Goal: Answer question/provide support: Share knowledge or assist other users

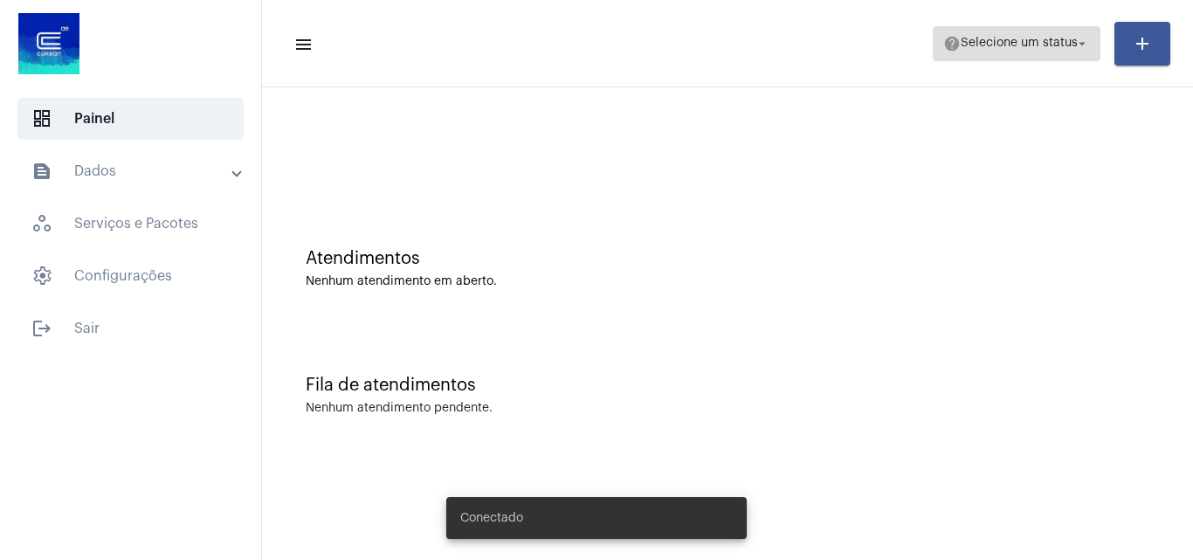
click at [990, 53] on span "help Selecione um status arrow_drop_down" at bounding box center [1016, 42] width 147 height 31
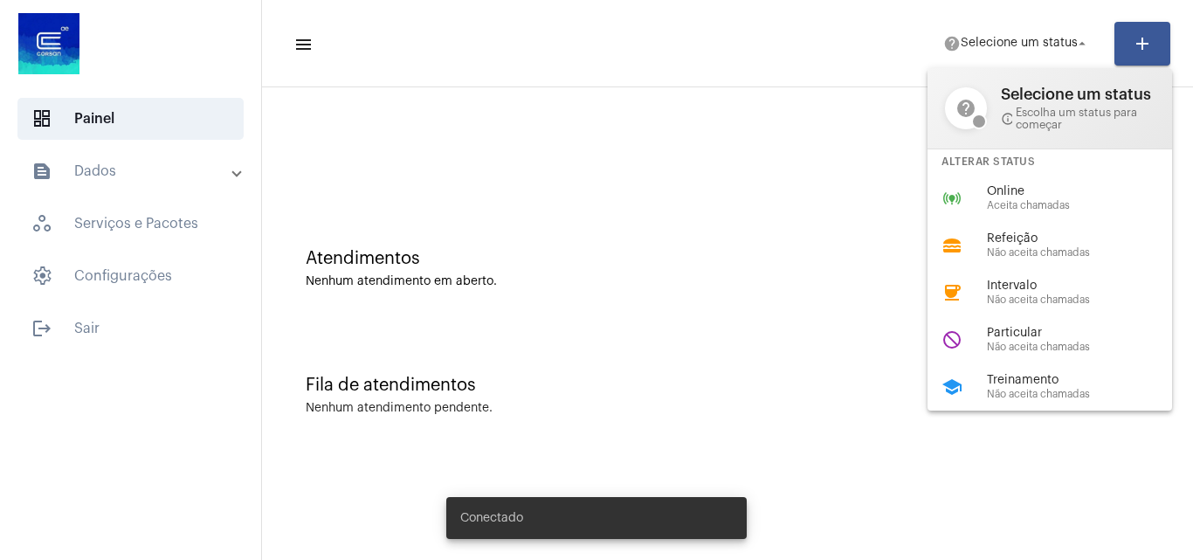
click at [1030, 190] on span "Online" at bounding box center [1086, 191] width 199 height 13
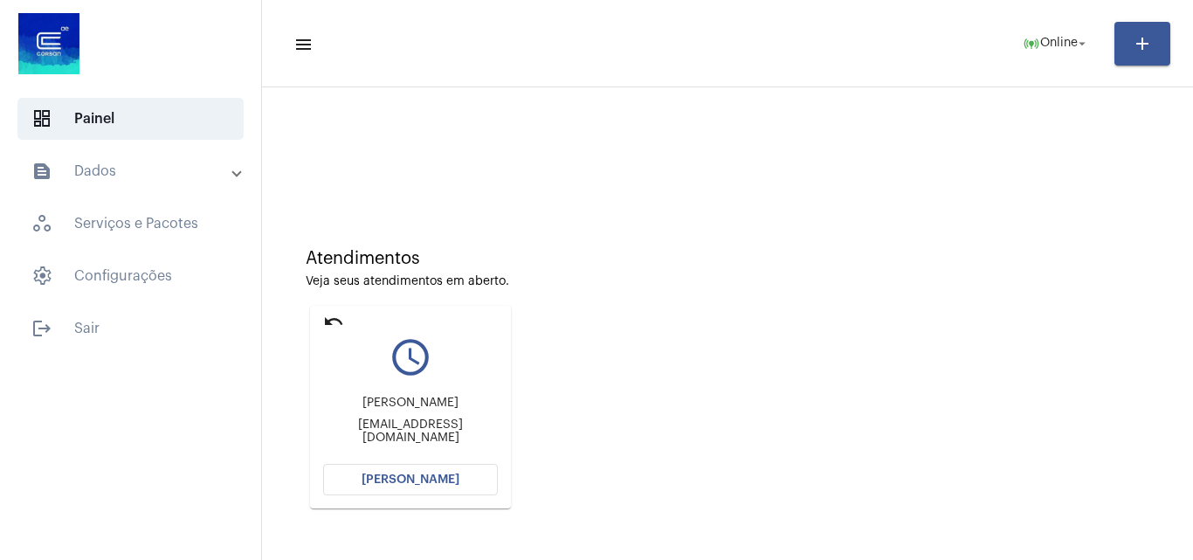
scroll to position [87, 0]
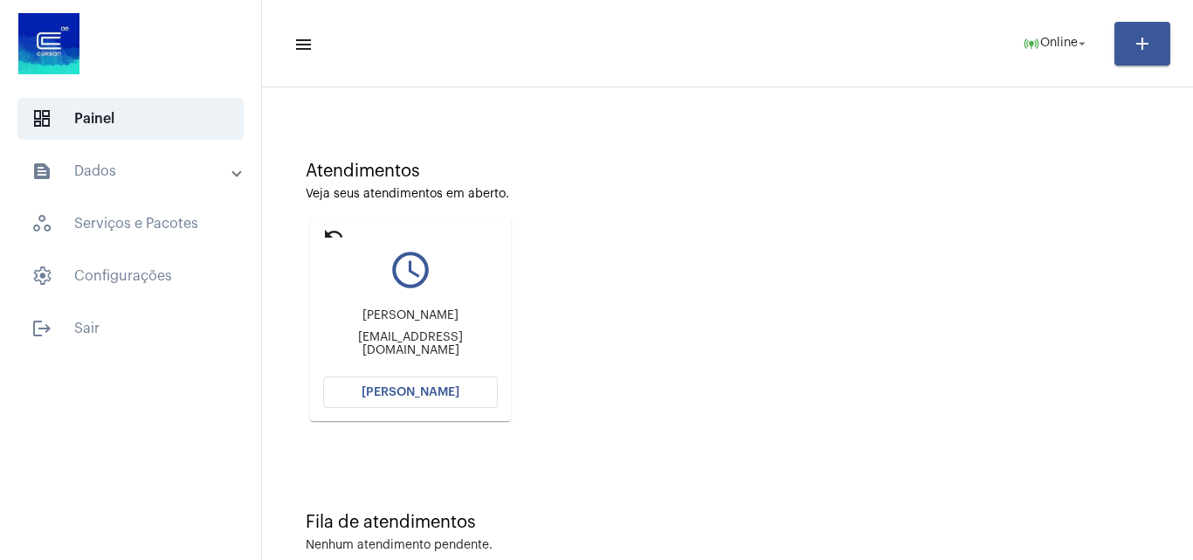
click at [395, 392] on span "[PERSON_NAME]" at bounding box center [411, 392] width 98 height 12
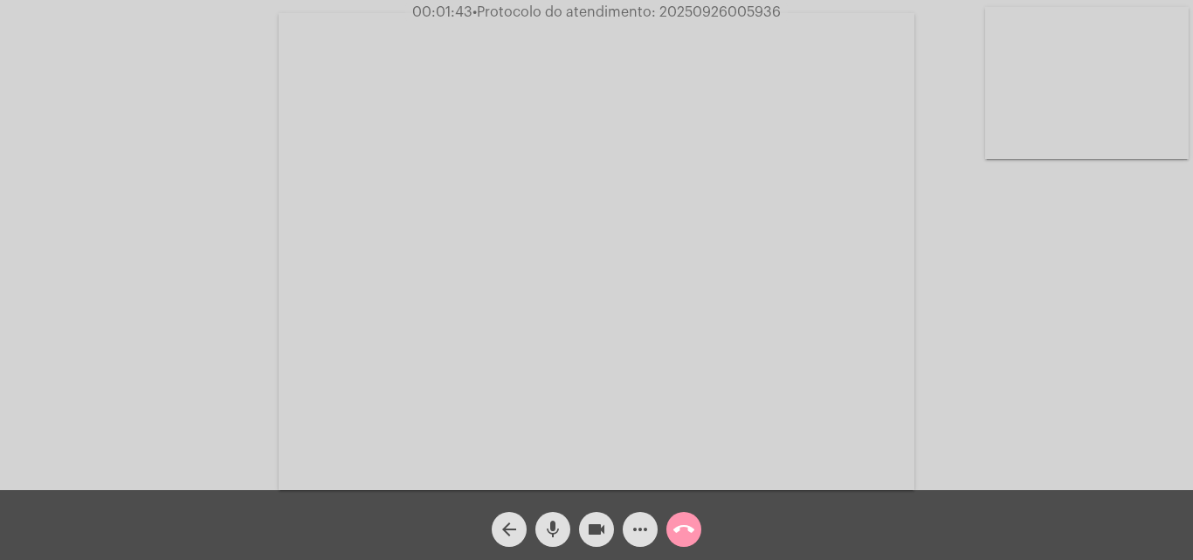
click at [1158, 325] on div "Acessando Câmera e Microfone..." at bounding box center [597, 249] width 1190 height 490
click at [729, 14] on span "• Protocolo do atendimento: 20250926005936" at bounding box center [627, 12] width 308 height 14
drag, startPoint x: 729, startPoint y: 14, endPoint x: 700, endPoint y: 10, distance: 30.0
click at [700, 10] on span "• Protocolo do atendimento: 20250926005936" at bounding box center [627, 12] width 308 height 14
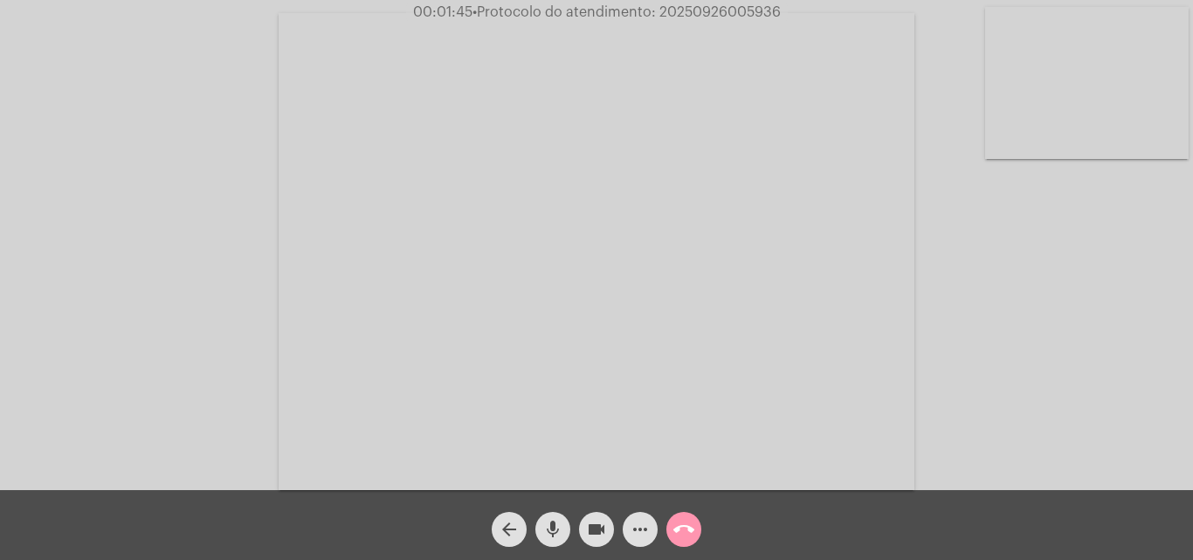
click at [700, 10] on span "• Protocolo do atendimento: 20250926005936" at bounding box center [627, 12] width 308 height 14
drag, startPoint x: 700, startPoint y: 10, endPoint x: 669, endPoint y: 10, distance: 30.6
click at [668, 10] on span "• Protocolo do atendimento: 20250926005936" at bounding box center [627, 12] width 308 height 14
click at [696, 12] on span "• Protocolo do atendimento: 20250926005936" at bounding box center [627, 12] width 308 height 14
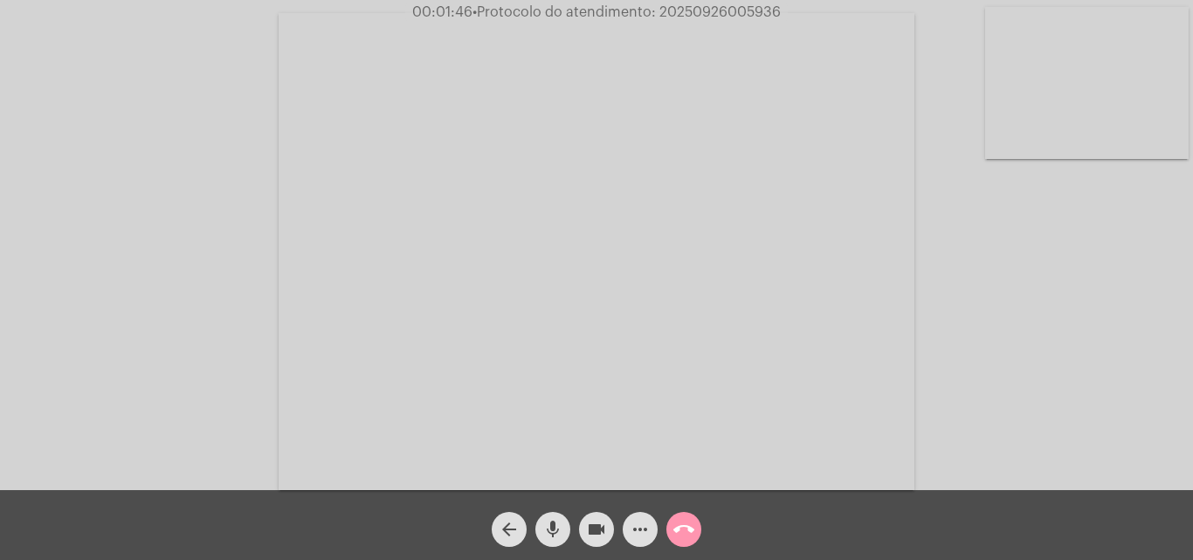
click at [696, 12] on span "• Protocolo do atendimento: 20250926005936" at bounding box center [627, 12] width 308 height 14
copy span "20250926005936"
click at [1167, 224] on div "Acessando Câmera e Microfone..." at bounding box center [597, 249] width 1190 height 490
click at [698, 530] on button "call_end" at bounding box center [684, 529] width 35 height 35
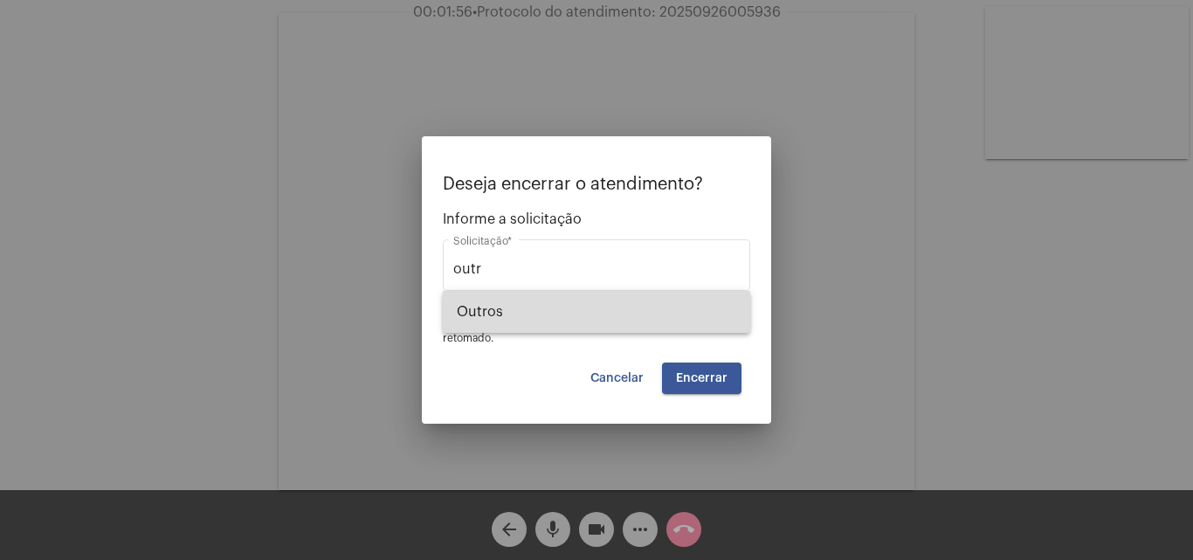
click at [514, 303] on span "Outros" at bounding box center [597, 312] width 280 height 42
type input "Outros"
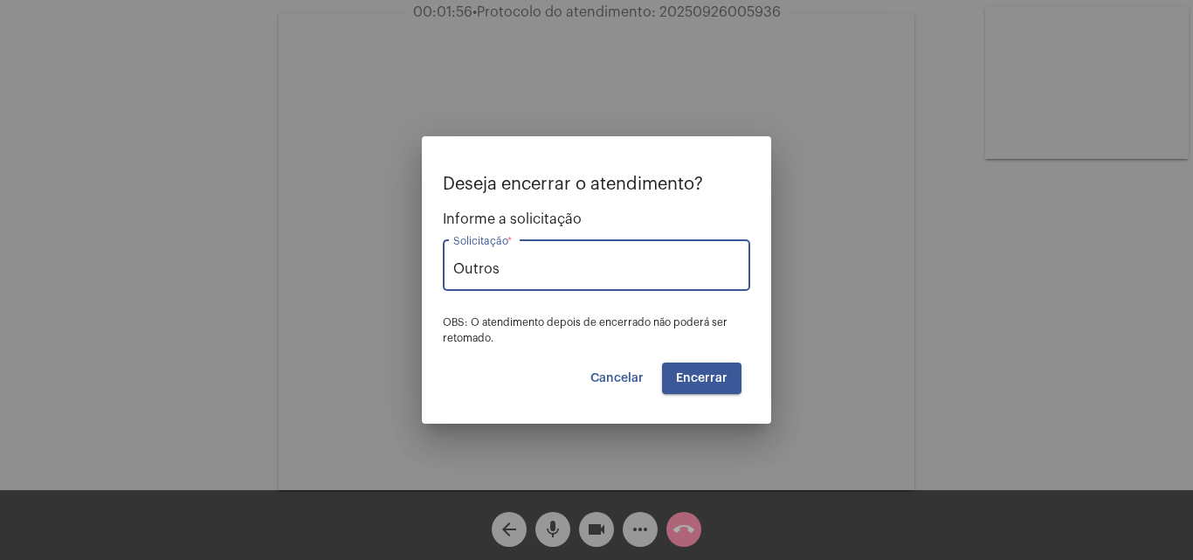
click at [718, 375] on span "Encerrar" at bounding box center [702, 378] width 52 height 12
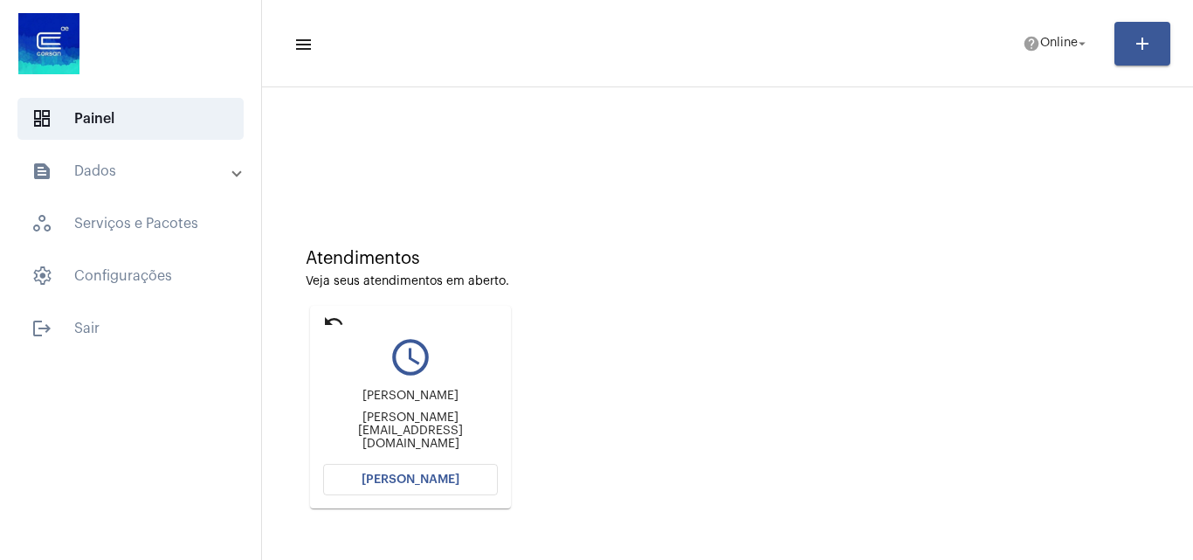
click at [428, 470] on button "[PERSON_NAME]" at bounding box center [410, 479] width 175 height 31
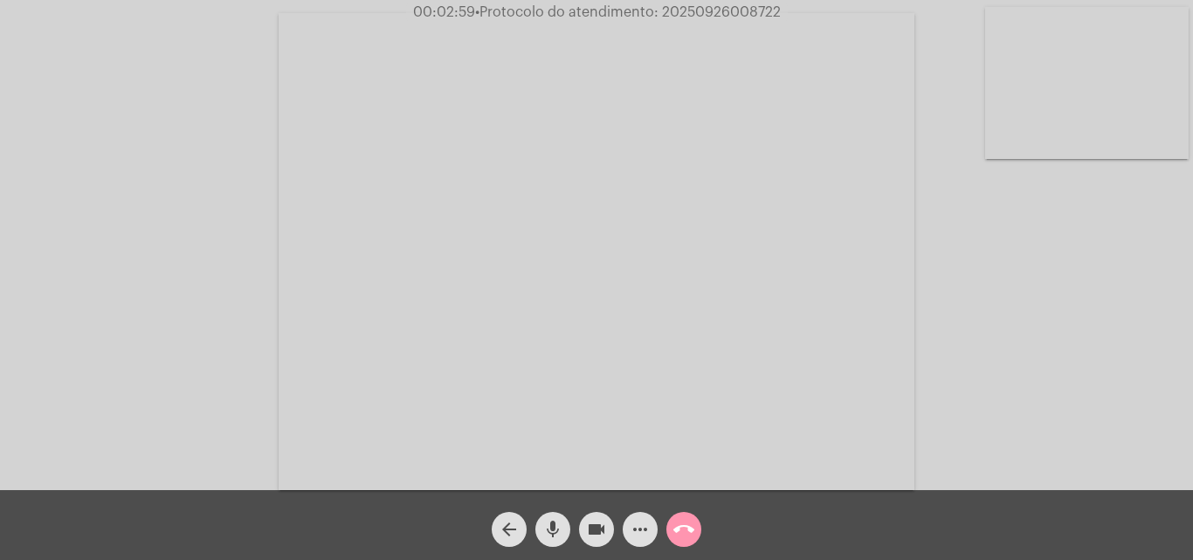
click at [630, 531] on mat-icon "more_horiz" at bounding box center [640, 529] width 21 height 21
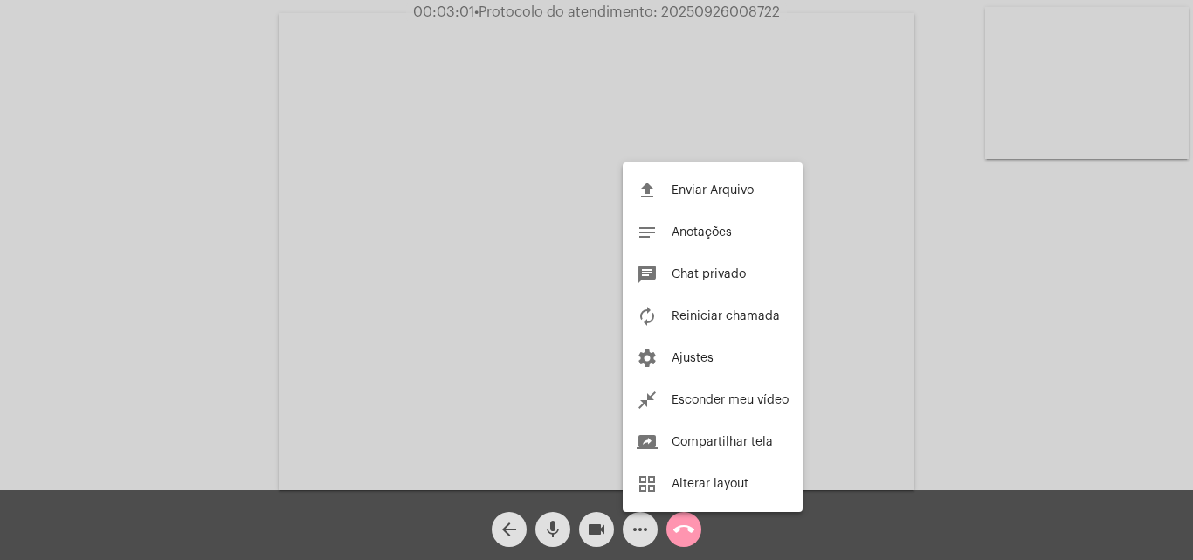
drag, startPoint x: 724, startPoint y: 271, endPoint x: 880, endPoint y: 311, distance: 160.6
click at [725, 271] on span "Chat privado" at bounding box center [709, 274] width 74 height 12
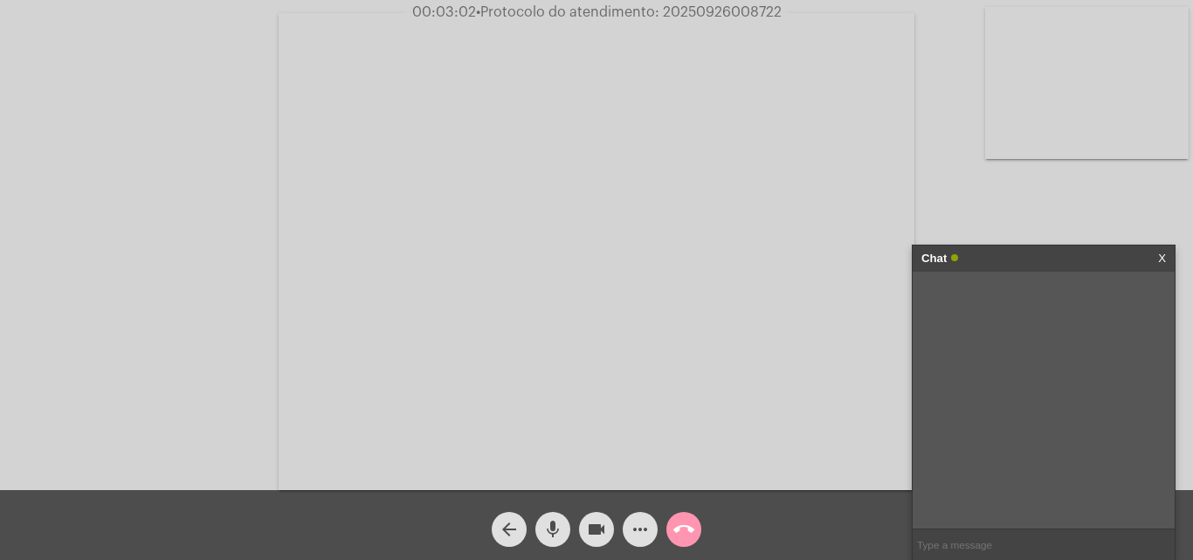
click at [1015, 532] on input "text" at bounding box center [1044, 544] width 262 height 31
paste input "RUA [PERSON_NAME]"
type input "RUA [PERSON_NAME]"
click at [638, 536] on mat-icon "more_horiz" at bounding box center [640, 529] width 21 height 21
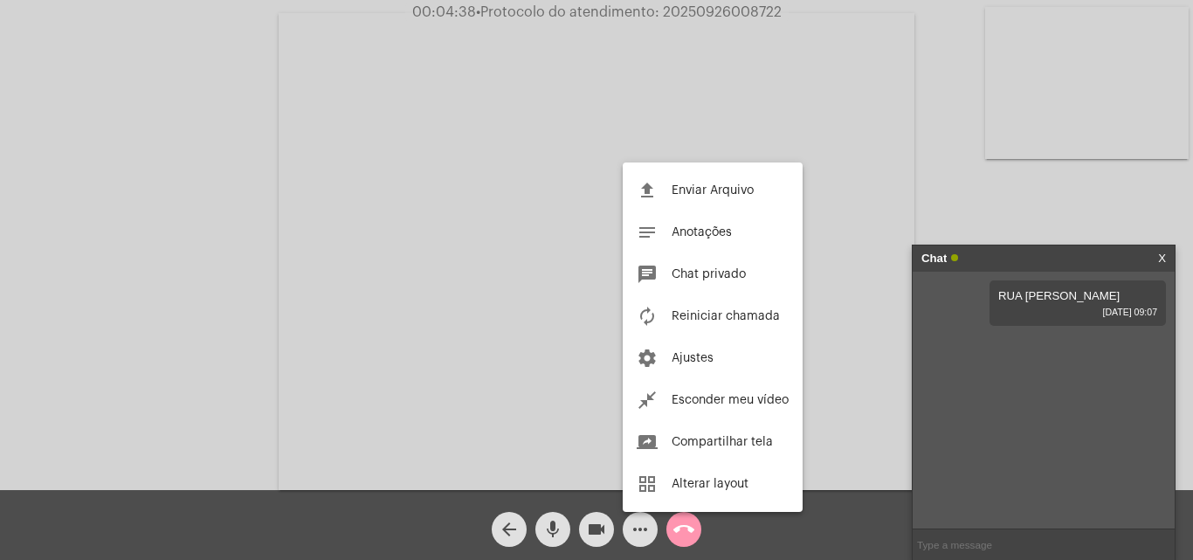
click at [863, 187] on div at bounding box center [596, 280] width 1193 height 560
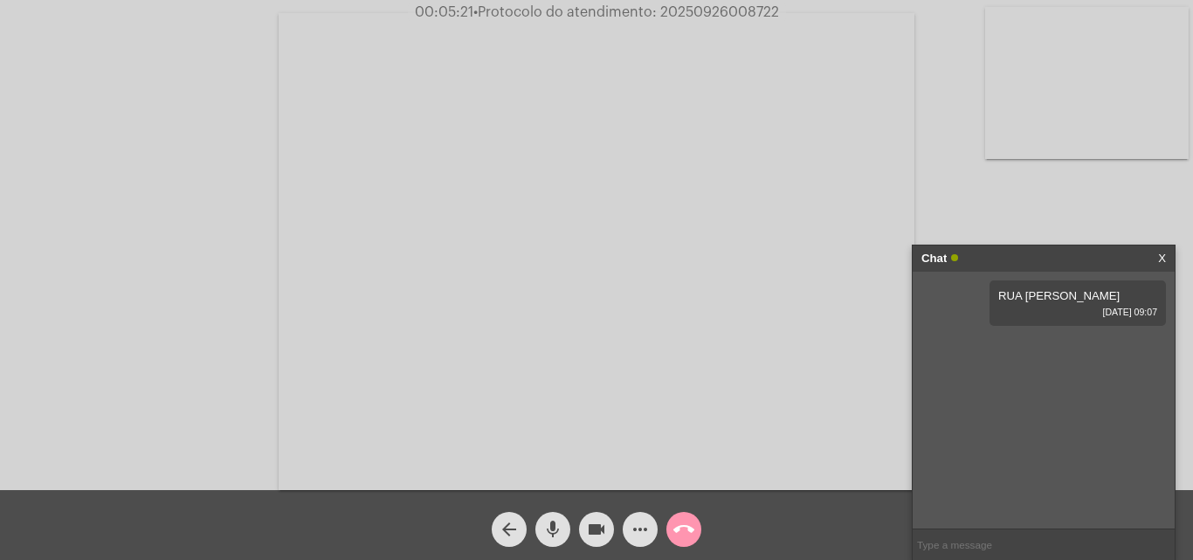
click at [639, 541] on span "more_horiz" at bounding box center [640, 529] width 21 height 35
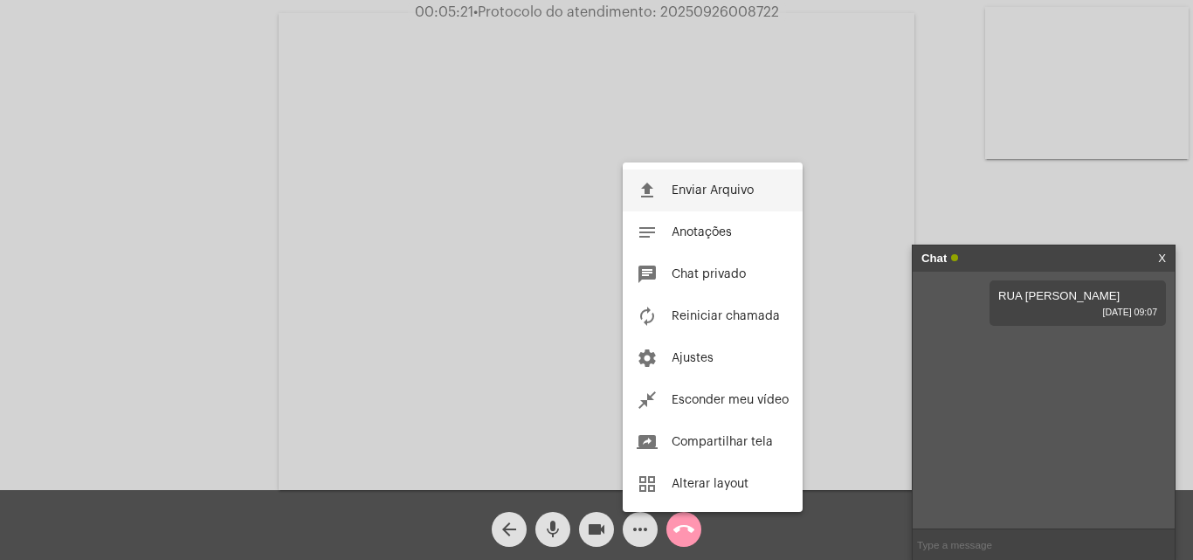
click at [715, 190] on span "Enviar Arquivo" at bounding box center [713, 190] width 82 height 12
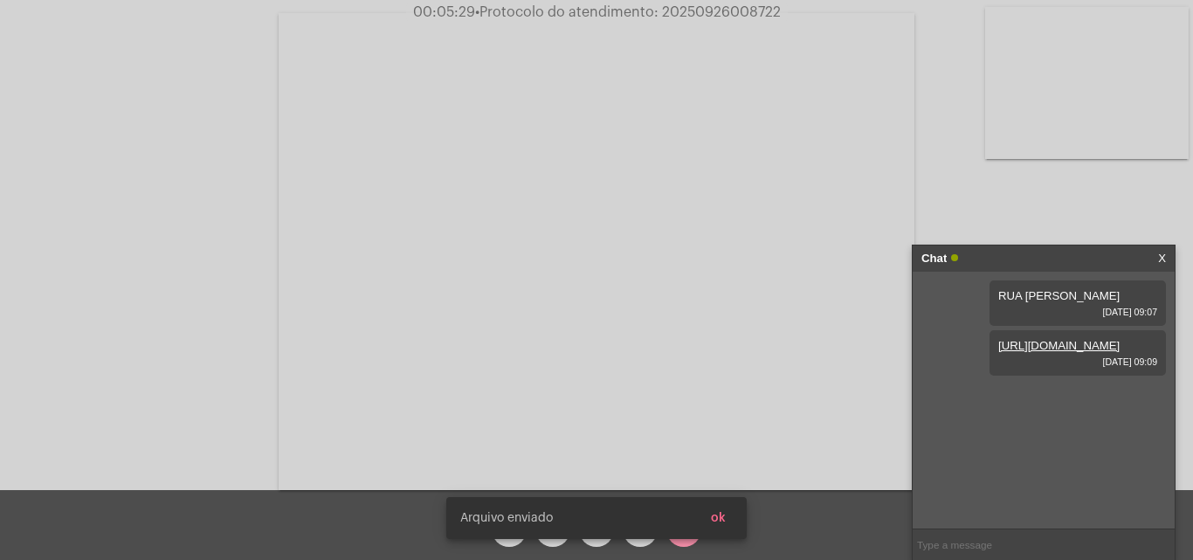
click at [719, 518] on span "ok" at bounding box center [718, 518] width 15 height 12
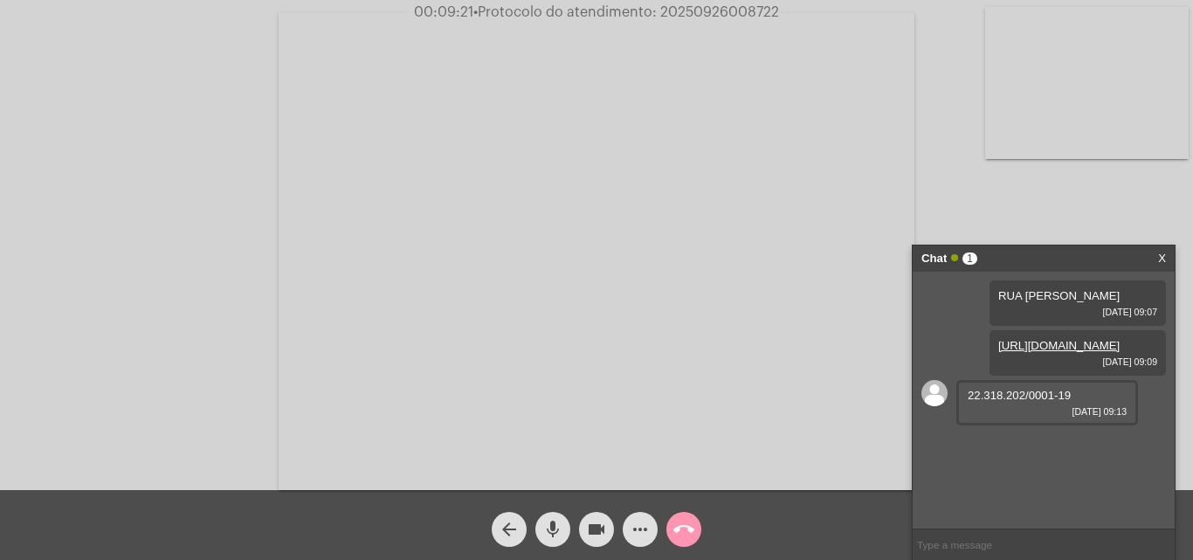
drag, startPoint x: 967, startPoint y: 436, endPoint x: 1095, endPoint y: 439, distance: 127.6
click at [1095, 425] on div "22.318.202/0001-19 [DATE] 09:13" at bounding box center [1048, 402] width 182 height 45
copy span "22.318.202/0001-19"
click at [1037, 452] on link "[URL][DOMAIN_NAME]" at bounding box center [1028, 445] width 121 height 13
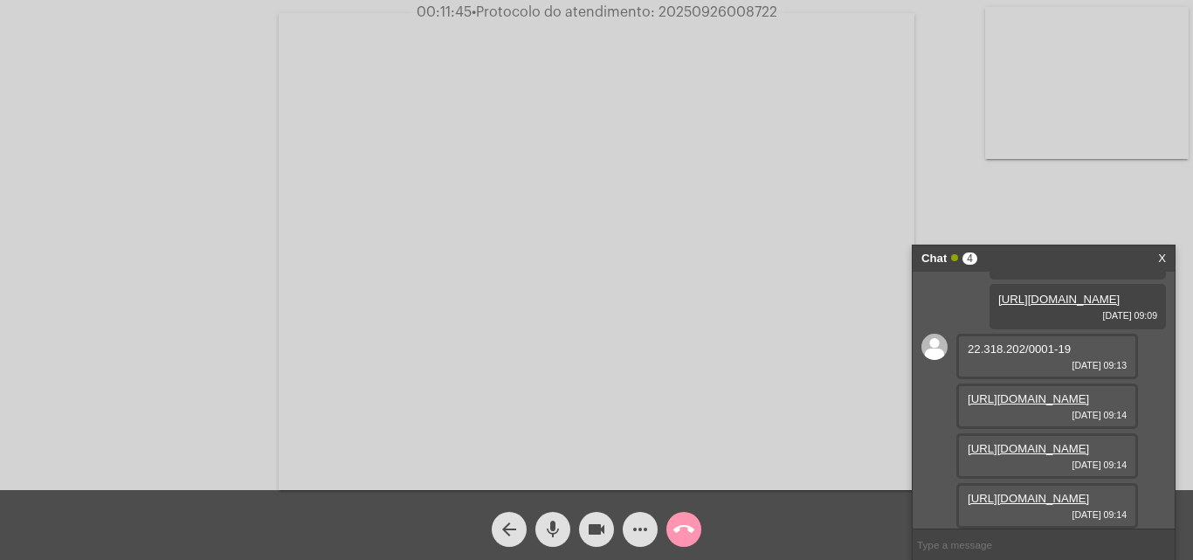
scroll to position [204, 0]
click at [1036, 442] on link "[URL][DOMAIN_NAME]" at bounding box center [1028, 448] width 121 height 13
click at [1037, 492] on link "[URL][DOMAIN_NAME]" at bounding box center [1028, 498] width 121 height 13
click at [646, 535] on mat-icon "more_horiz" at bounding box center [640, 529] width 21 height 21
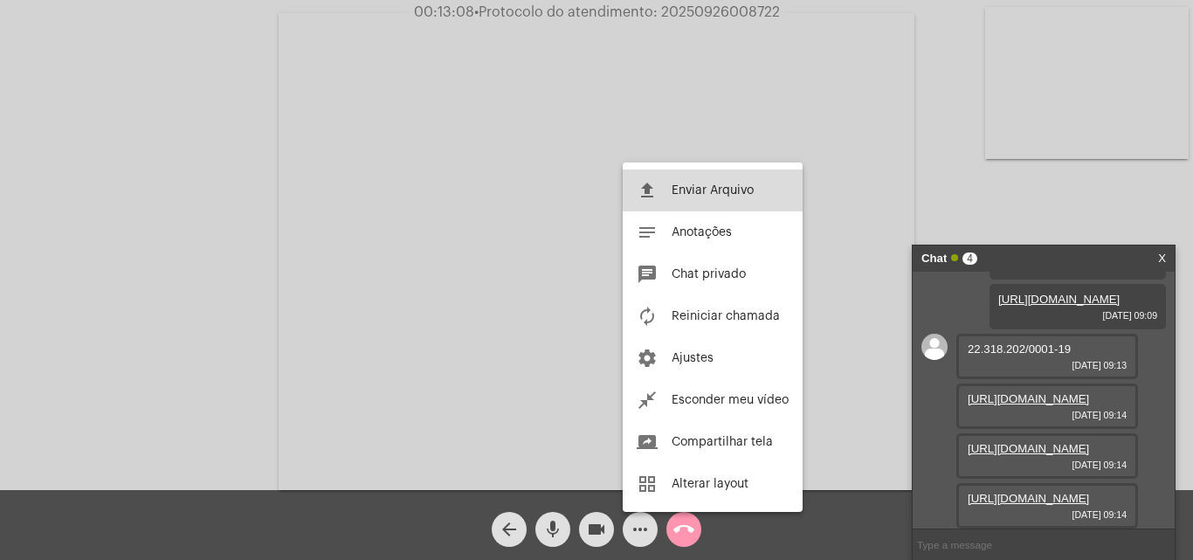
click at [726, 191] on span "Enviar Arquivo" at bounding box center [713, 190] width 82 height 12
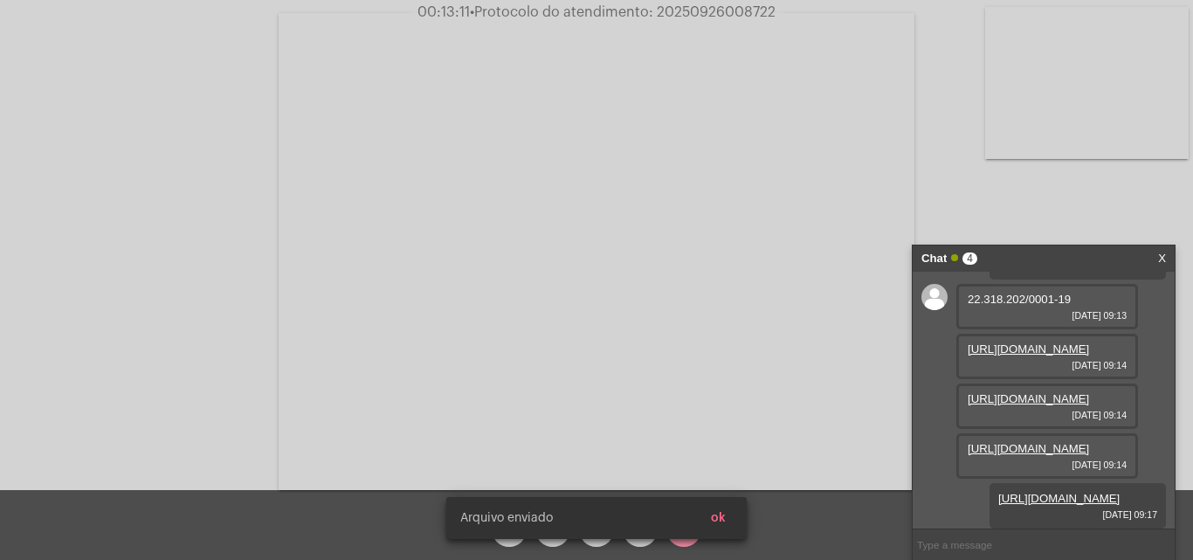
scroll to position [293, 0]
click at [721, 516] on span "ok" at bounding box center [718, 518] width 15 height 12
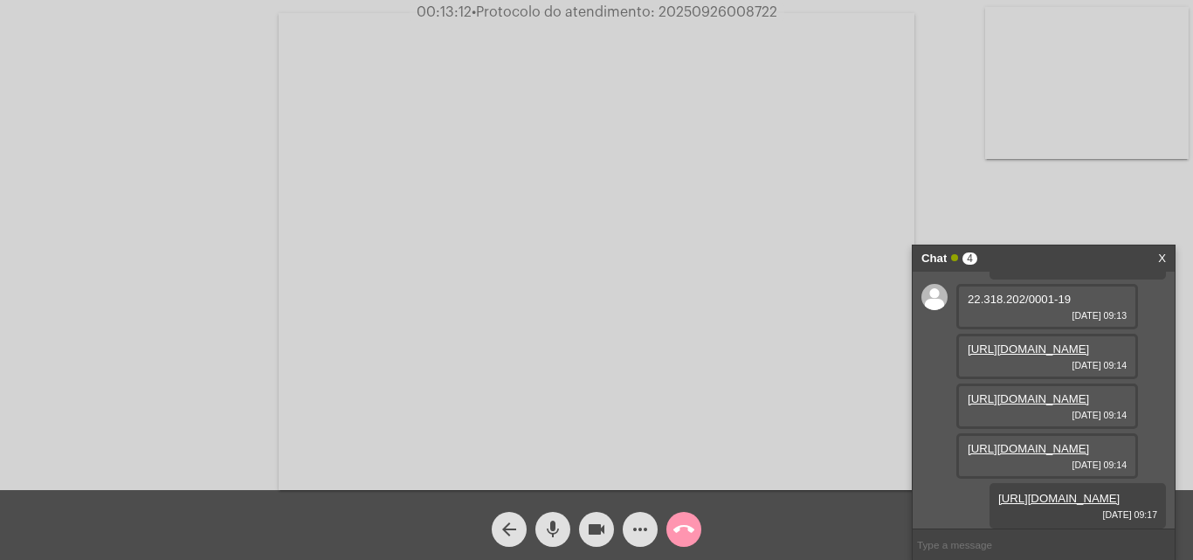
click at [648, 534] on mat-icon "more_horiz" at bounding box center [640, 529] width 21 height 21
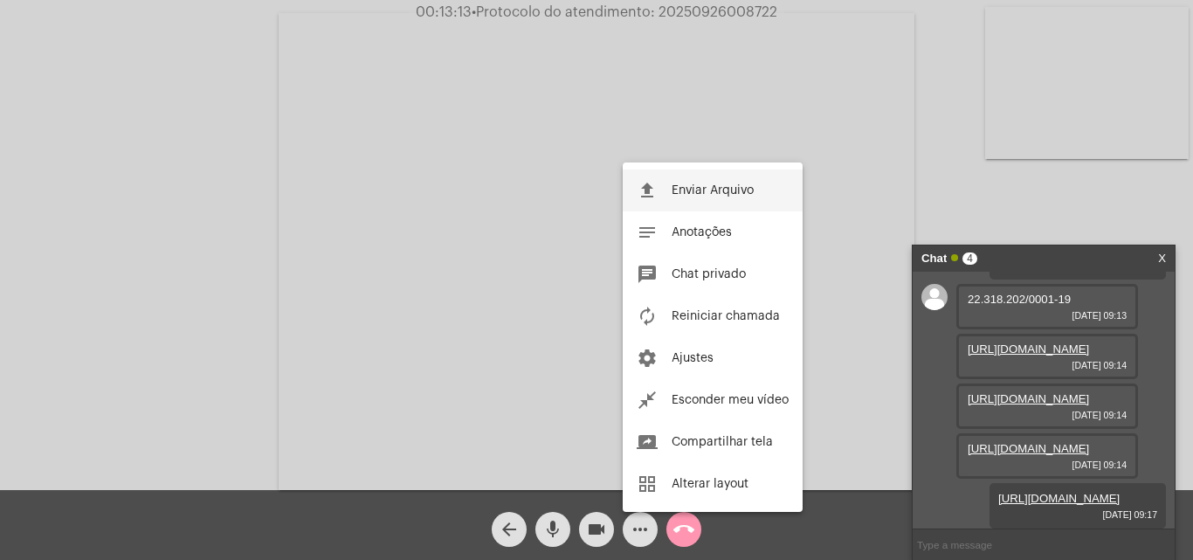
click at [719, 201] on button "file_upload Enviar Arquivo" at bounding box center [713, 190] width 180 height 42
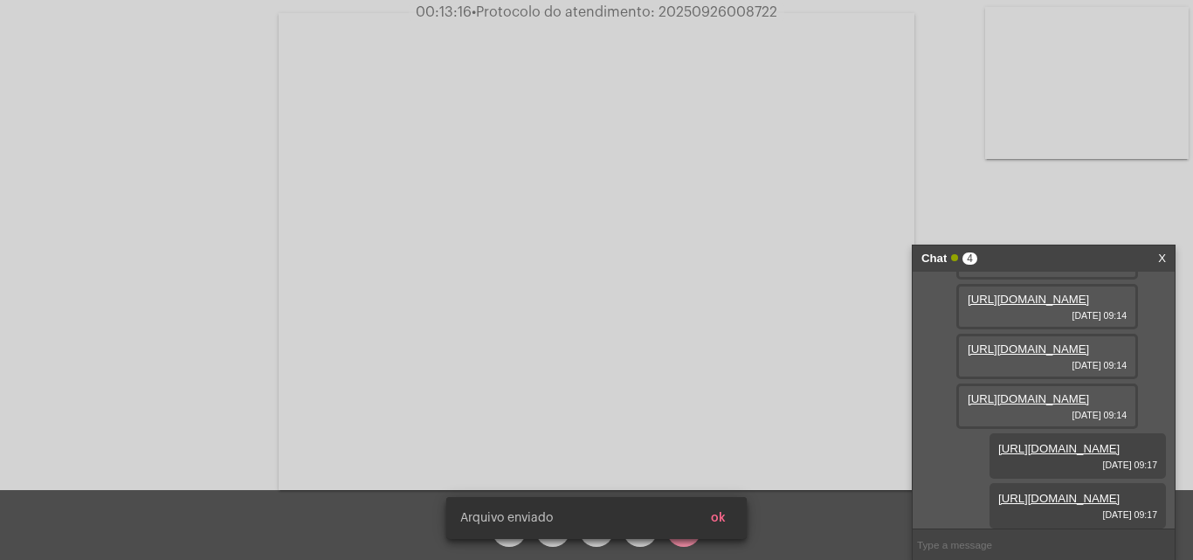
scroll to position [382, 0]
click at [718, 515] on span "ok" at bounding box center [718, 518] width 15 height 12
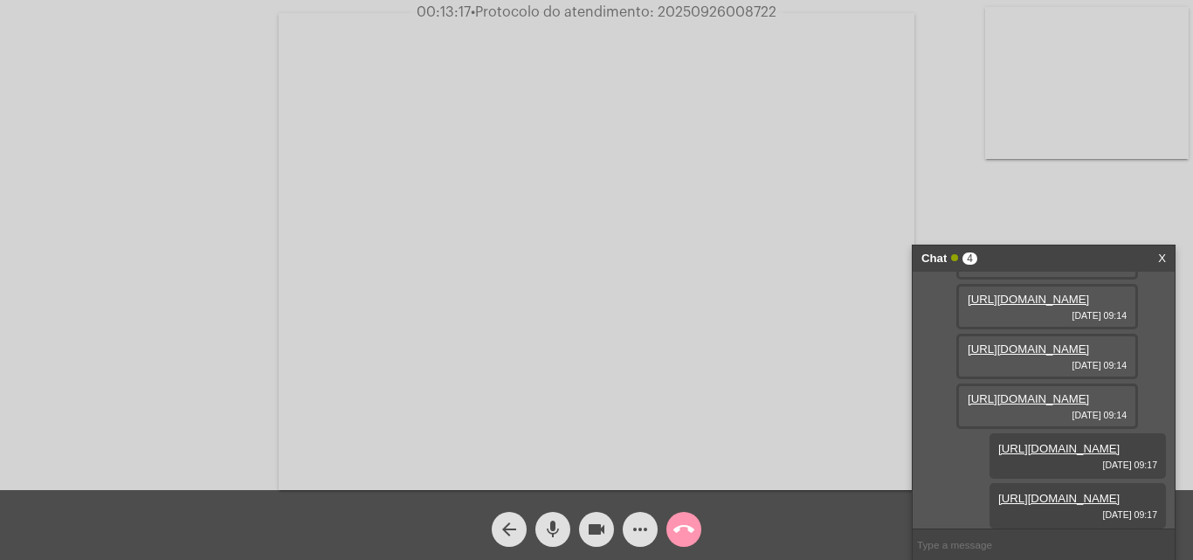
click at [646, 526] on mat-icon "more_horiz" at bounding box center [640, 529] width 21 height 21
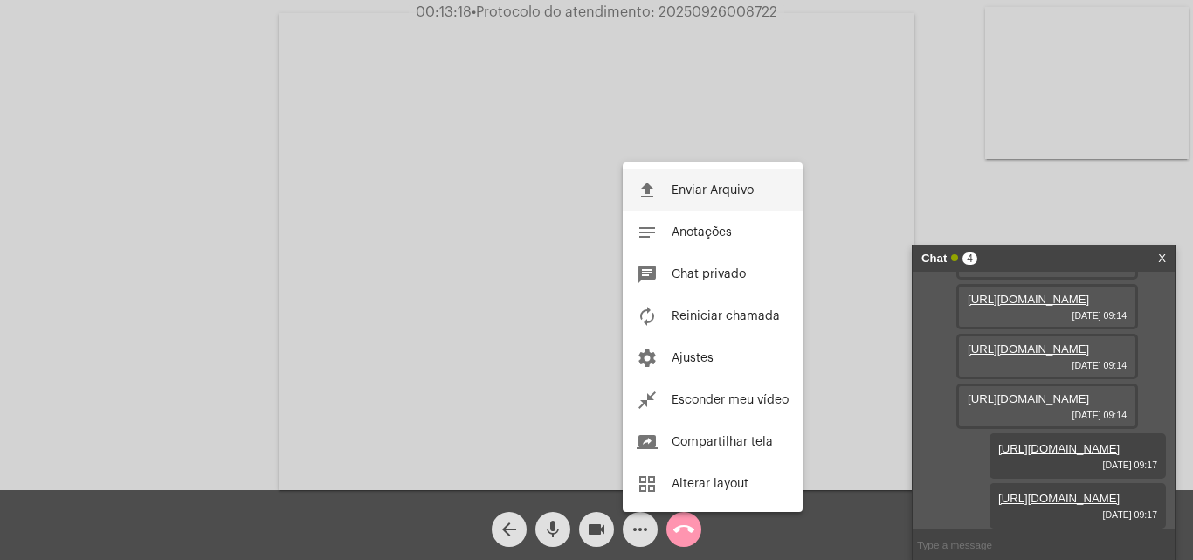
click at [722, 186] on span "Enviar Arquivo" at bounding box center [713, 190] width 82 height 12
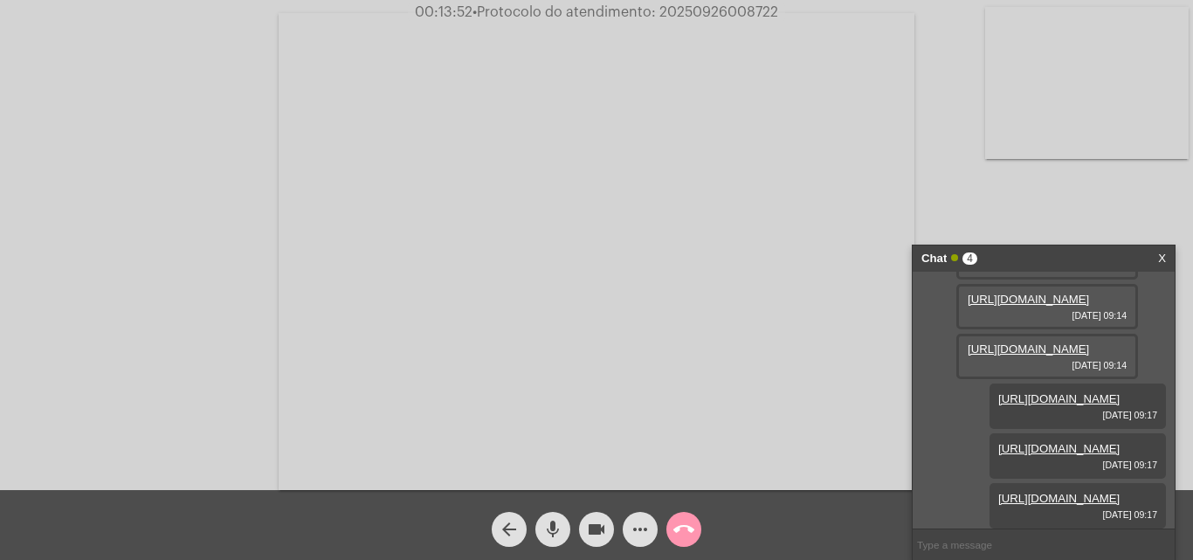
scroll to position [121, 0]
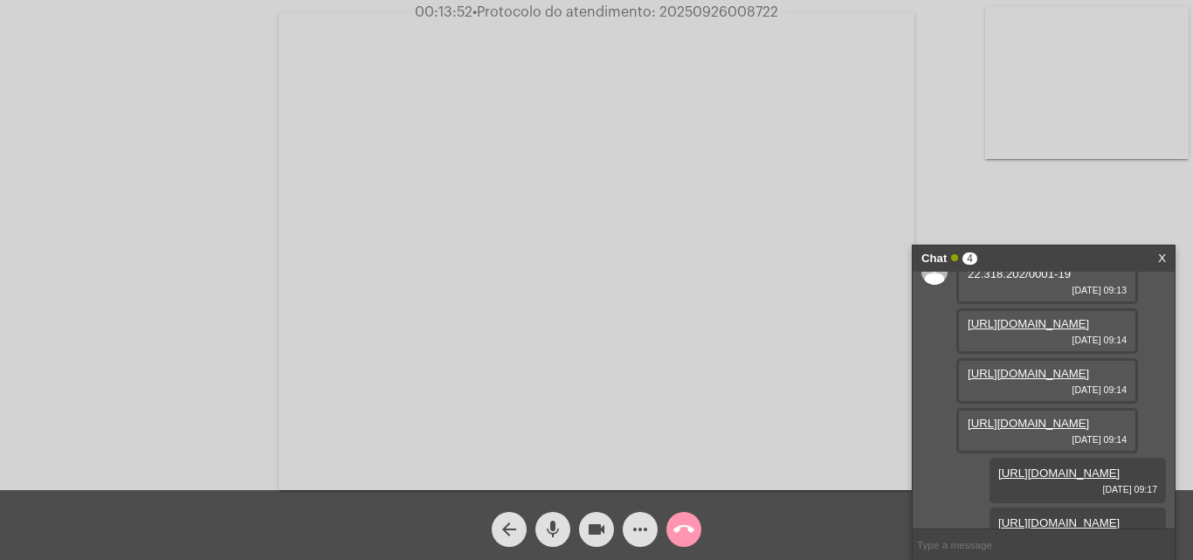
click at [1045, 330] on link "[URL][DOMAIN_NAME]" at bounding box center [1028, 323] width 121 height 13
click at [737, 15] on span "• Protocolo do atendimento: 20250926008722" at bounding box center [626, 12] width 306 height 14
copy span "20250926008722"
click at [440, 320] on video at bounding box center [597, 251] width 636 height 477
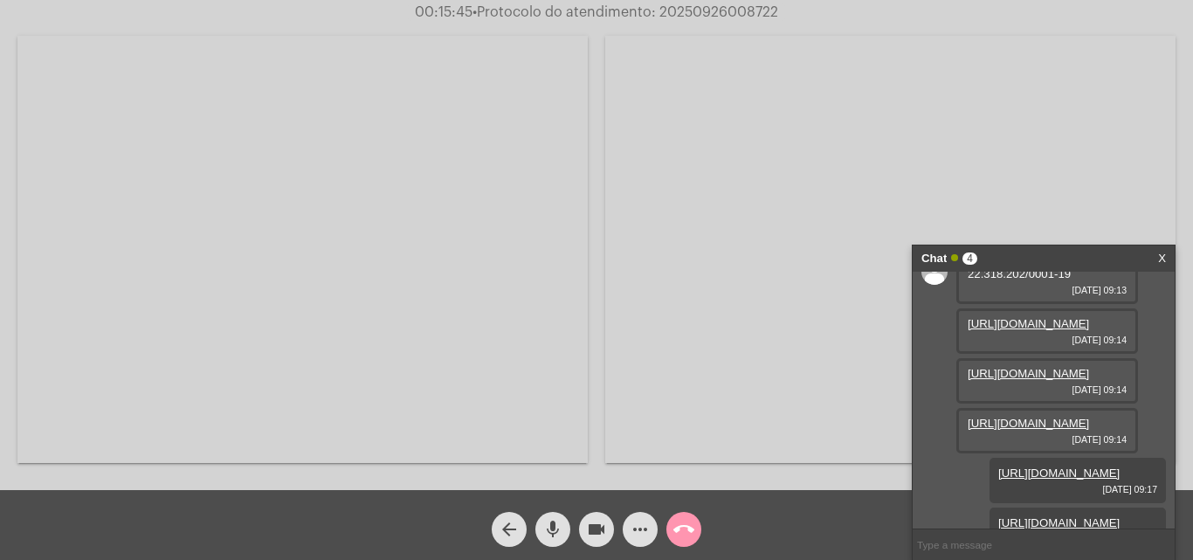
click at [388, 273] on video at bounding box center [302, 249] width 570 height 427
copy span "20250926008722"
click at [978, 545] on input "text" at bounding box center [1044, 544] width 262 height 31
paste input "20250926008722"
type input "20250926008722"
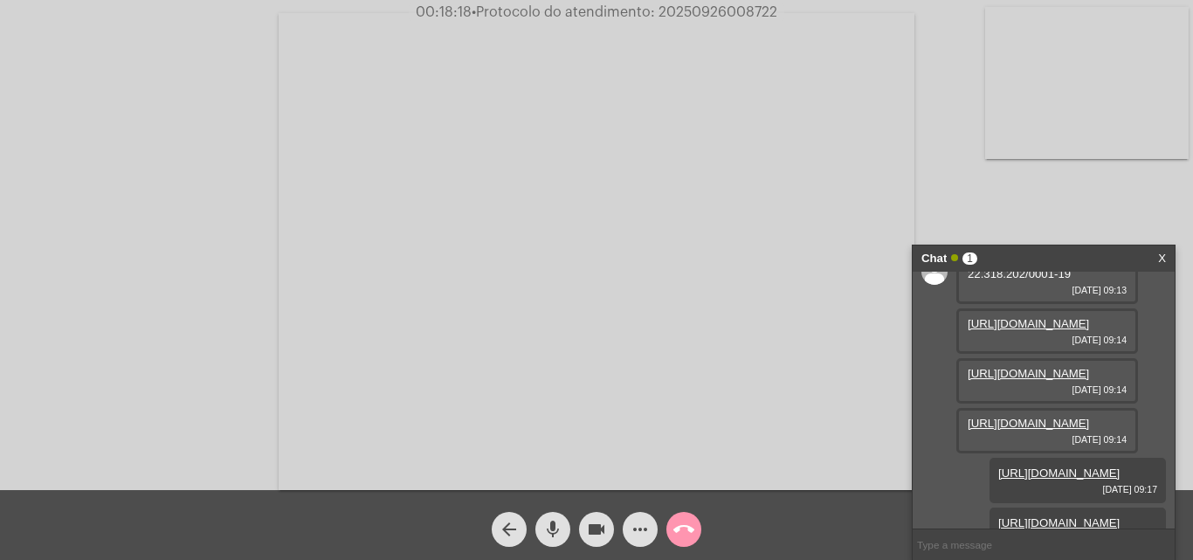
scroll to position [521, 0]
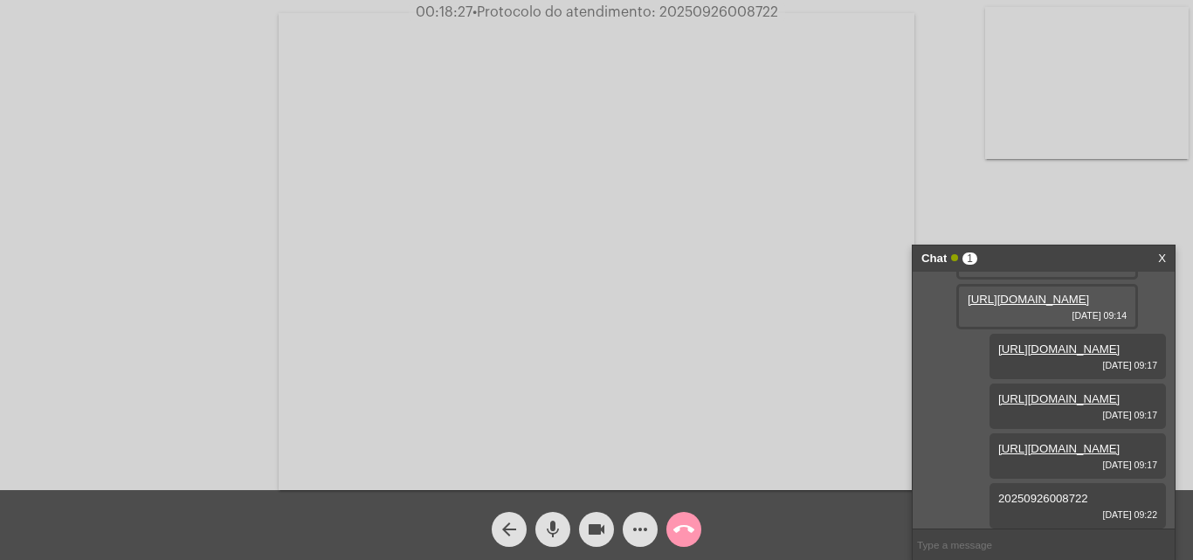
click at [689, 524] on mat-icon "call_end" at bounding box center [684, 529] width 21 height 21
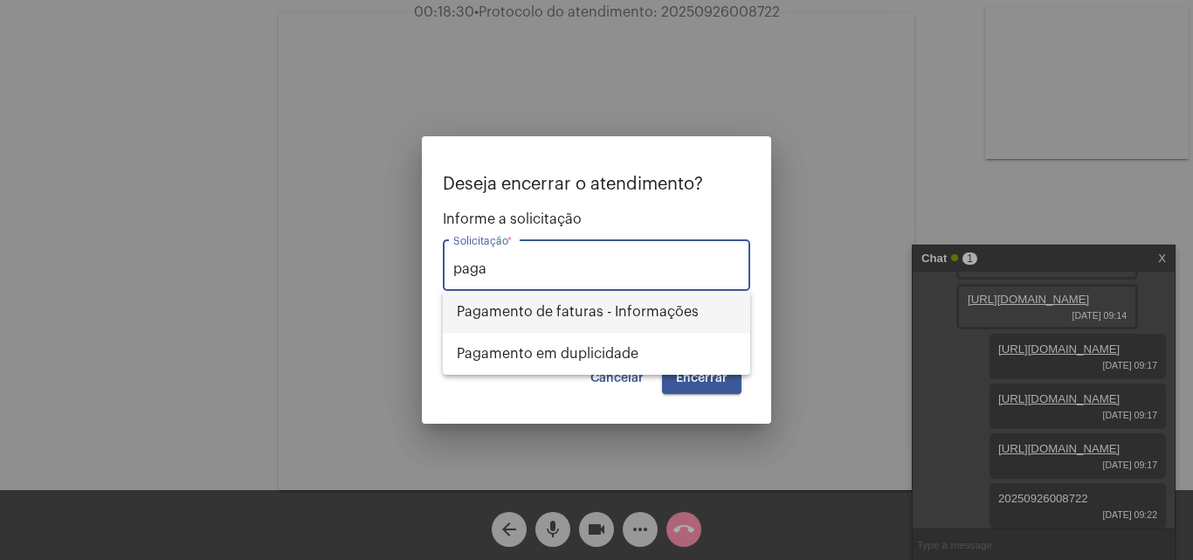
click at [667, 302] on span "Pagamento de faturas - Informações" at bounding box center [597, 312] width 280 height 42
type input "Pagamento de faturas - Informações"
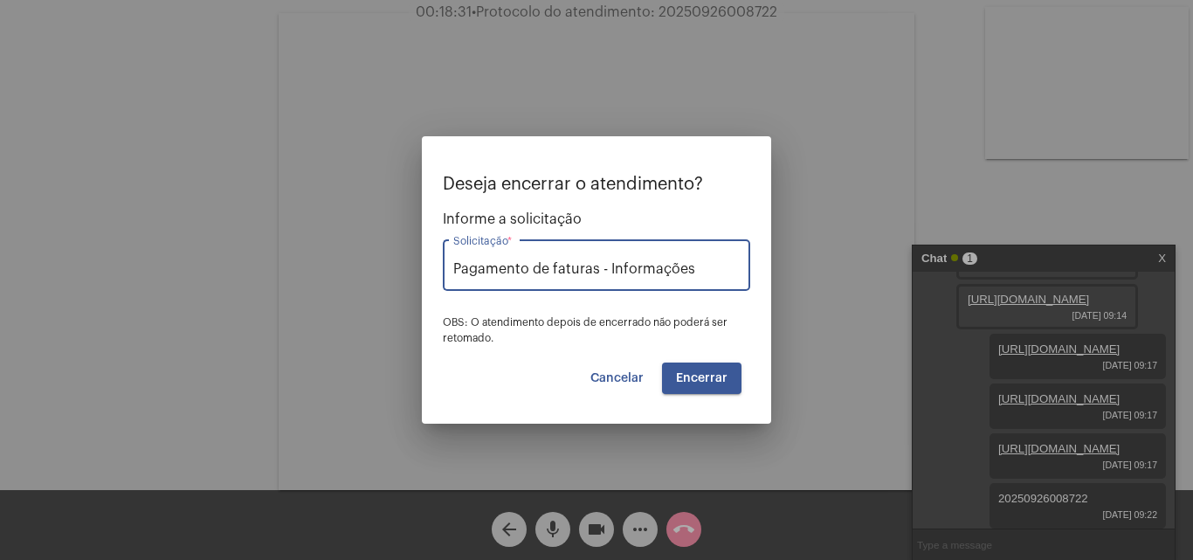
click at [714, 376] on span "Encerrar" at bounding box center [702, 378] width 52 height 12
click at [707, 374] on span "Encerrar" at bounding box center [702, 378] width 52 height 12
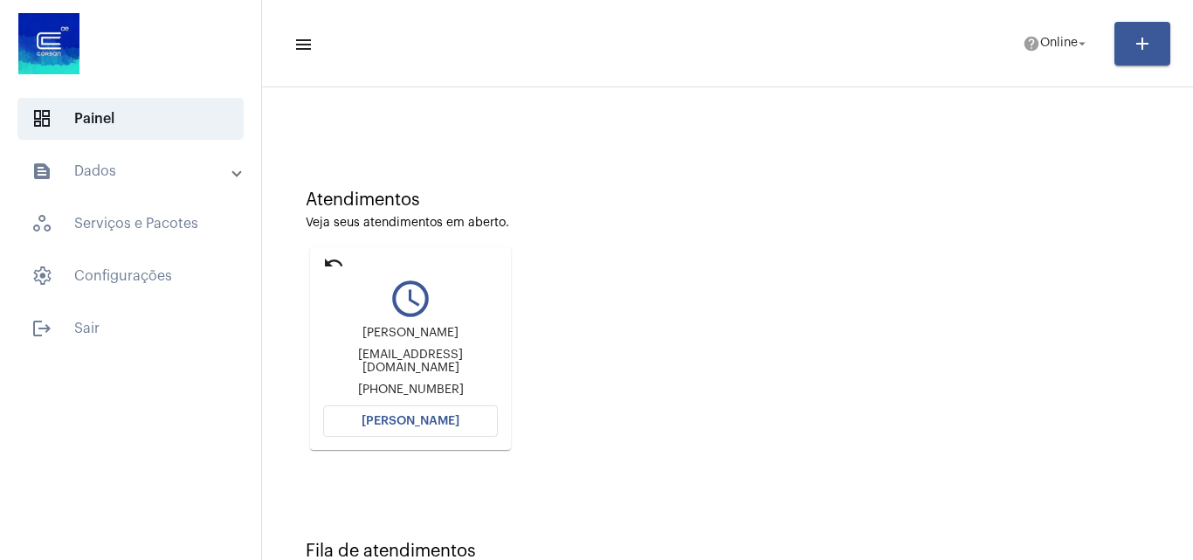
scroll to position [123, 0]
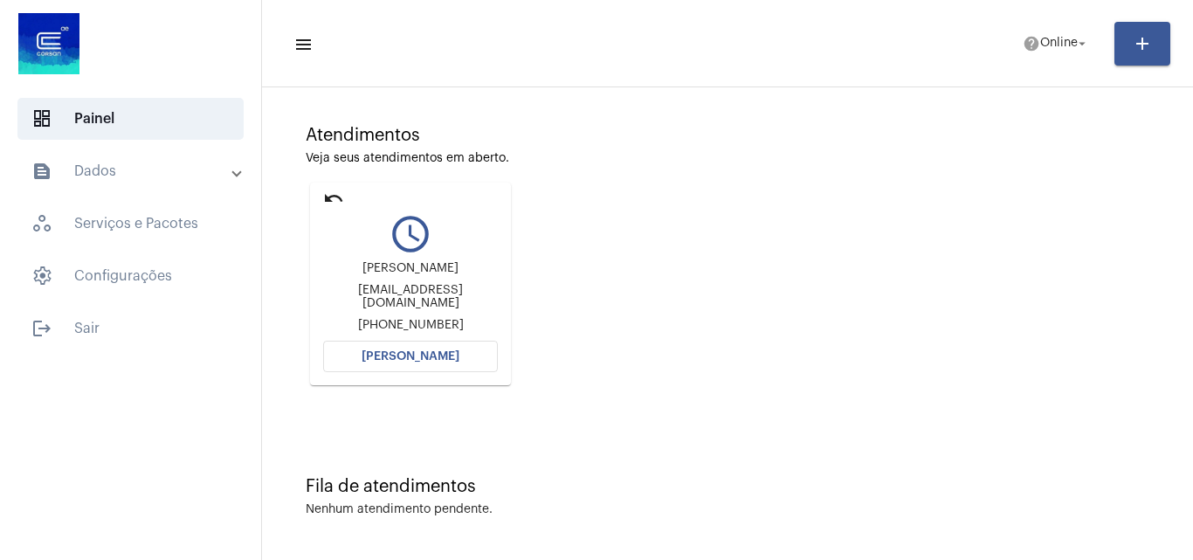
click at [174, 182] on mat-expansion-panel-header "text_snippet_outlined Dados" at bounding box center [135, 171] width 251 height 42
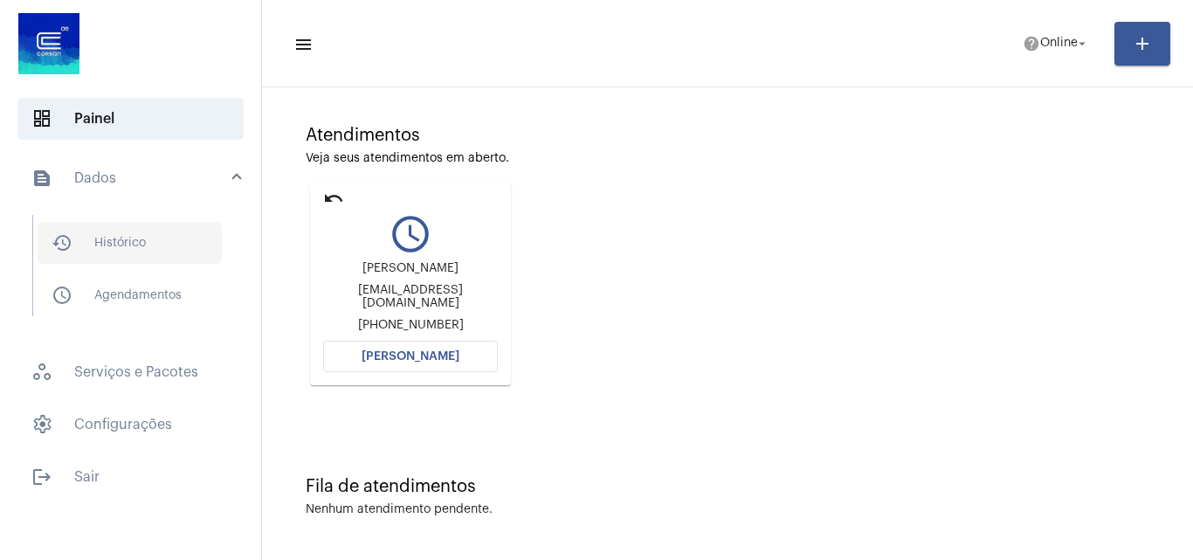
click at [146, 234] on span "history_outlined Histórico" at bounding box center [130, 243] width 184 height 42
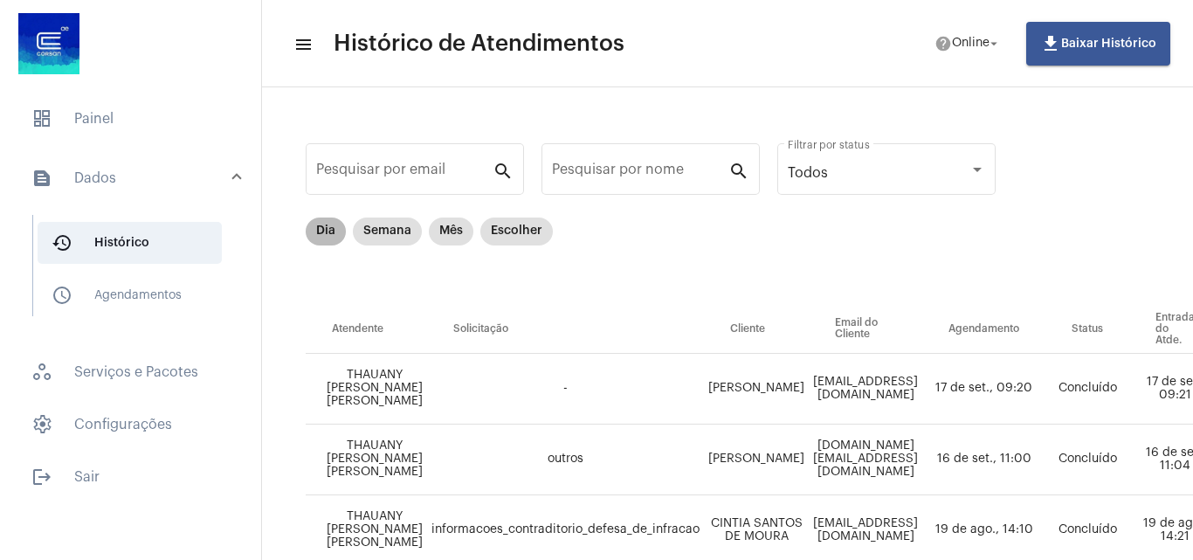
click at [330, 230] on mat-chip "Dia" at bounding box center [326, 232] width 40 height 28
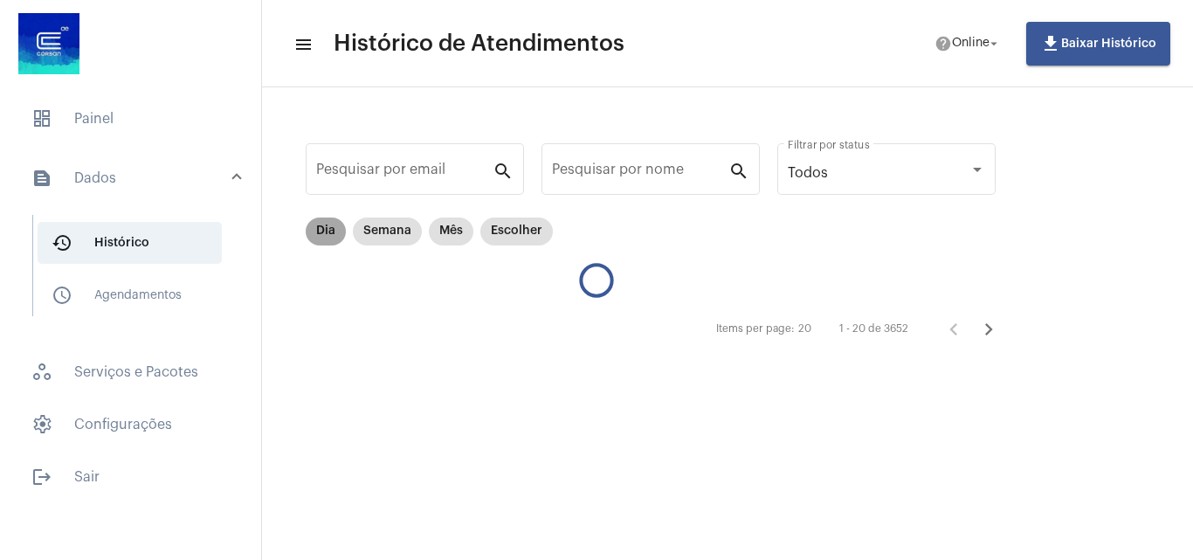
click at [330, 230] on mat-chip "Dia" at bounding box center [326, 232] width 40 height 28
click at [330, 231] on mat-chip "Dia" at bounding box center [326, 232] width 40 height 28
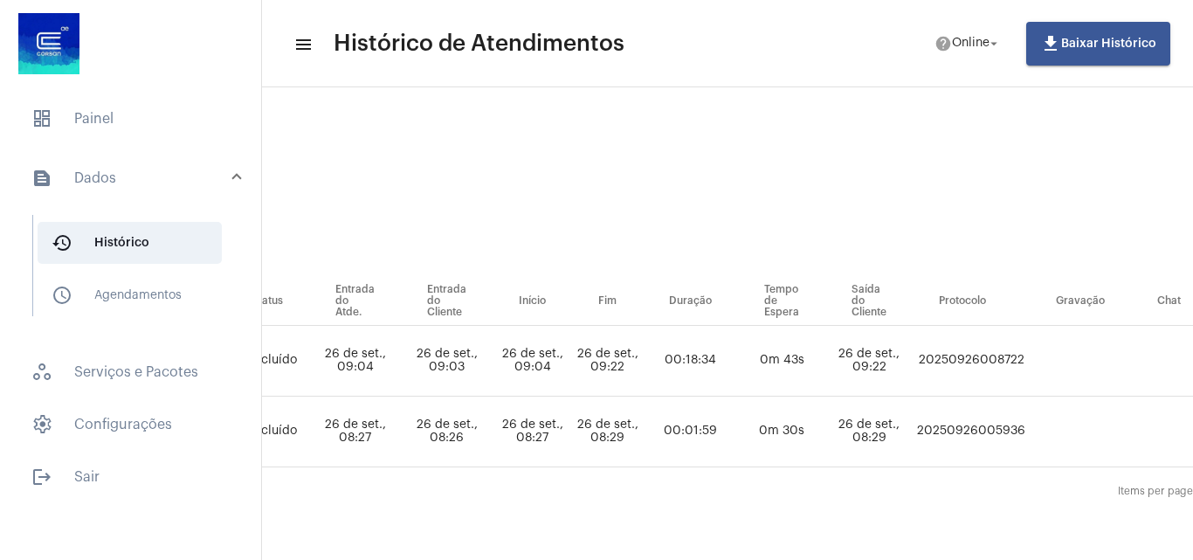
scroll to position [41, 876]
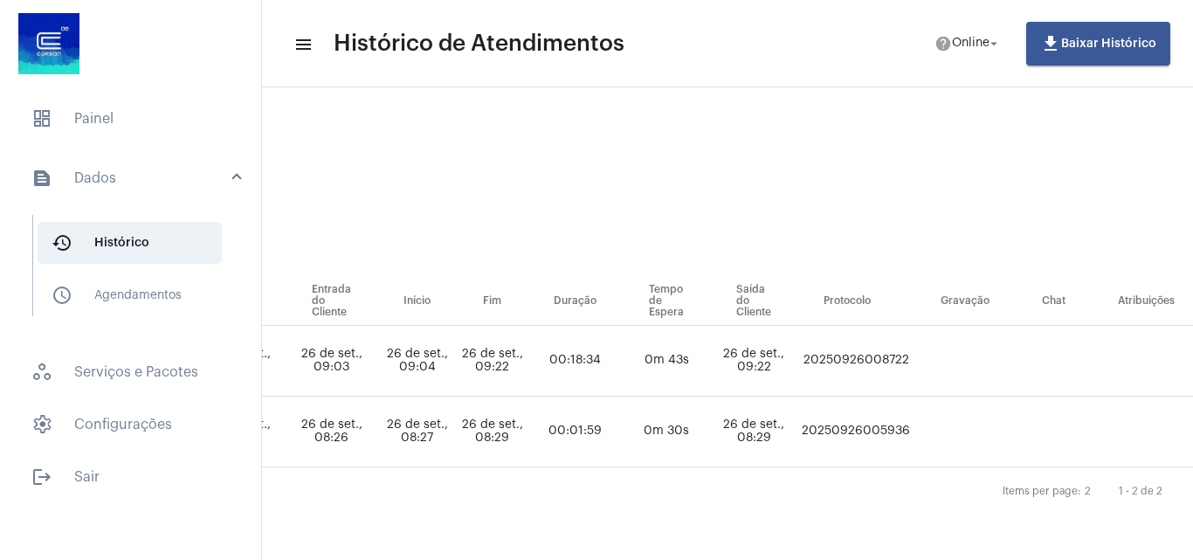
click at [862, 353] on td "20250926008722" at bounding box center [856, 361] width 117 height 71
click at [867, 342] on td "20250926008722" at bounding box center [856, 361] width 117 height 71
copy td "20250926008722"
click at [145, 121] on span "dashboard Painel" at bounding box center [130, 119] width 226 height 42
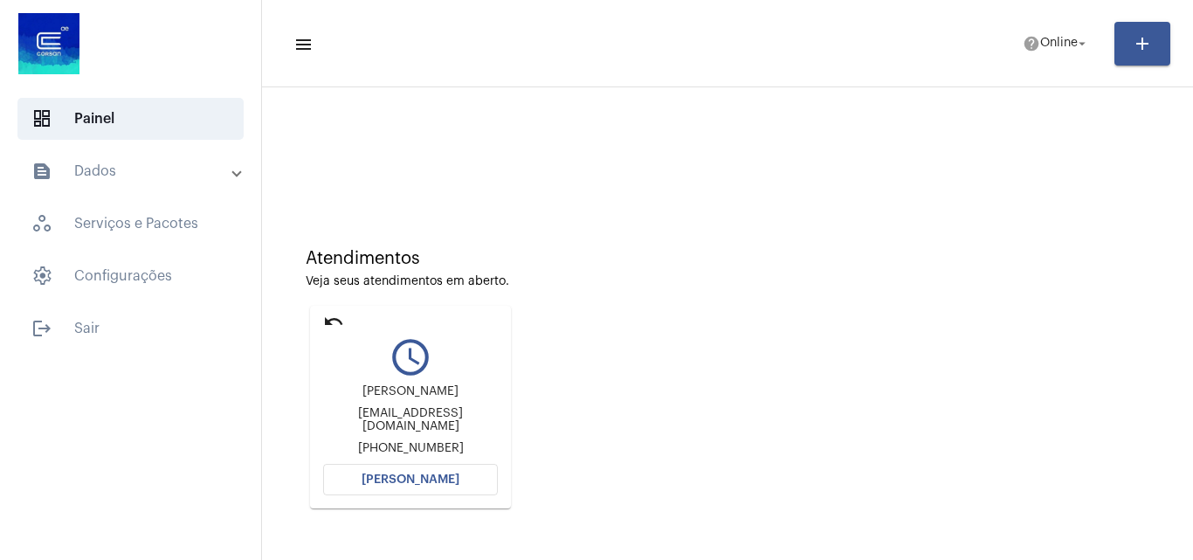
click at [452, 479] on span "[PERSON_NAME]" at bounding box center [411, 479] width 98 height 12
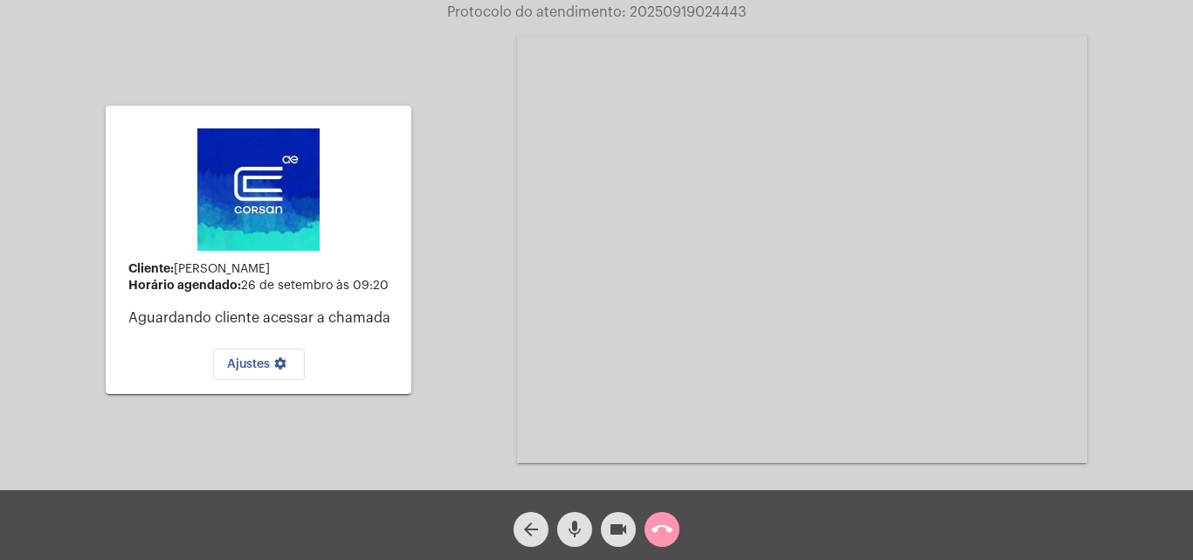
click at [667, 529] on mat-icon "call_end" at bounding box center [662, 529] width 21 height 21
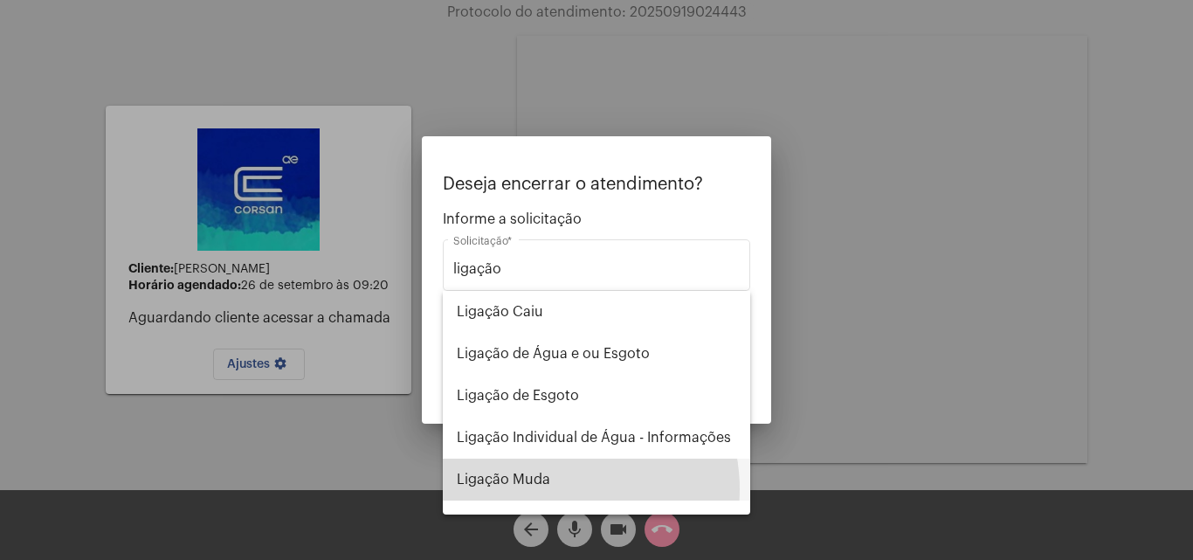
click at [556, 489] on span "Ligação Muda" at bounding box center [597, 480] width 280 height 42
type input "Ligação Muda"
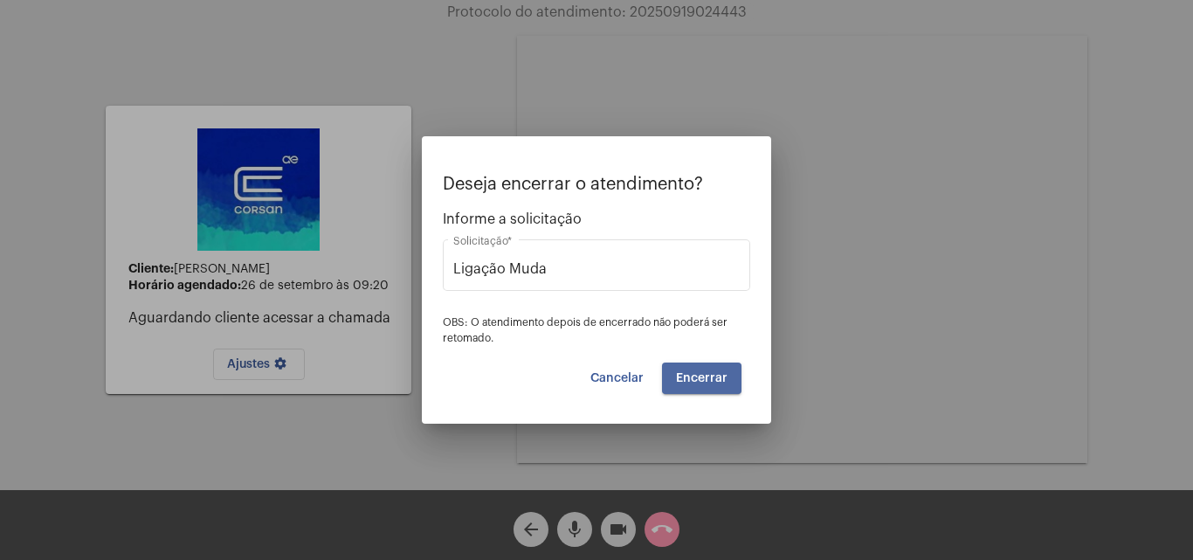
click at [698, 379] on span "Encerrar" at bounding box center [702, 378] width 52 height 12
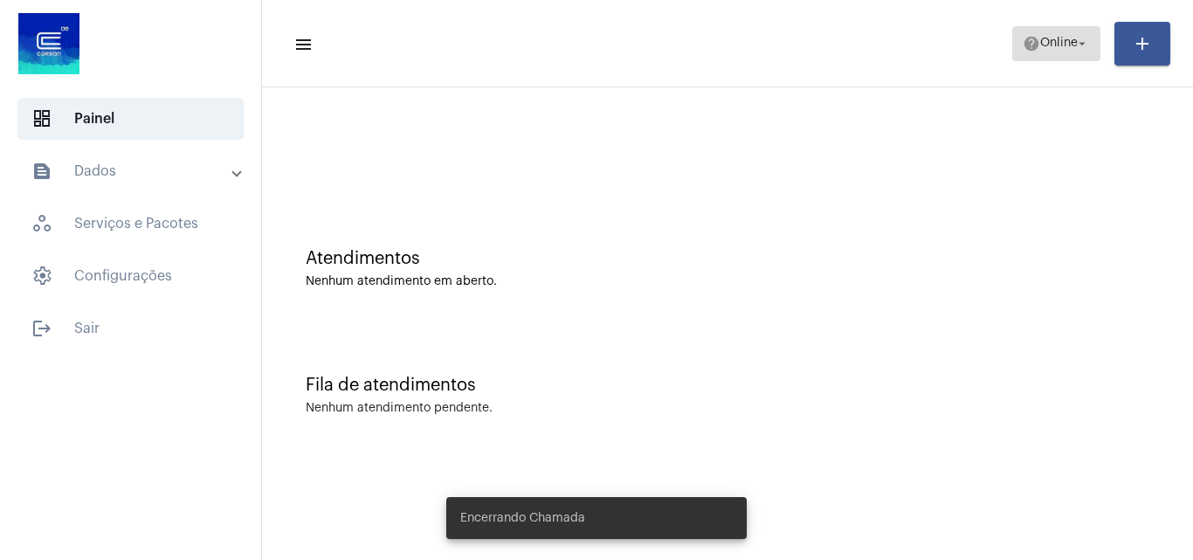
click at [1059, 42] on span "Online" at bounding box center [1059, 44] width 38 height 12
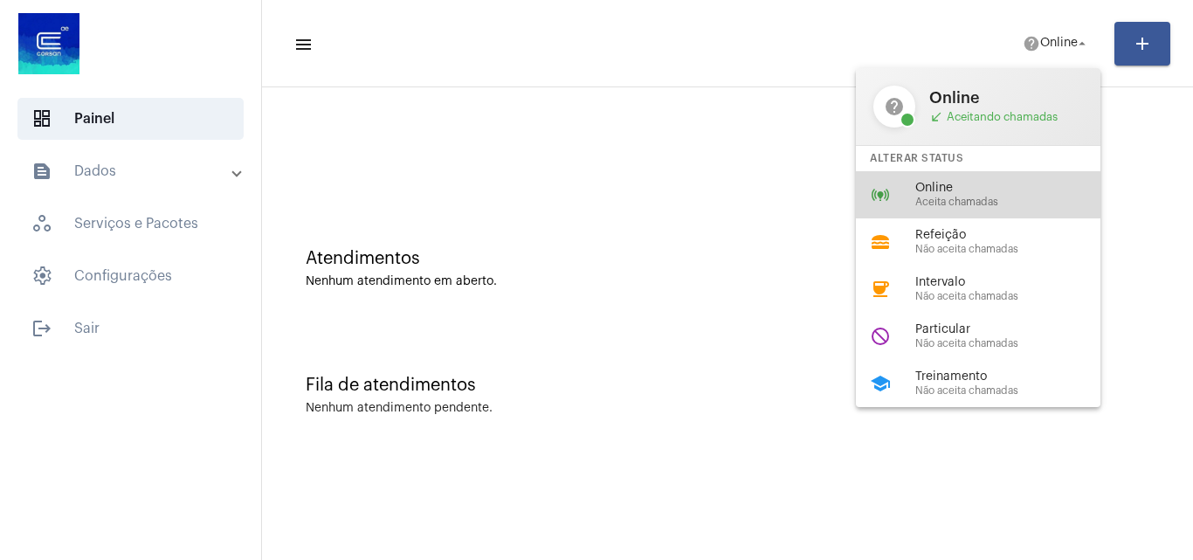
click at [944, 204] on span "Aceita chamadas" at bounding box center [1015, 202] width 199 height 11
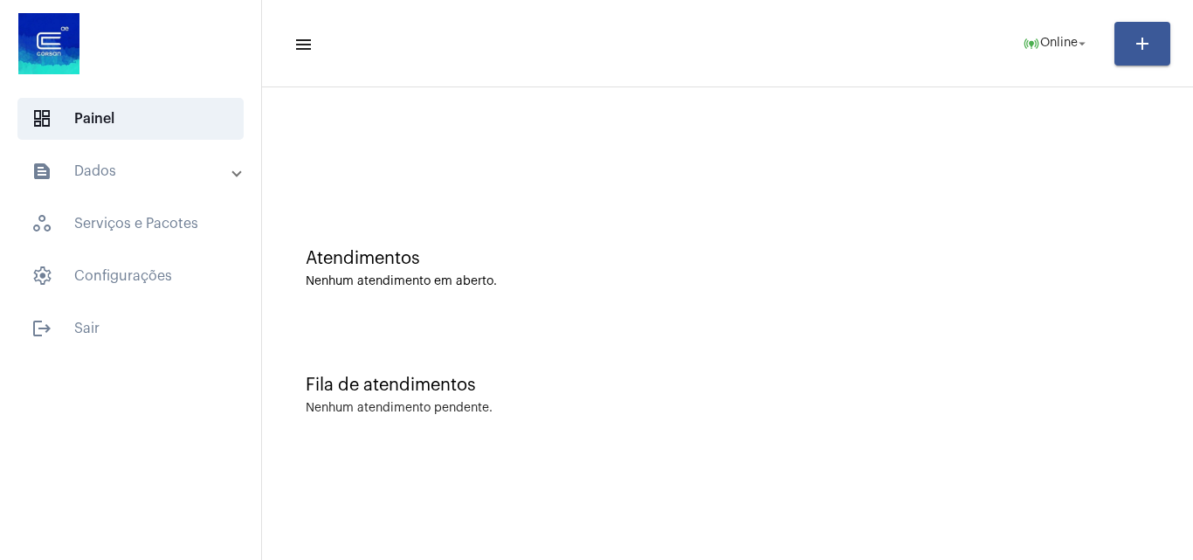
drag, startPoint x: 141, startPoint y: 3, endPoint x: 514, endPoint y: 424, distance: 562.5
drag, startPoint x: 514, startPoint y: 424, endPoint x: 473, endPoint y: 363, distance: 73.7
click at [473, 363] on div "Fila de atendimentos Nenhum atendimento pendente." at bounding box center [728, 386] width 914 height 127
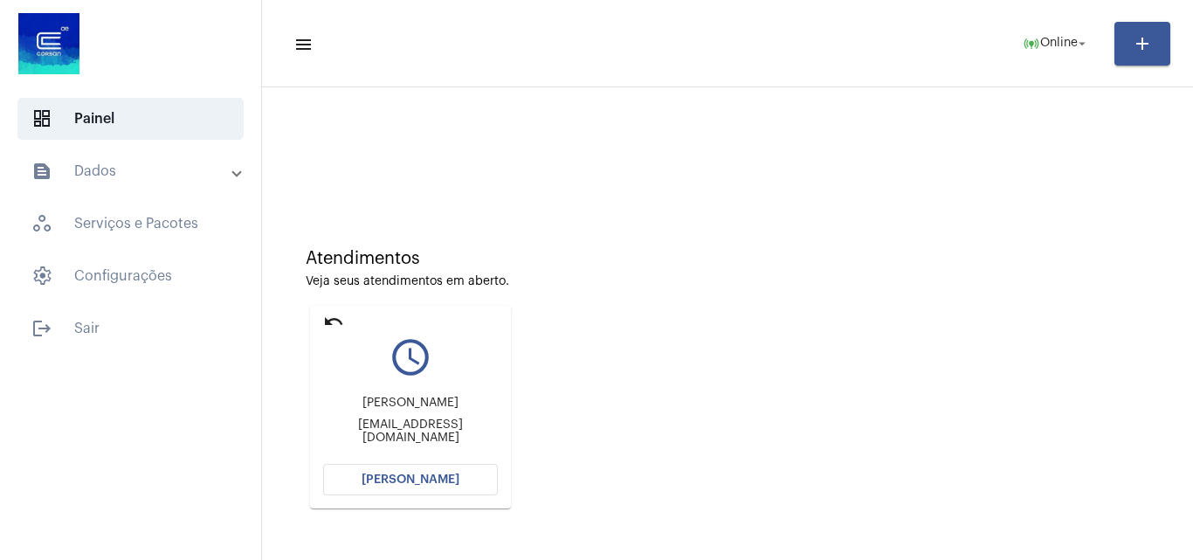
click at [423, 471] on button "[PERSON_NAME]" at bounding box center [410, 479] width 175 height 31
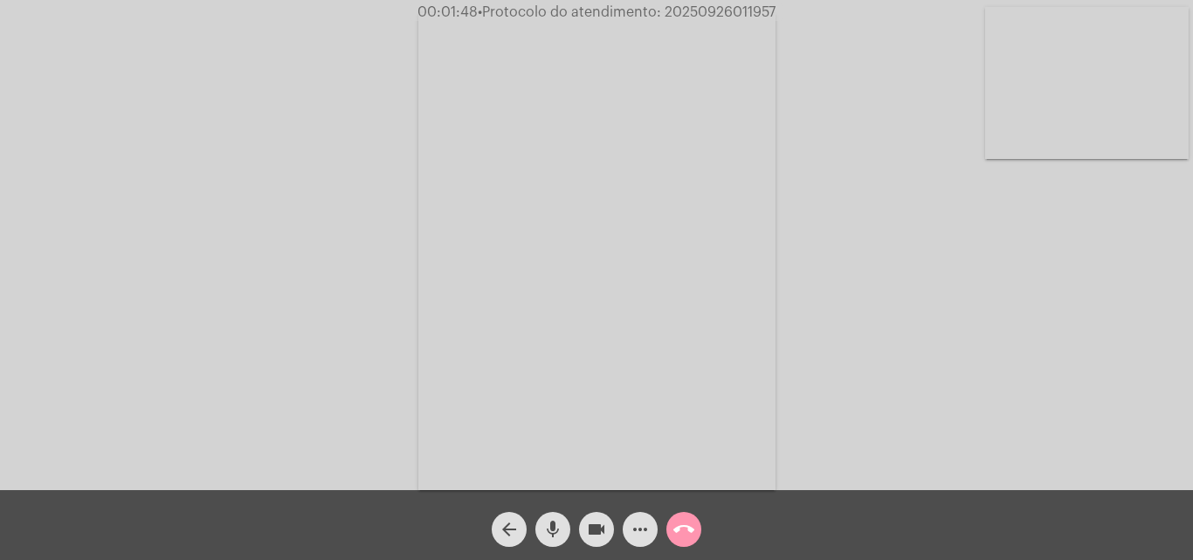
click at [1097, 118] on video at bounding box center [1087, 83] width 204 height 152
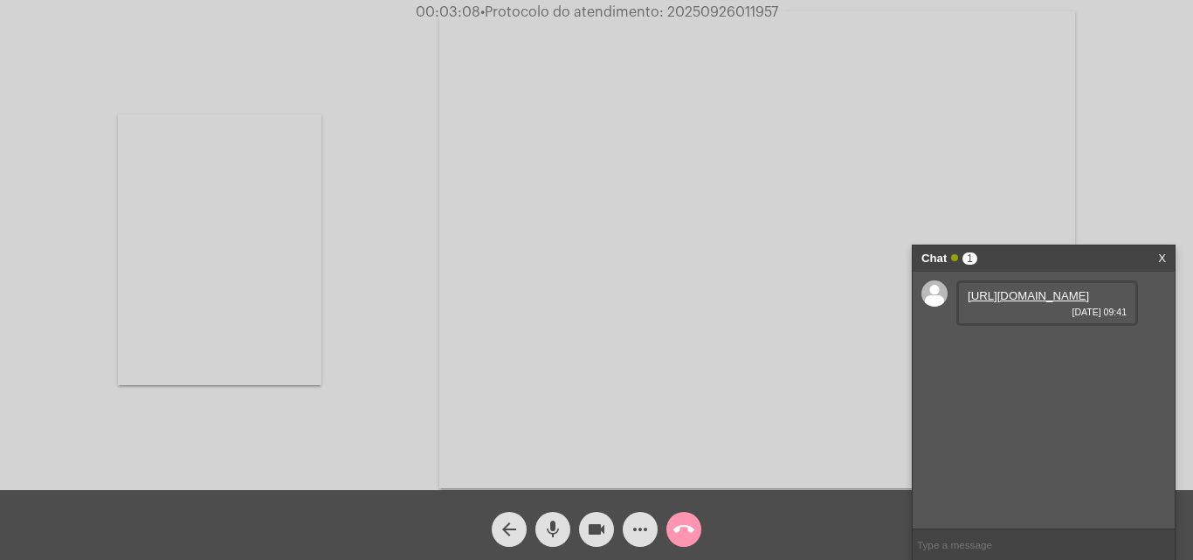
click at [1039, 295] on link "[URL][DOMAIN_NAME]" at bounding box center [1028, 295] width 121 height 13
click at [734, 10] on span "• Protocolo do atendimento: 20250926011957" at bounding box center [629, 12] width 298 height 14
copy span "20250926011957"
click at [1041, 352] on link "[URL][DOMAIN_NAME]" at bounding box center [1028, 345] width 121 height 13
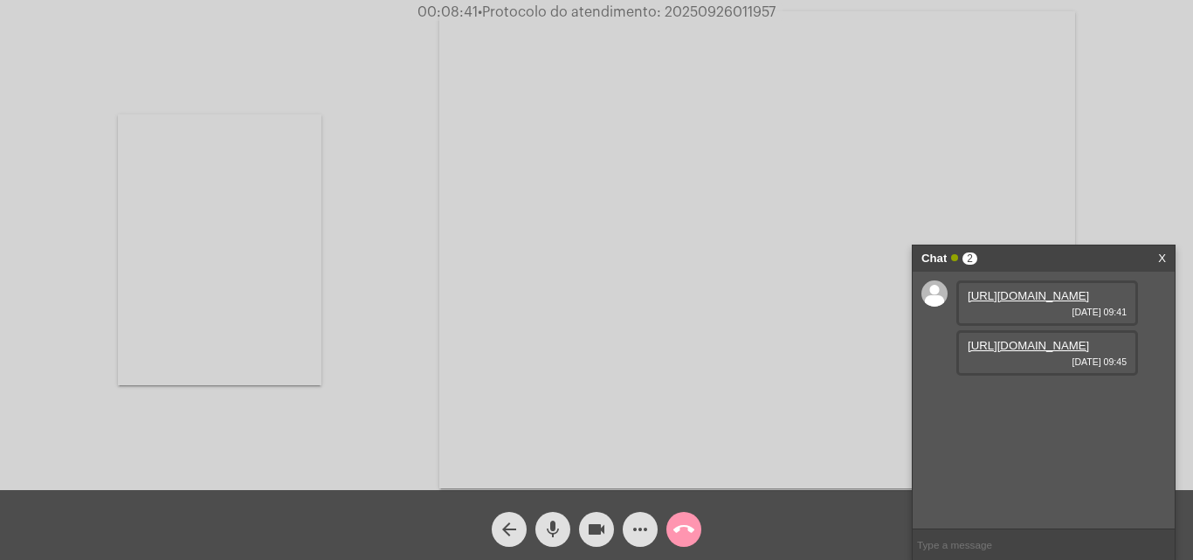
click at [260, 301] on video at bounding box center [220, 249] width 204 height 271
click at [689, 530] on mat-icon "call_end" at bounding box center [684, 529] width 21 height 21
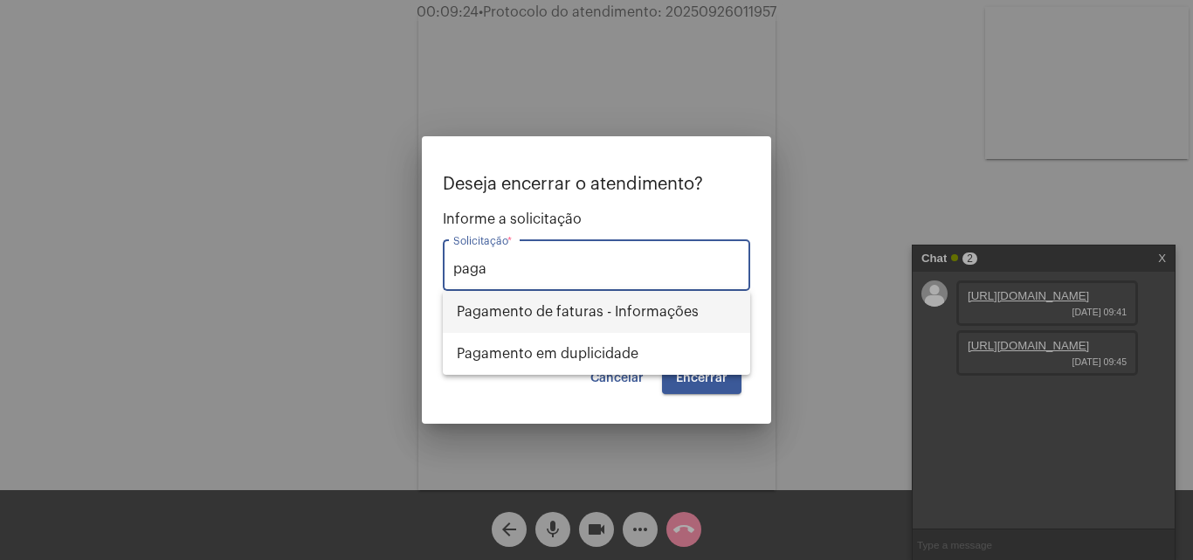
click at [652, 313] on span "Pagamento de faturas - Informações" at bounding box center [597, 312] width 280 height 42
type input "Pagamento de faturas - Informações"
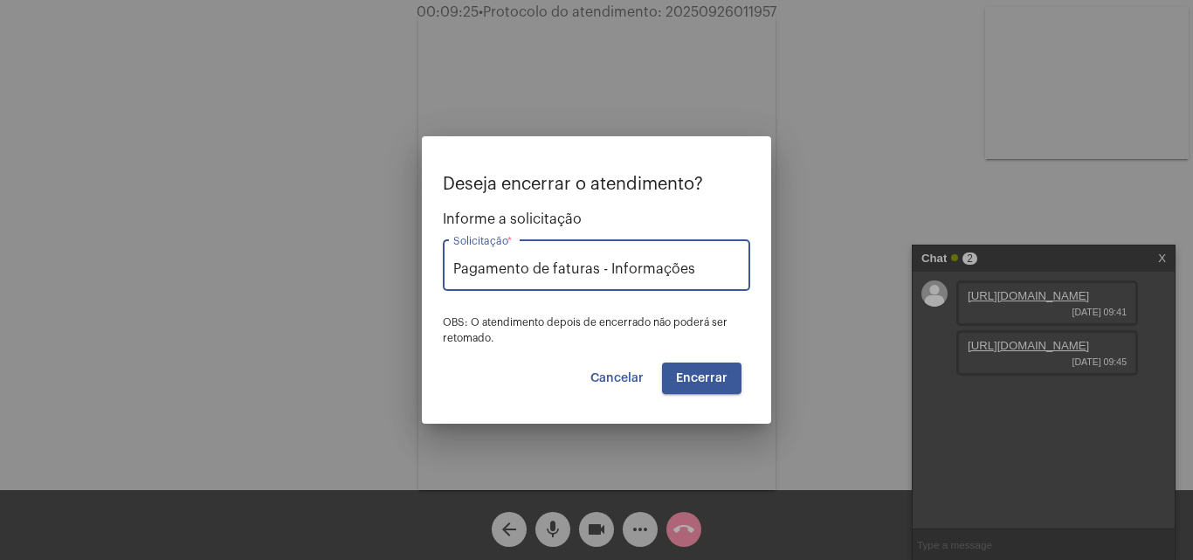
click at [696, 372] on span "Encerrar" at bounding box center [702, 378] width 52 height 12
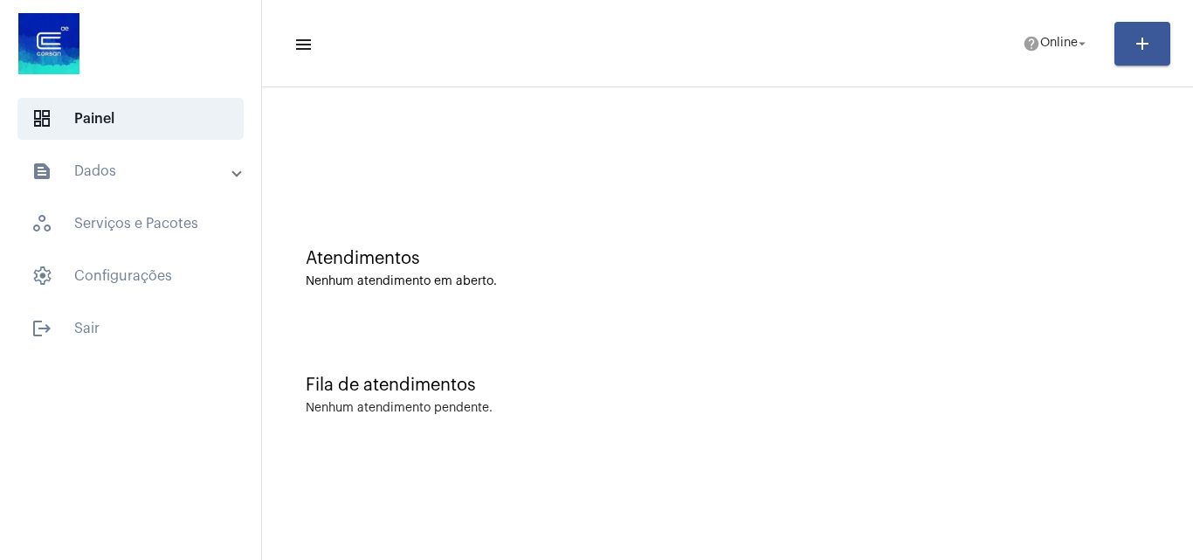
drag, startPoint x: 143, startPoint y: 175, endPoint x: 129, endPoint y: 187, distance: 18.6
click at [143, 177] on mat-panel-title "text_snippet_outlined Dados" at bounding box center [132, 171] width 202 height 21
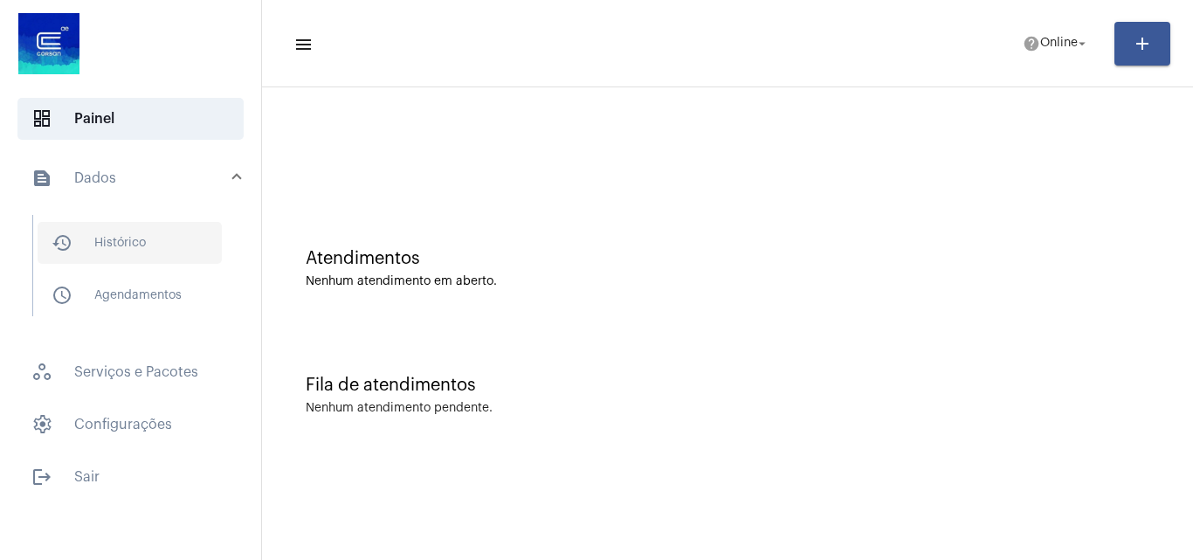
click at [181, 233] on span "history_outlined Histórico" at bounding box center [130, 243] width 184 height 42
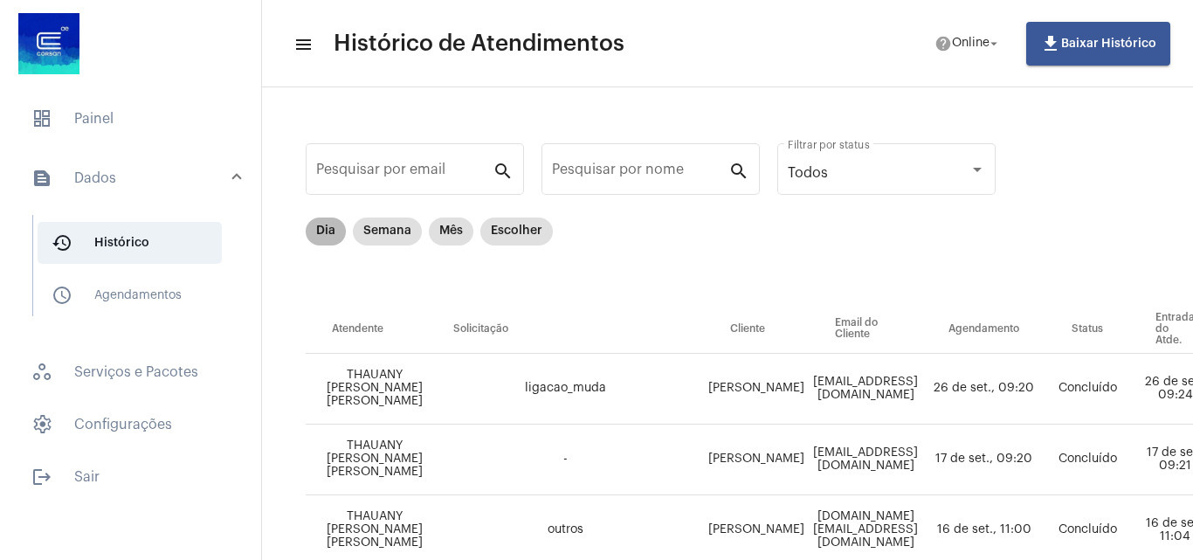
click at [336, 228] on mat-chip "Dia" at bounding box center [326, 232] width 40 height 28
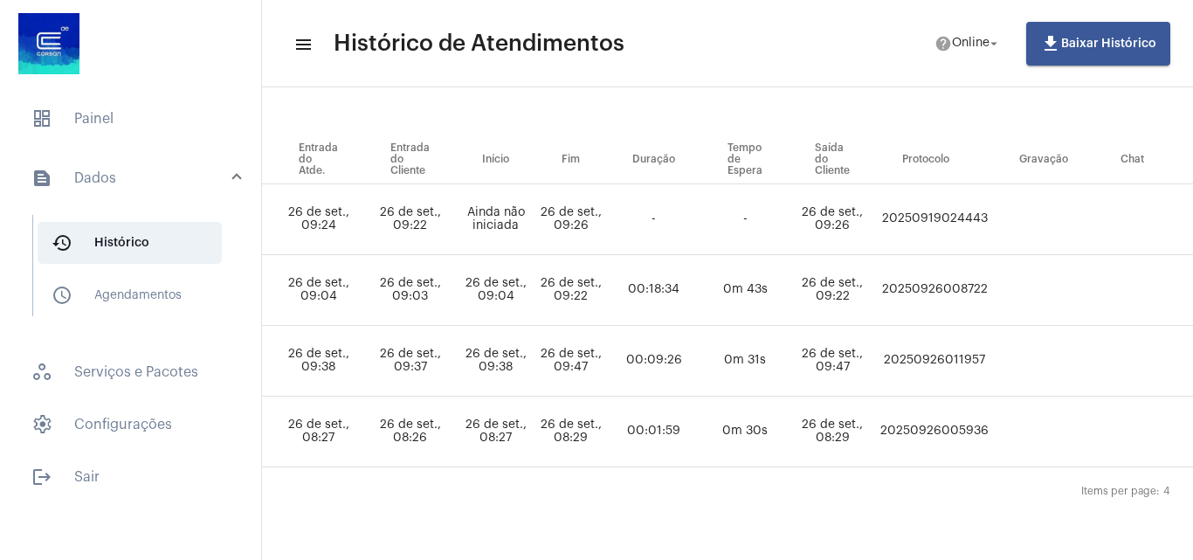
scroll to position [175, 801]
click at [937, 356] on td "20250926011957" at bounding box center [931, 361] width 117 height 71
copy td "20250926011957"
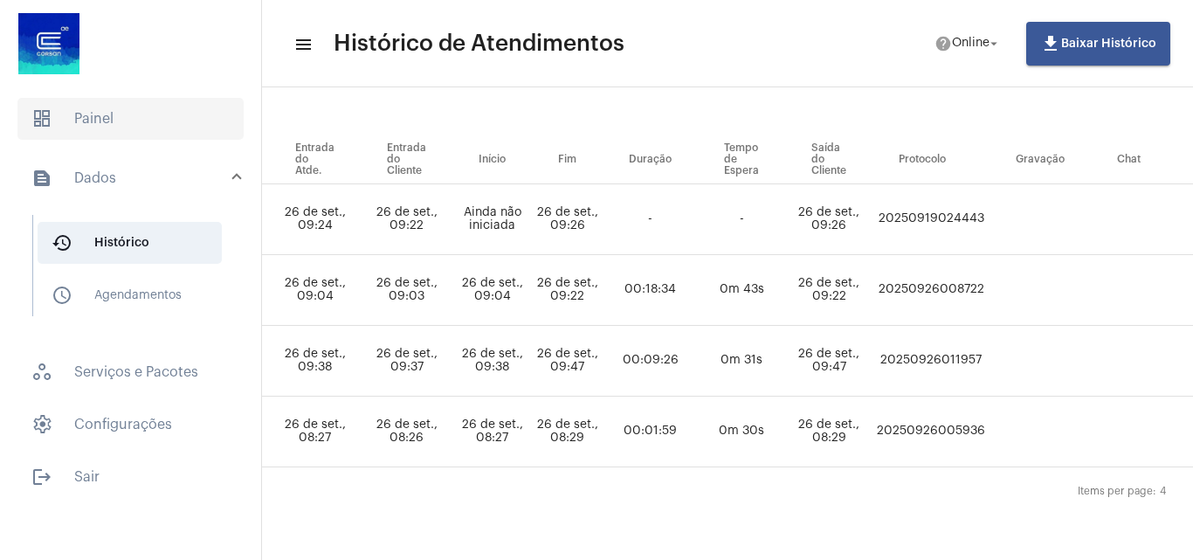
click at [126, 110] on span "dashboard Painel" at bounding box center [130, 119] width 226 height 42
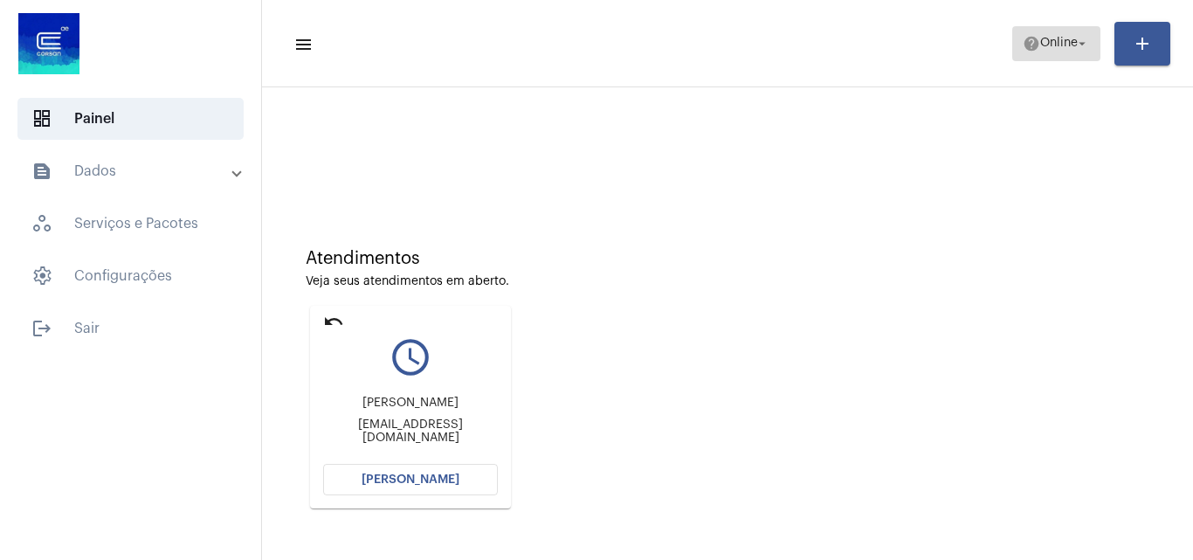
click at [1078, 38] on mat-icon "arrow_drop_down" at bounding box center [1082, 44] width 16 height 16
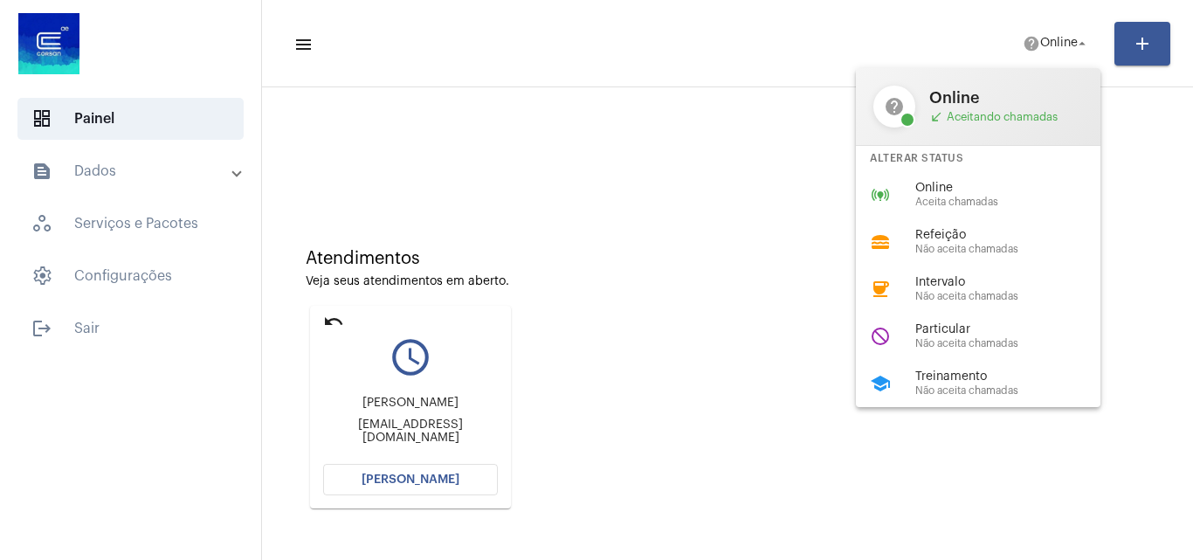
click at [618, 273] on div at bounding box center [596, 280] width 1193 height 560
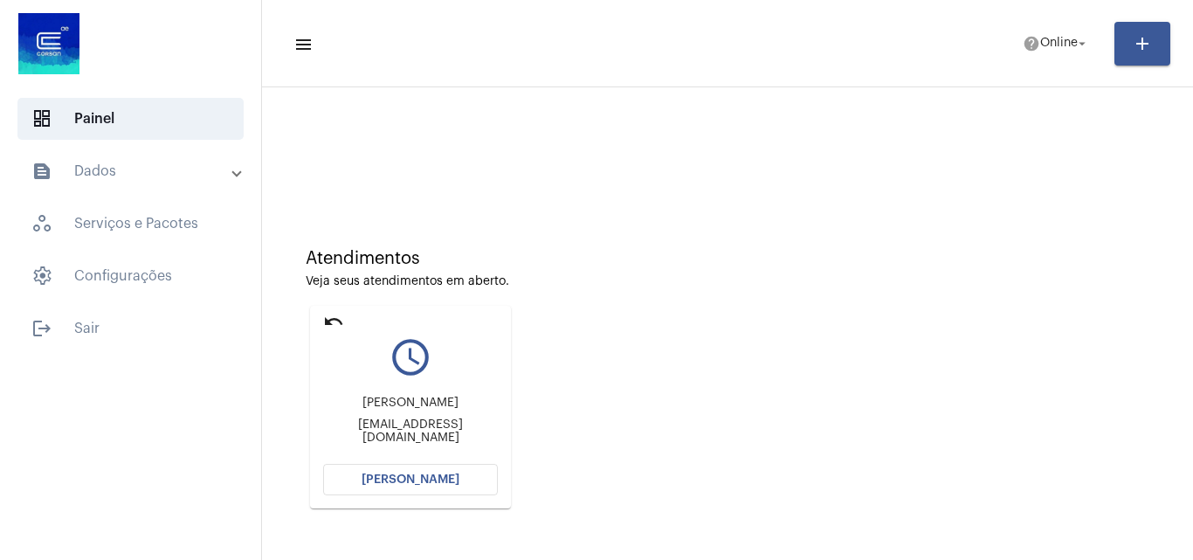
click at [467, 476] on button "[PERSON_NAME]" at bounding box center [410, 479] width 175 height 31
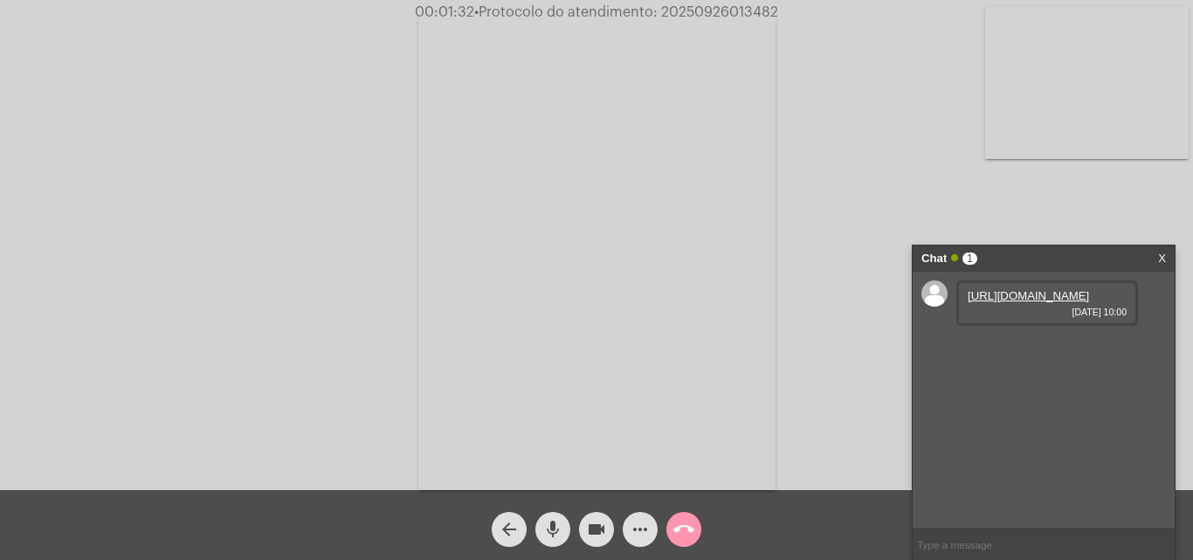
click at [1049, 302] on link "[URL][DOMAIN_NAME]" at bounding box center [1028, 295] width 121 height 13
click at [992, 545] on input "text" at bounding box center [1044, 544] width 262 height 31
paste input "15961948"
type input "15961948"
click at [960, 545] on input "15961987" at bounding box center [1044, 544] width 262 height 31
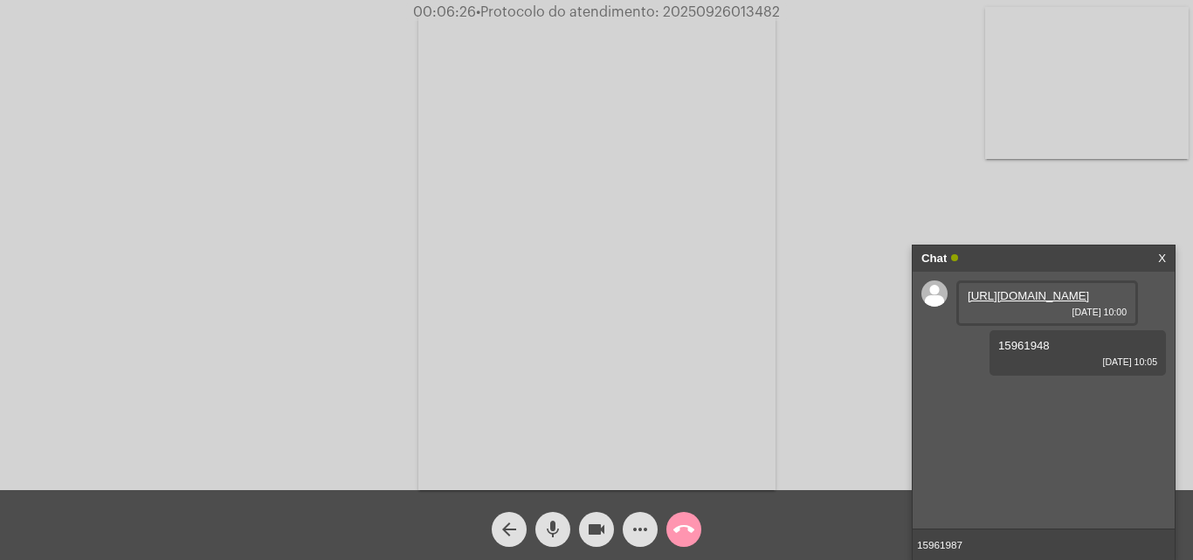
click at [936, 545] on input "15961987" at bounding box center [1044, 544] width 262 height 31
click at [998, 545] on input "15961987" at bounding box center [1044, 544] width 262 height 31
type input "1"
paste input "AGERGS - [URL][DOMAIN_NAME] Contato: [PHONE_NUMBER]"
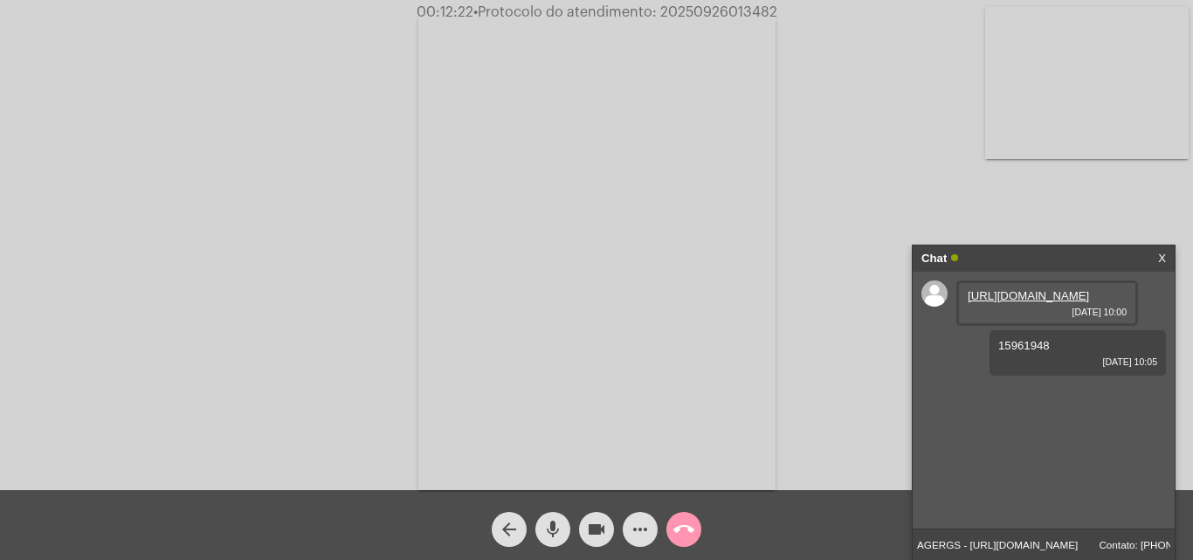
scroll to position [0, 62]
click at [1049, 543] on input "AGERGS - [URL][DOMAIN_NAME] Contato: [PHONE_NUMBER]" at bounding box center [1044, 544] width 262 height 31
click at [1068, 547] on input "AGERGS - [URL][DOMAIN_NAME] Contato: [PHONE_NUMBER]" at bounding box center [1044, 544] width 262 height 31
drag, startPoint x: 1060, startPoint y: 541, endPoint x: 1192, endPoint y: 548, distance: 133.0
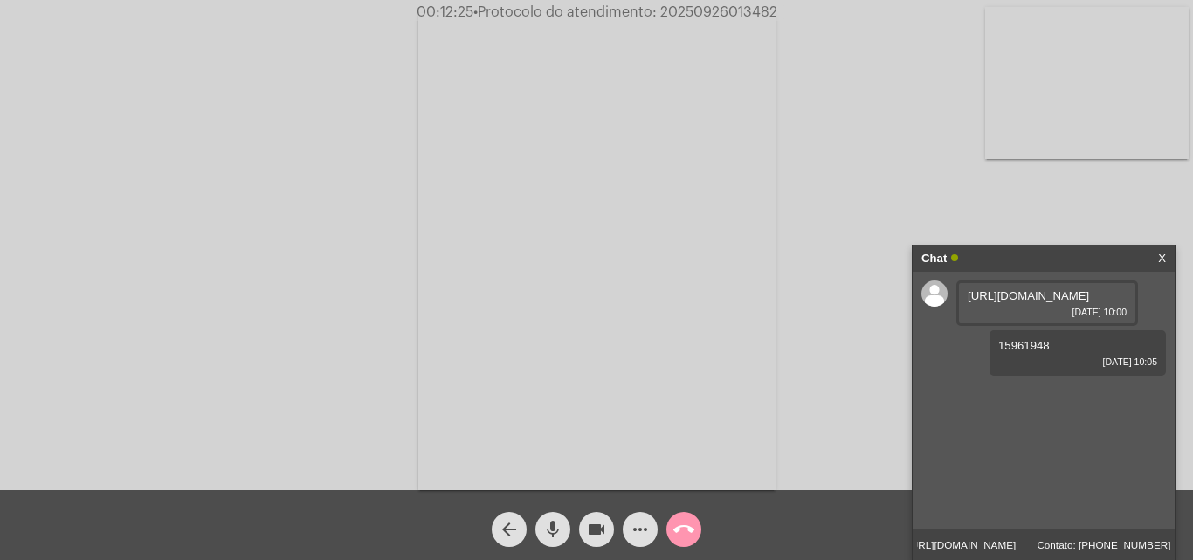
click at [1192, 548] on app-call "00:12:25 • Protocolo do atendimento: 20250926013482 Acessando Câmera e Microfon…" at bounding box center [596, 280] width 1193 height 560
type input "AGERGS - [URL][DOMAIN_NAME]"
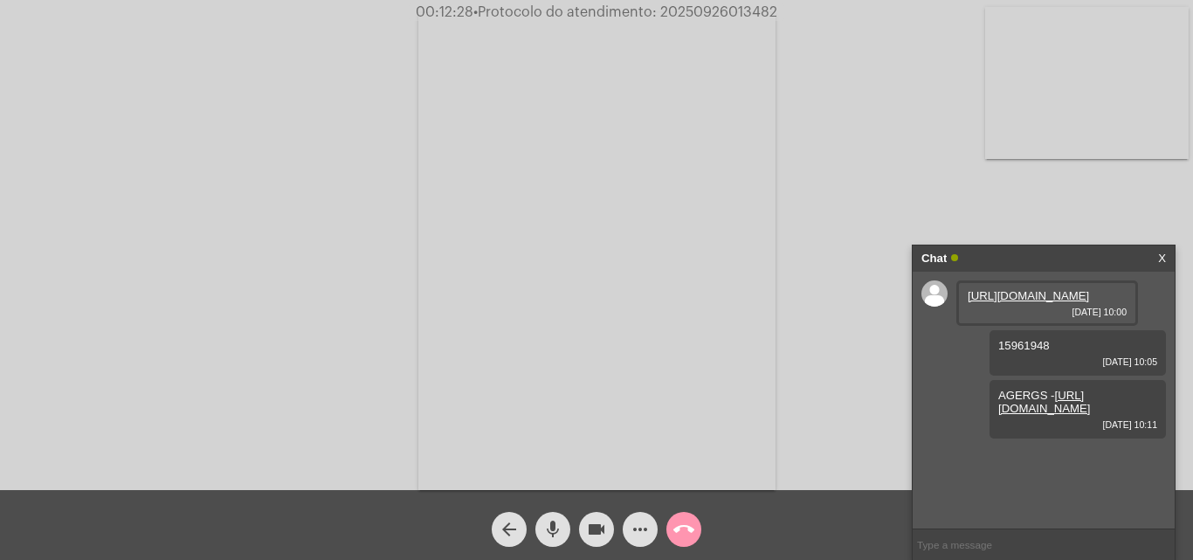
click at [1023, 550] on input "text" at bounding box center [1044, 544] width 262 height 31
paste input "AGERGS - [URL][DOMAIN_NAME] Contato: [PHONE_NUMBER]"
drag, startPoint x: 1053, startPoint y: 543, endPoint x: 828, endPoint y: 542, distance: 224.5
click at [828, 542] on app-call "00:12:30 • Protocolo do atendimento: 20250926013482 Acessando Câmera e Microfon…" at bounding box center [596, 280] width 1193 height 560
type input "Contato: [PHONE_NUMBER]"
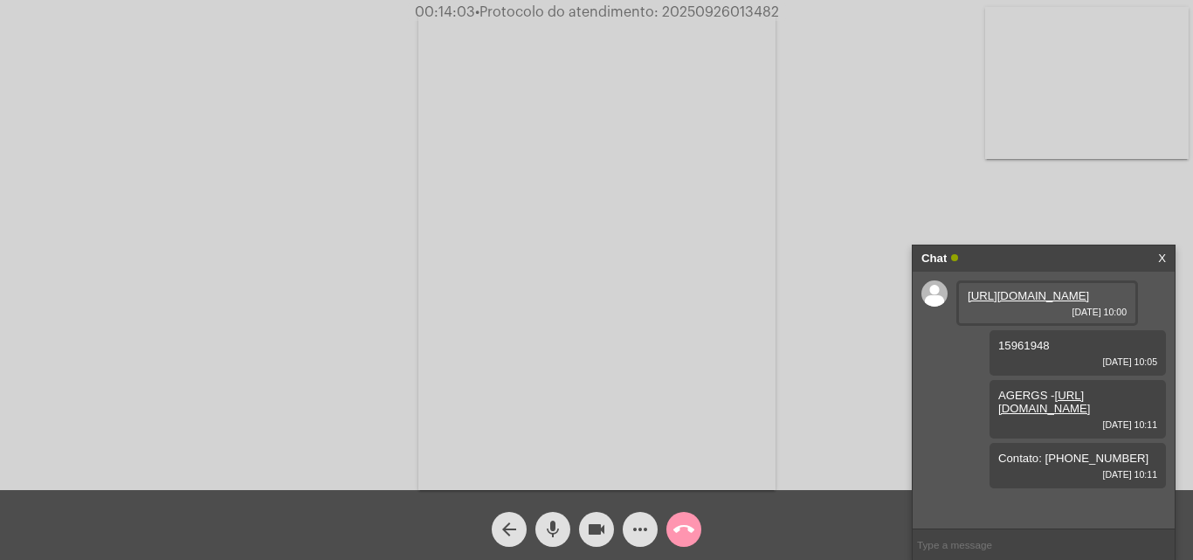
click at [681, 522] on mat-icon "call_end" at bounding box center [684, 529] width 21 height 21
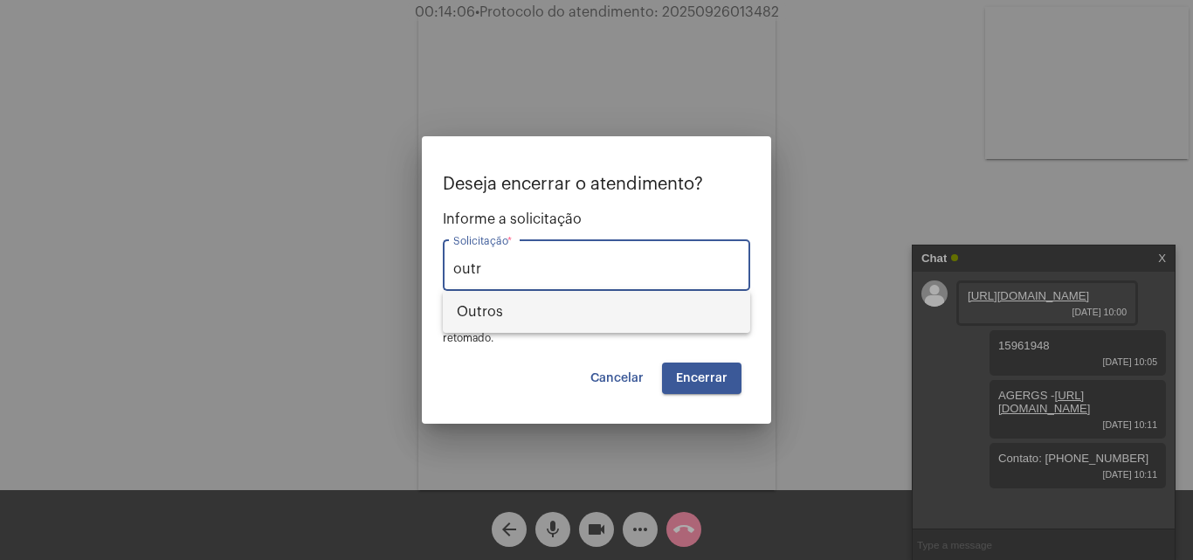
click at [557, 316] on span "Outros" at bounding box center [597, 312] width 280 height 42
type input "Outros"
click at [709, 391] on button "Encerrar" at bounding box center [701, 378] width 79 height 31
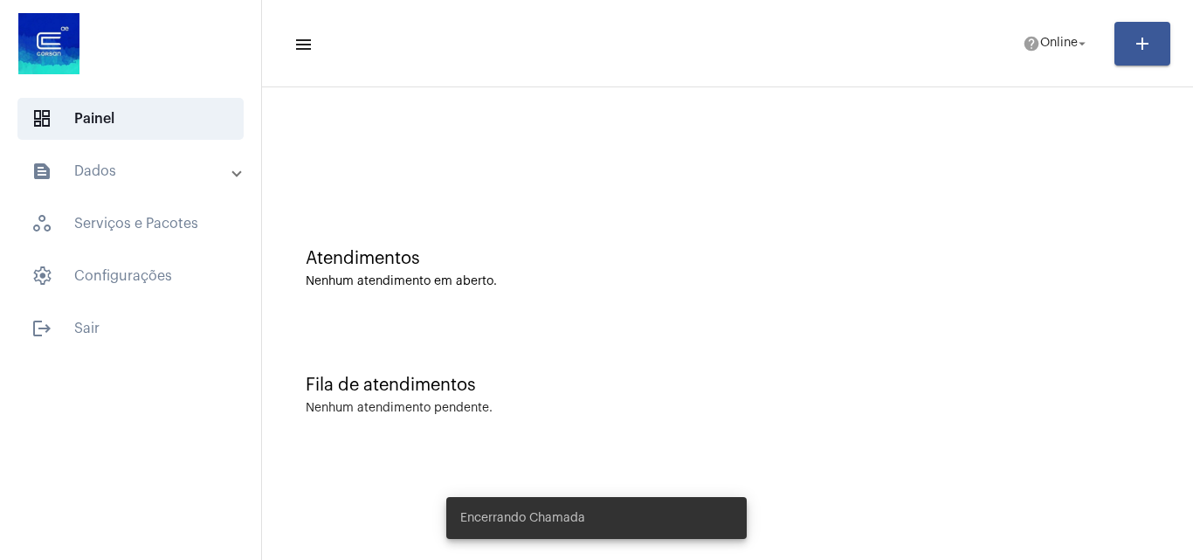
click at [1028, 18] on mat-toolbar-row "menu help Online arrow_drop_down add" at bounding box center [727, 44] width 931 height 56
click at [1027, 35] on mat-icon "help" at bounding box center [1031, 43] width 17 height 17
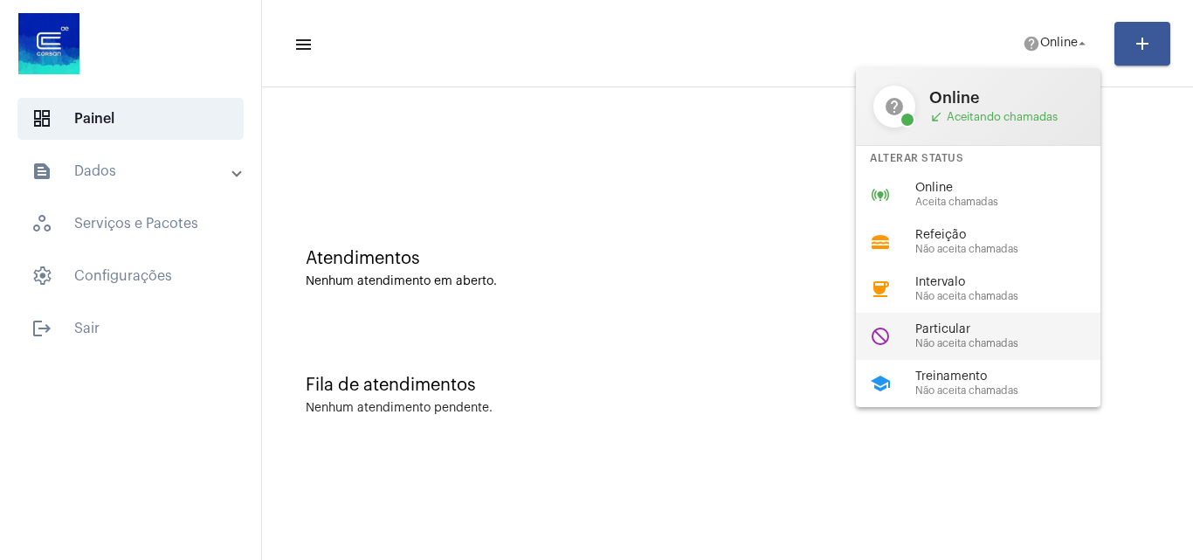
click at [944, 352] on div "do_not_disturb Particular Não aceita chamadas" at bounding box center [992, 336] width 273 height 47
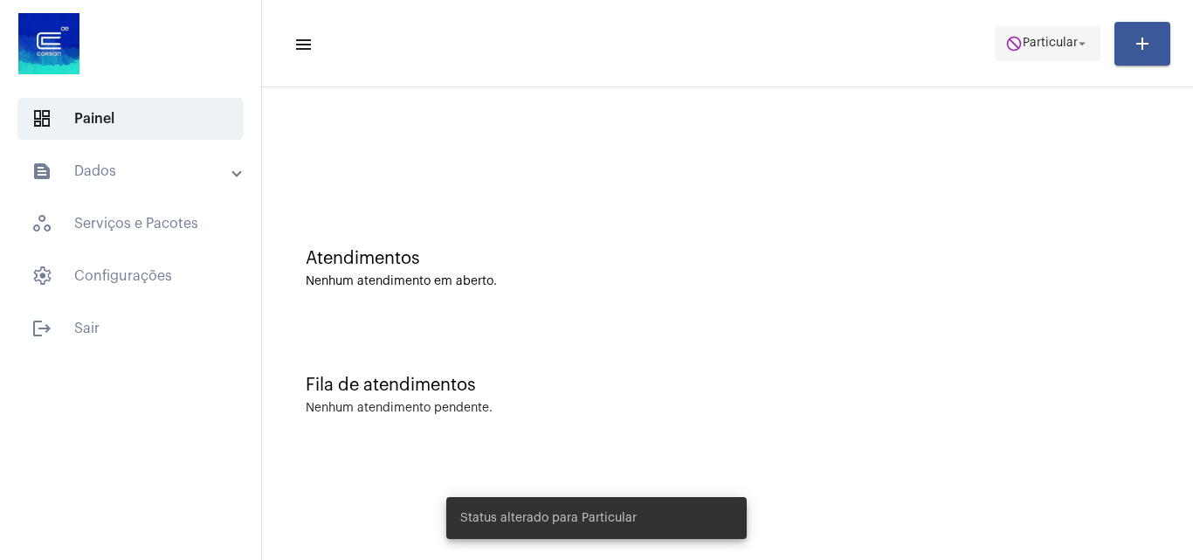
click at [1040, 43] on span "Particular" at bounding box center [1050, 44] width 55 height 12
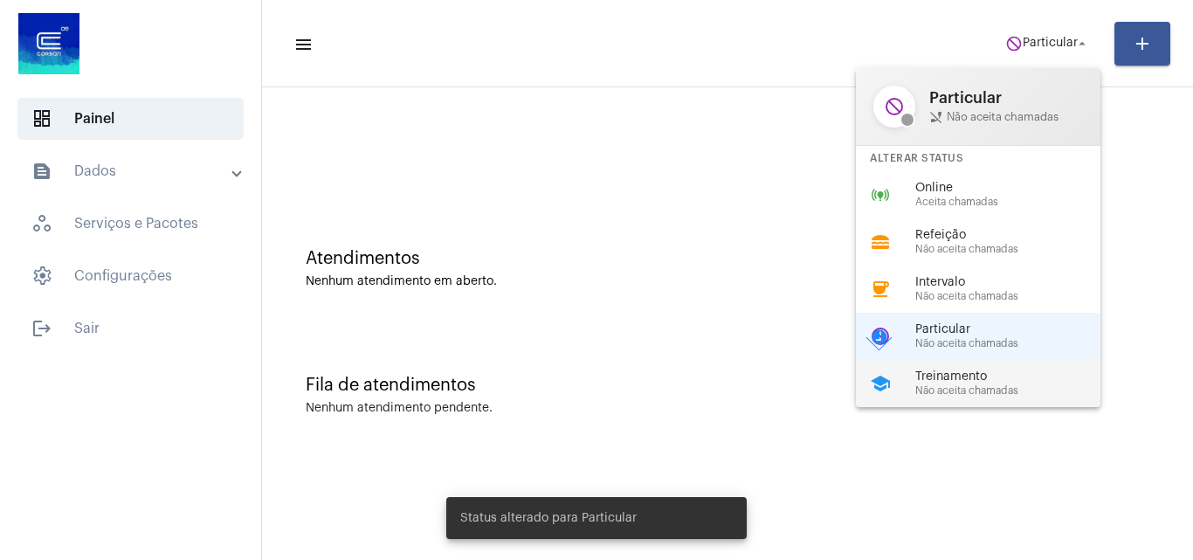
click at [956, 375] on span "Treinamento" at bounding box center [1015, 376] width 199 height 13
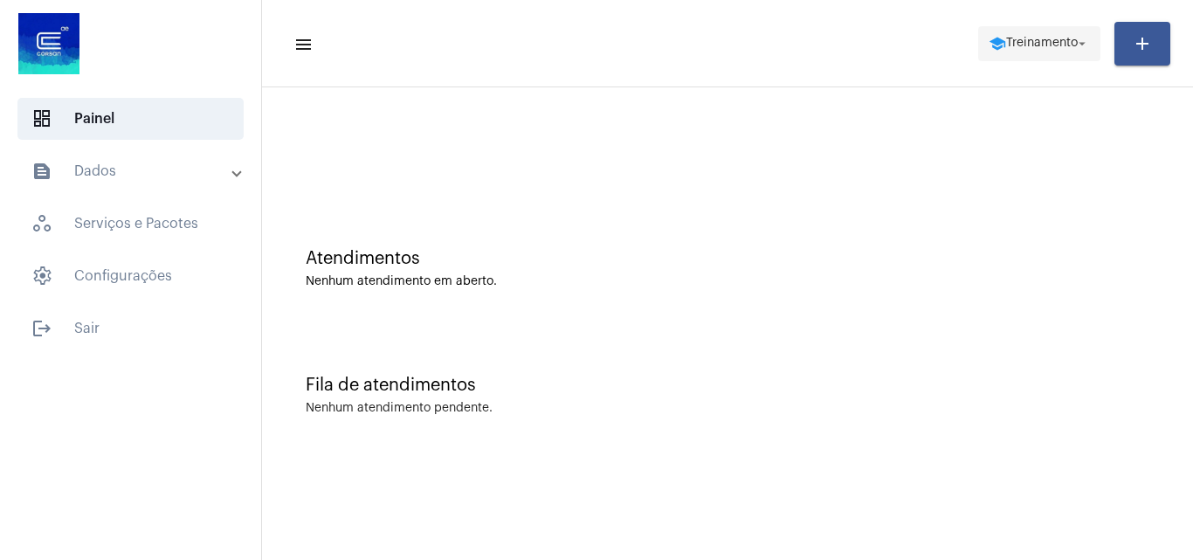
click at [1034, 59] on button "school Treinamento arrow_drop_down" at bounding box center [1039, 43] width 122 height 35
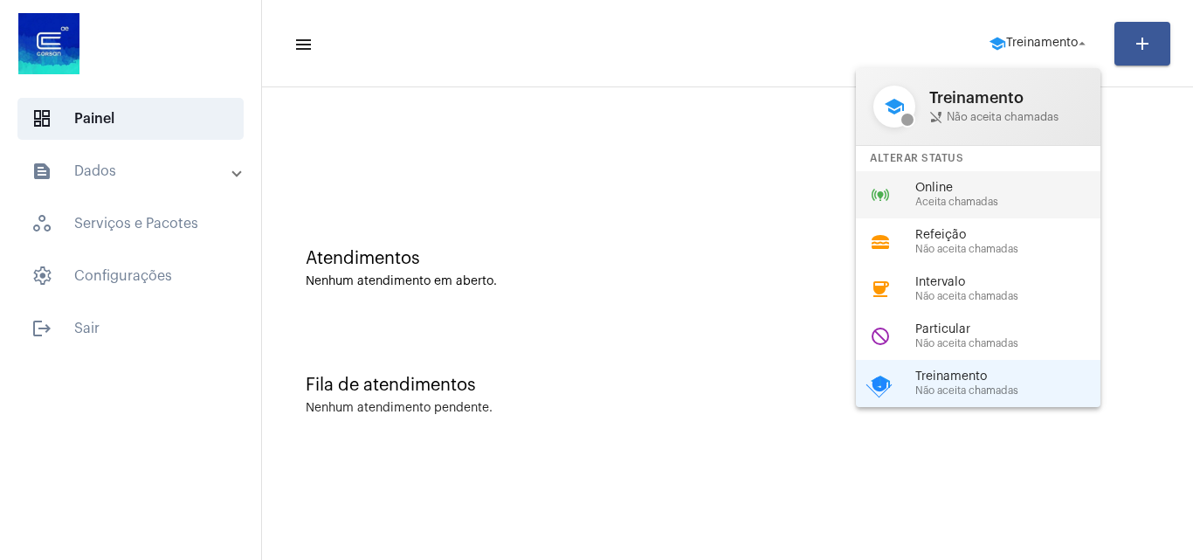
click at [973, 182] on span "Online" at bounding box center [1015, 188] width 199 height 13
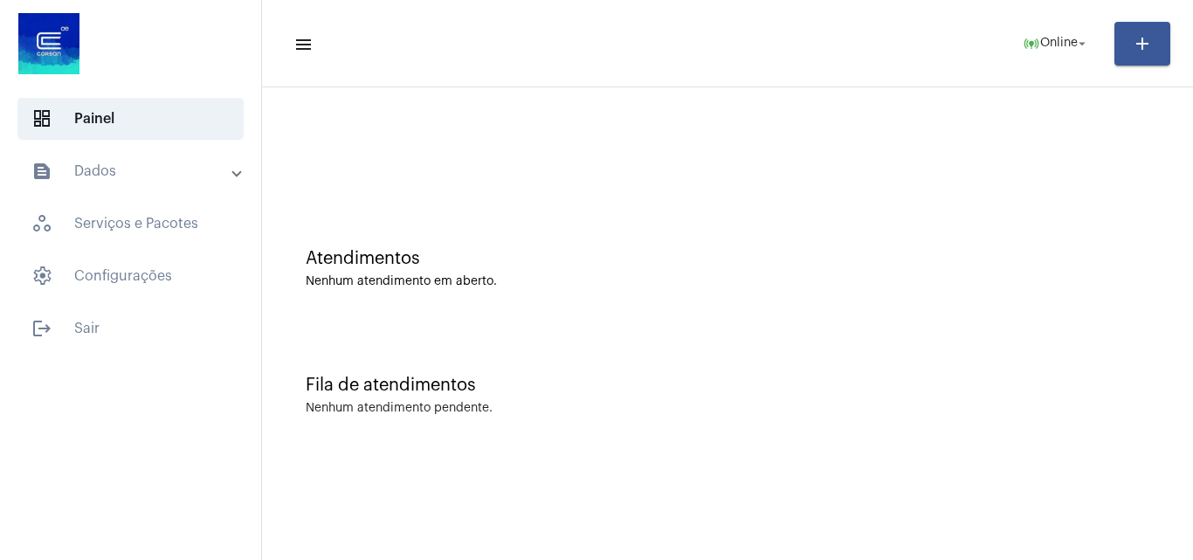
click at [144, 183] on mat-expansion-panel-header "text_snippet_outlined Dados" at bounding box center [135, 171] width 251 height 42
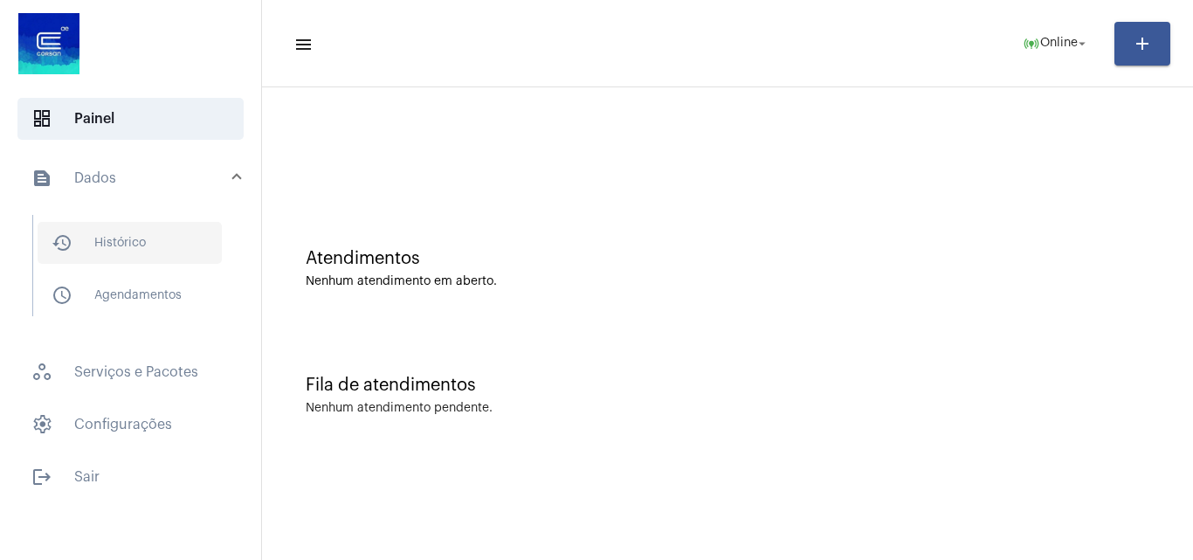
click at [189, 250] on span "history_outlined Histórico" at bounding box center [130, 243] width 184 height 42
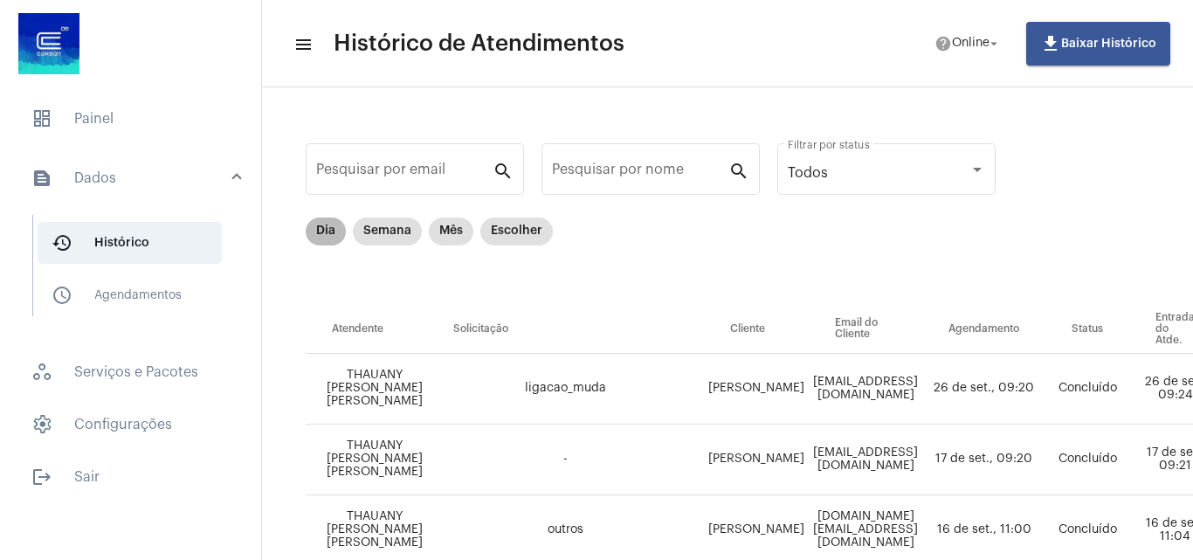
click at [326, 225] on mat-chip "Dia" at bounding box center [326, 232] width 40 height 28
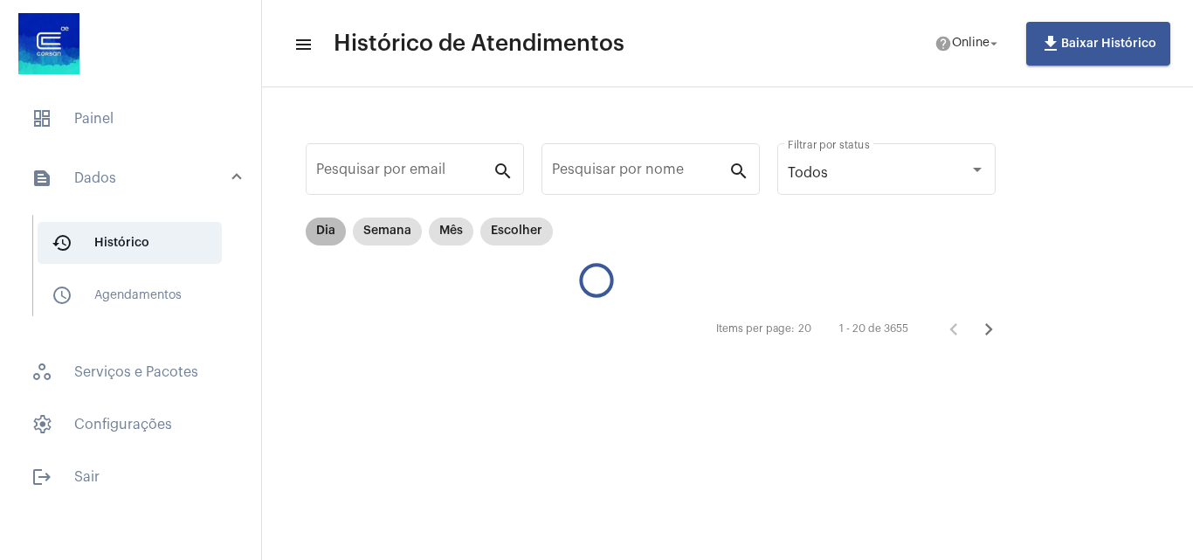
click at [327, 229] on mat-chip "Dia" at bounding box center [326, 232] width 40 height 28
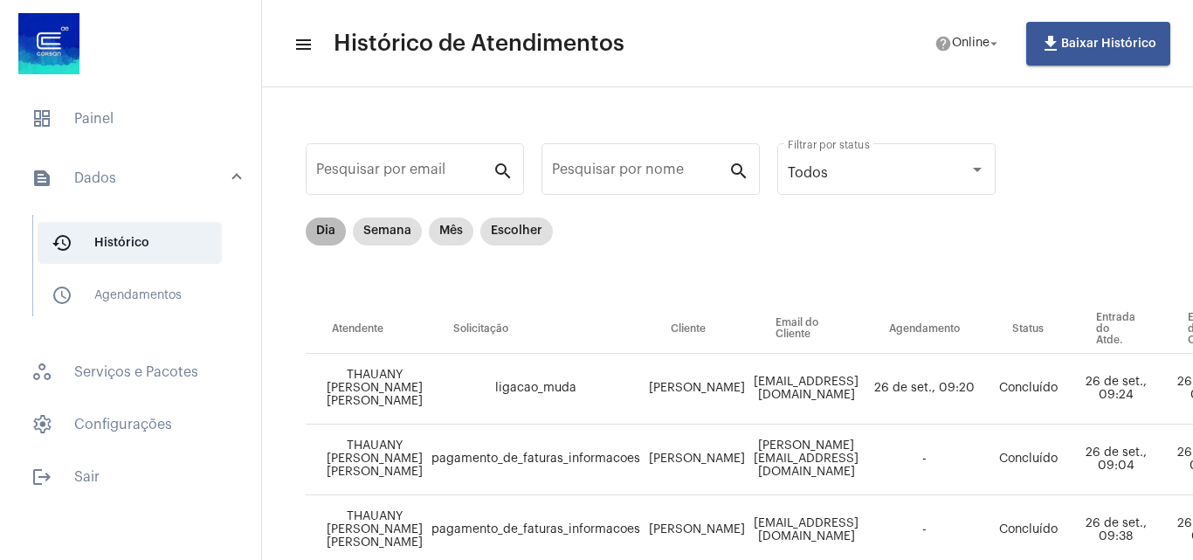
click at [336, 232] on mat-chip "Dia" at bounding box center [326, 232] width 40 height 28
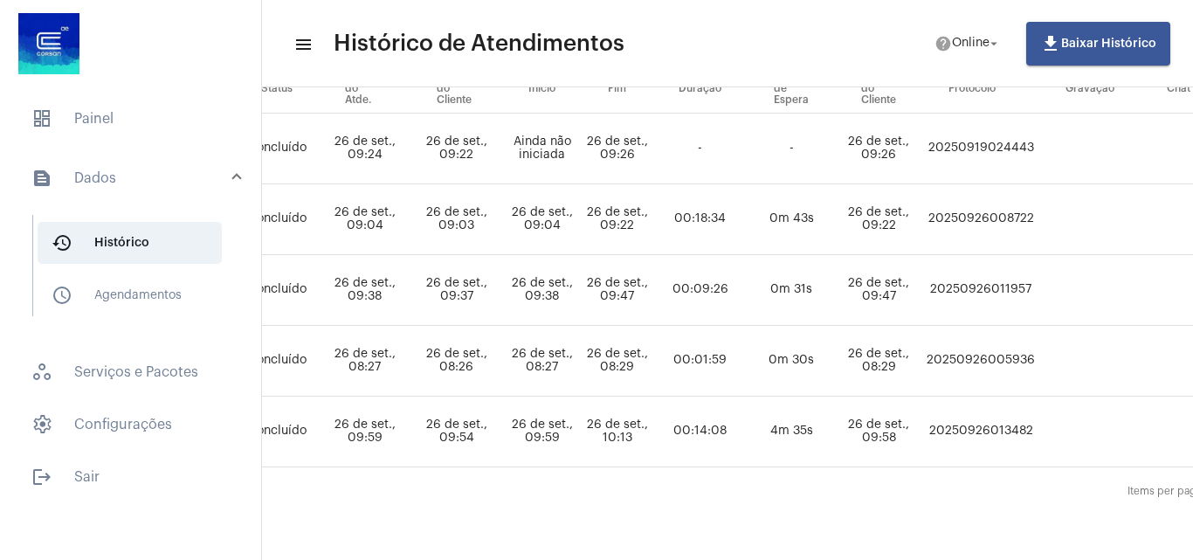
scroll to position [253, 798]
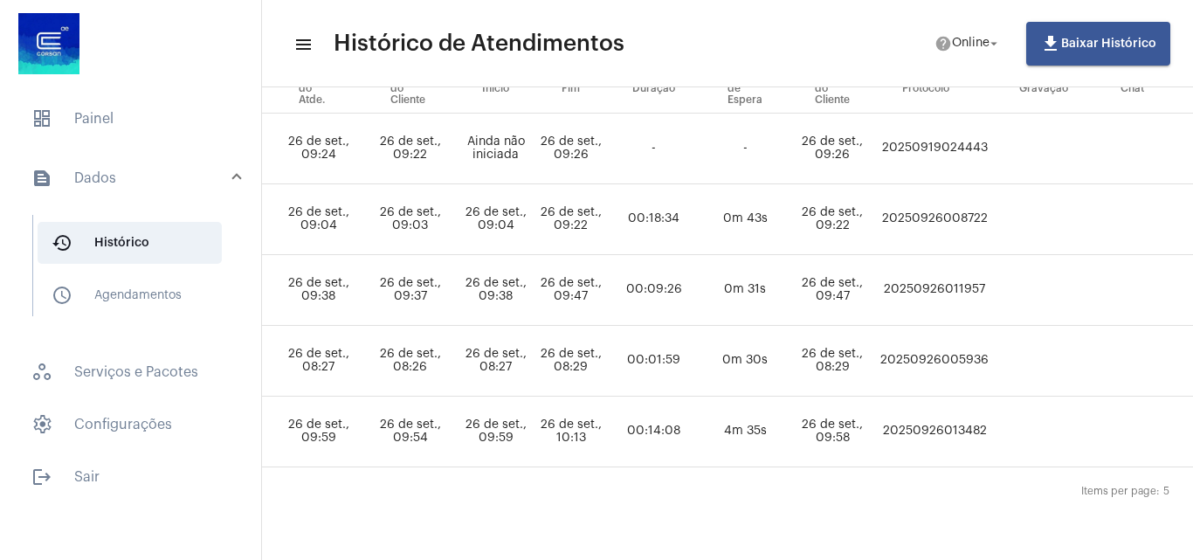
click at [947, 405] on td "20250926013482" at bounding box center [934, 432] width 117 height 71
copy td "20250926013482"
click at [91, 126] on span "dashboard Painel" at bounding box center [130, 119] width 226 height 42
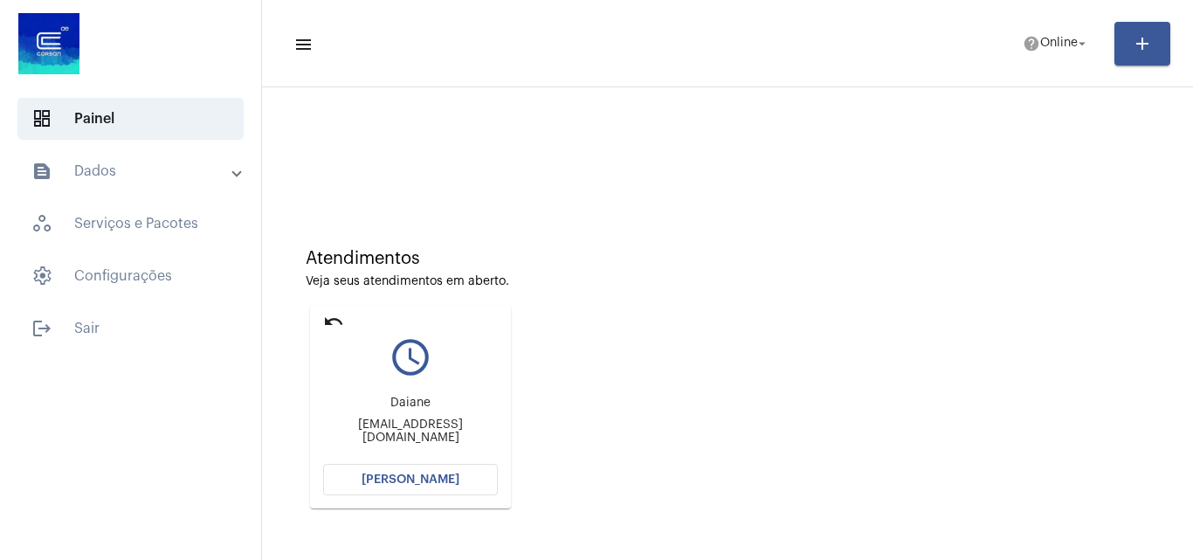
click at [410, 466] on button "[PERSON_NAME]" at bounding box center [410, 479] width 175 height 31
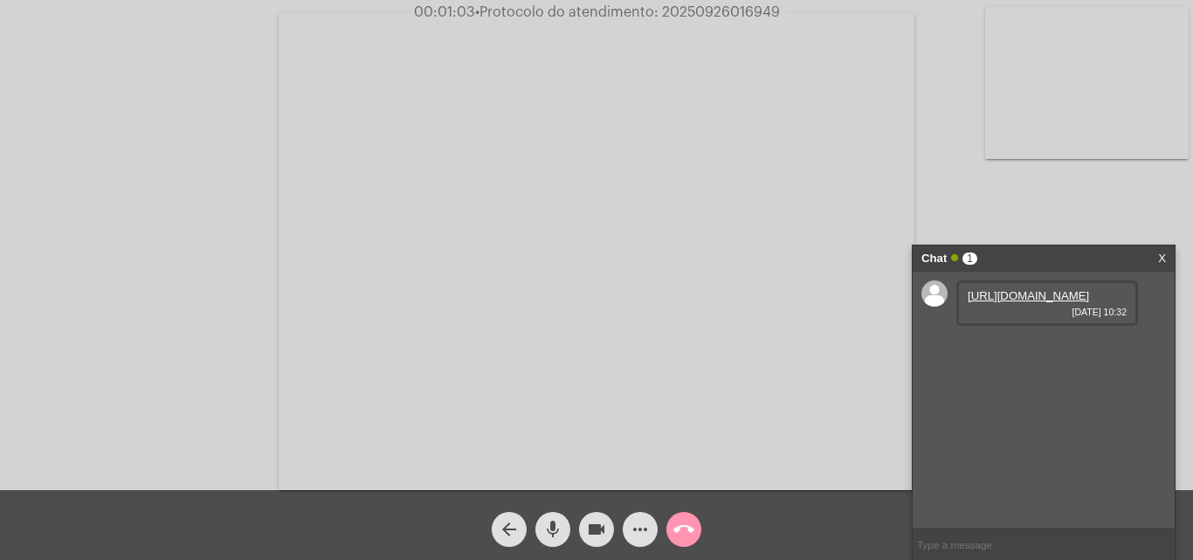
click at [1037, 302] on link "[URL][DOMAIN_NAME]" at bounding box center [1028, 295] width 121 height 13
click at [1006, 302] on link "[URL][DOMAIN_NAME]" at bounding box center [1028, 295] width 121 height 13
click at [1059, 365] on link "[URL][DOMAIN_NAME][DOMAIN_NAME]" at bounding box center [1028, 352] width 121 height 26
click at [1046, 415] on link "[URL][DOMAIN_NAME]" at bounding box center [1028, 408] width 121 height 13
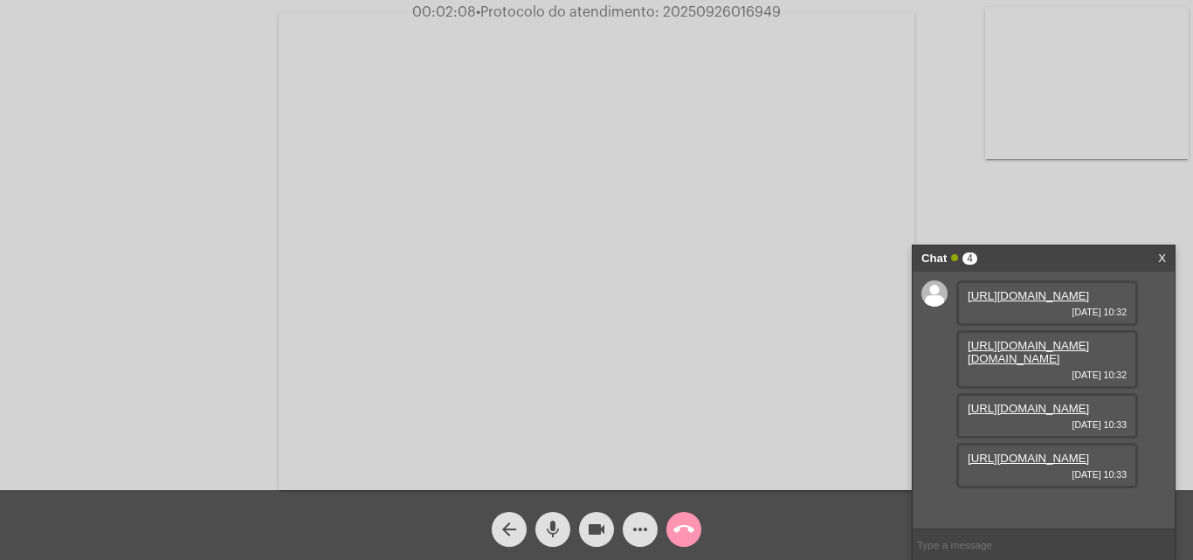
scroll to position [104, 0]
click at [1051, 465] on link "[URL][DOMAIN_NAME]" at bounding box center [1028, 458] width 121 height 13
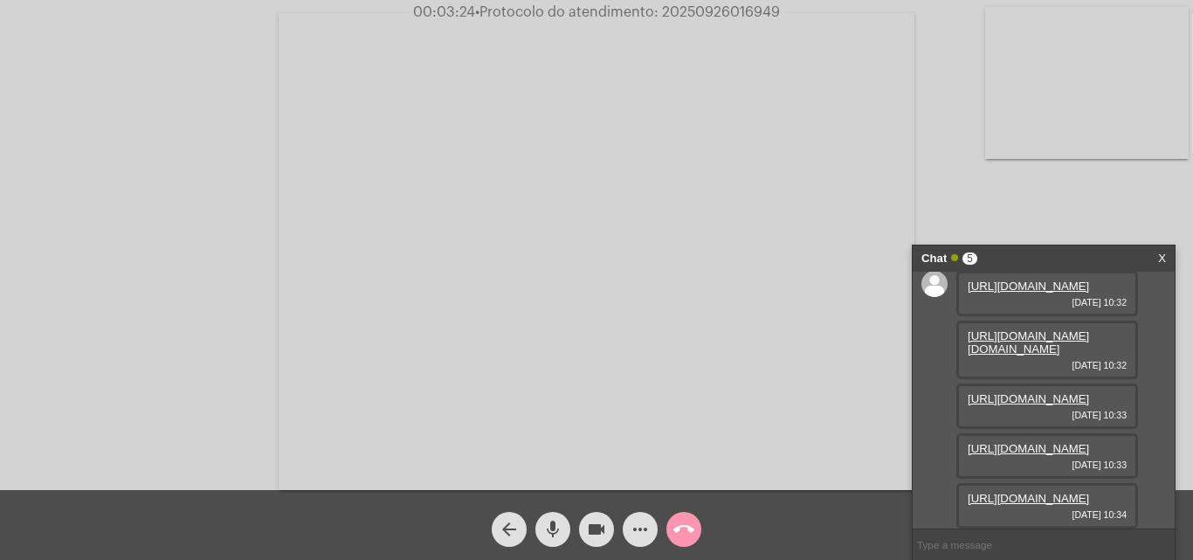
scroll to position [193, 0]
click at [1038, 492] on link "[URL][DOMAIN_NAME]" at bounding box center [1028, 498] width 121 height 13
click at [750, 4] on span "00:09:36 • Protocolo do atendimento: 20250926016949" at bounding box center [596, 11] width 383 height 17
copy span "20250926016949"
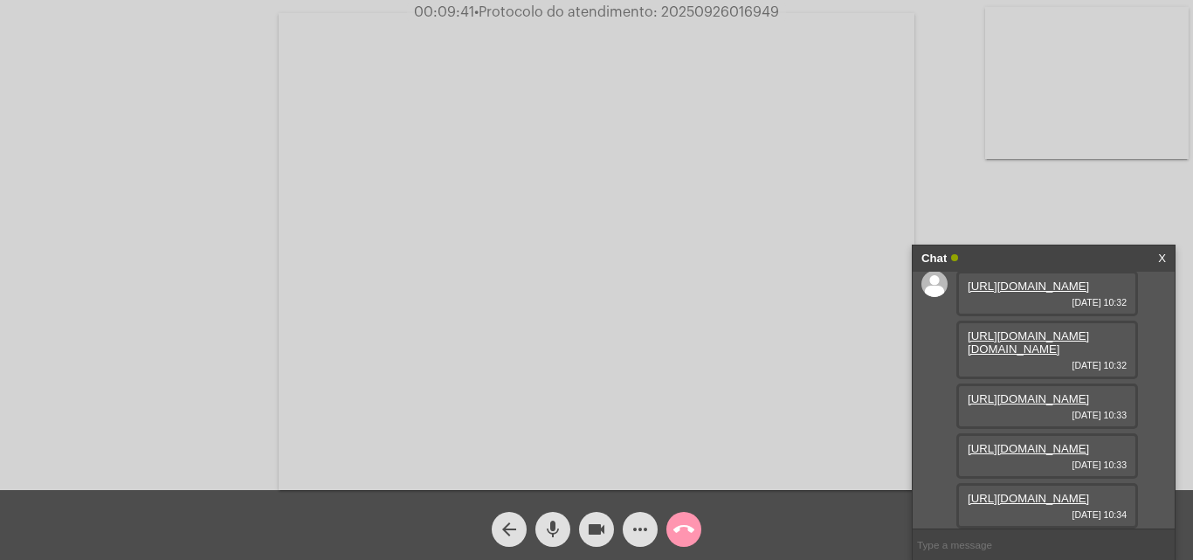
click at [974, 546] on input "text" at bounding box center [1044, 544] width 262 height 31
paste input "20250926016949"
type input "20250926016949"
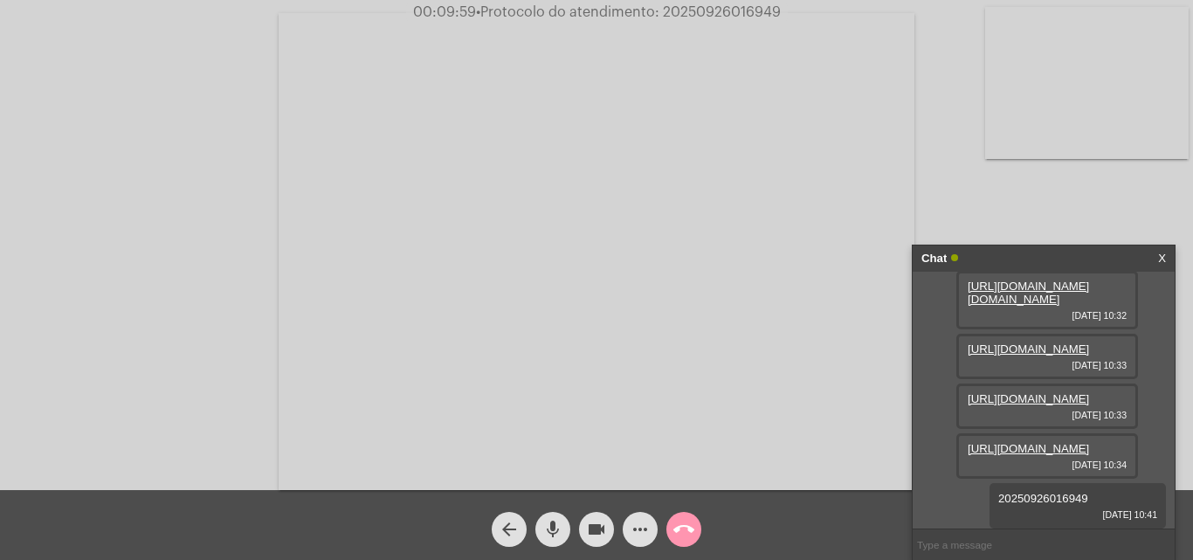
click at [674, 528] on mat-icon "call_end" at bounding box center [684, 529] width 21 height 21
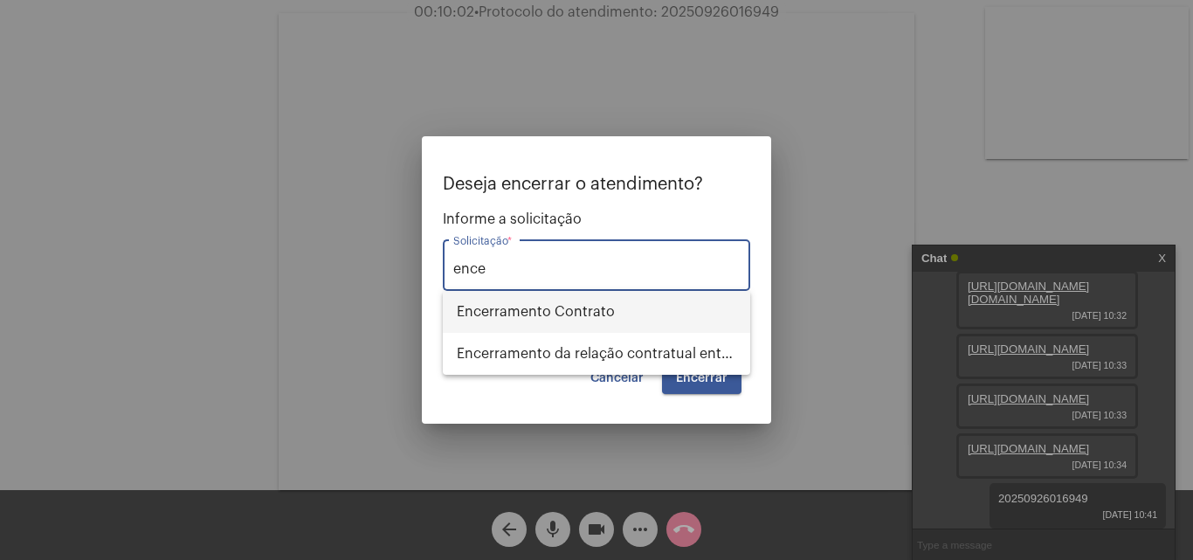
click at [549, 307] on span "Encerramento Contrato" at bounding box center [597, 312] width 280 height 42
type input "Encerramento Contrato"
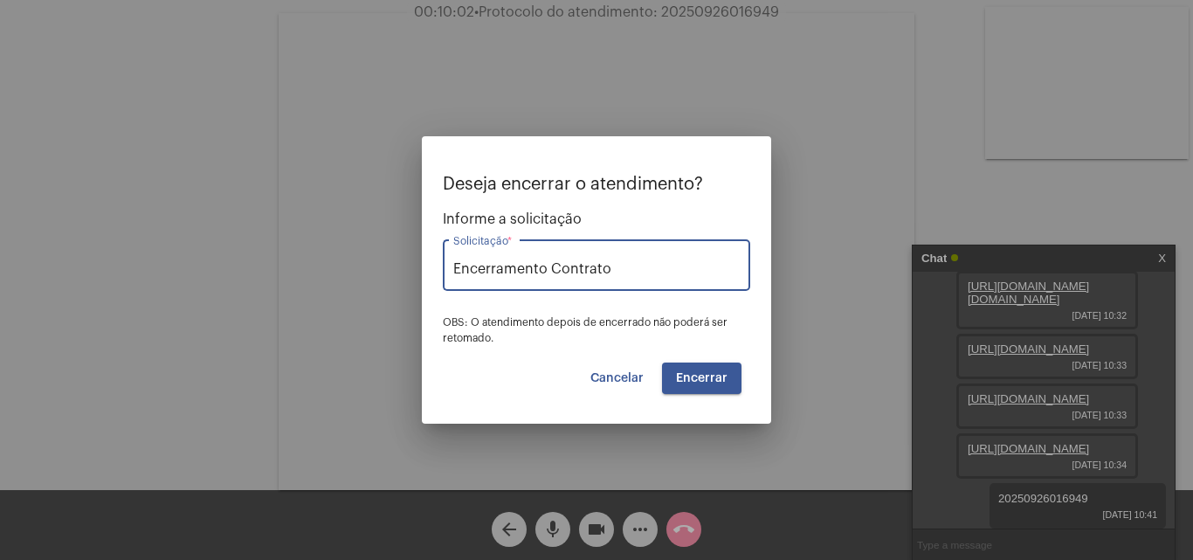
click at [721, 381] on span "Encerrar" at bounding box center [702, 378] width 52 height 12
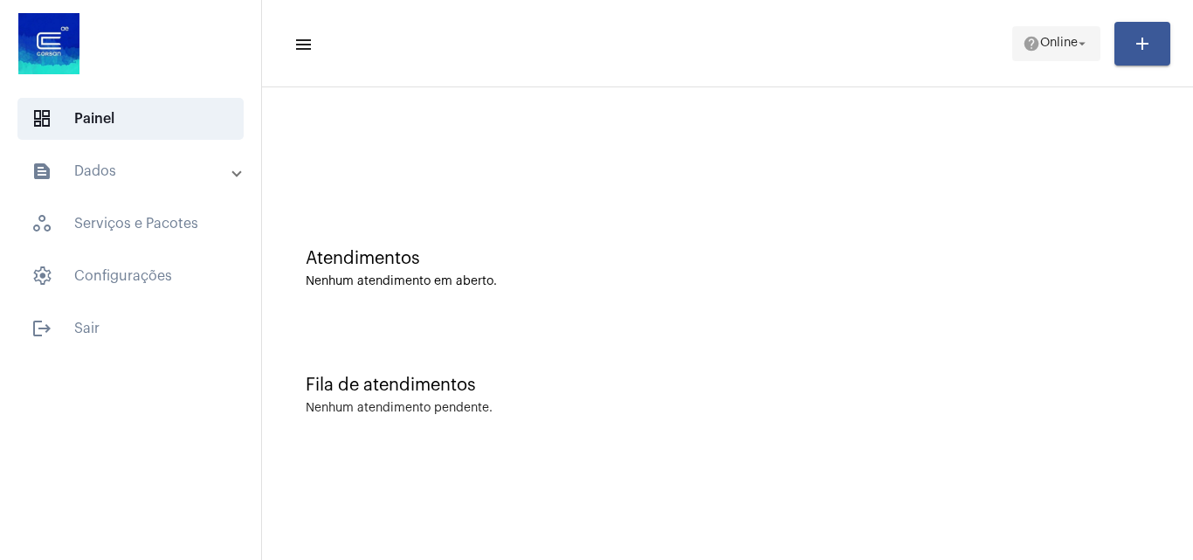
click at [1033, 44] on mat-icon "help" at bounding box center [1031, 43] width 17 height 17
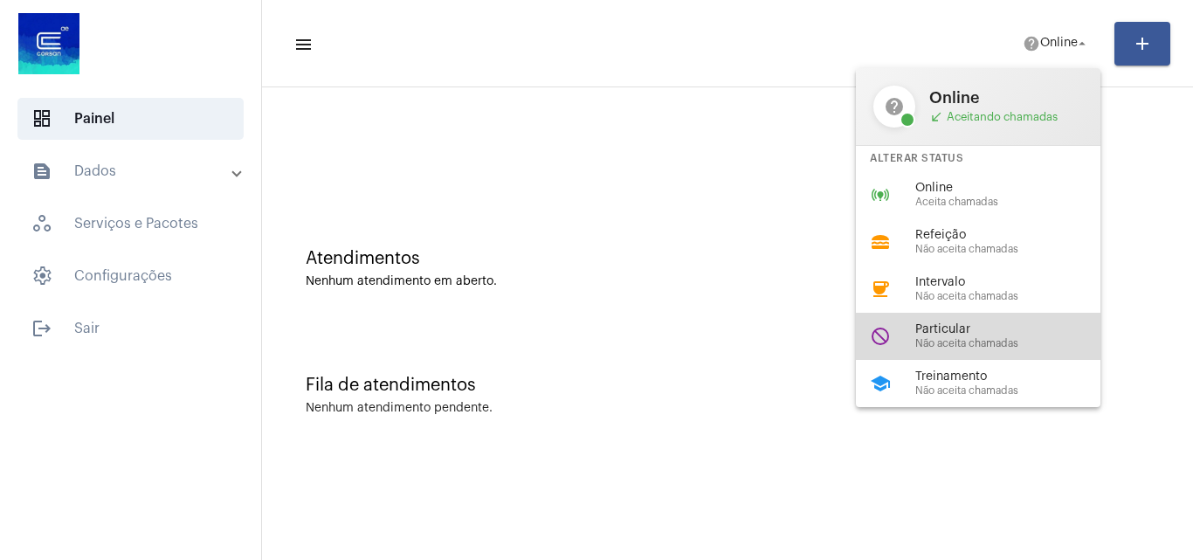
click at [962, 326] on span "Particular" at bounding box center [1015, 329] width 199 height 13
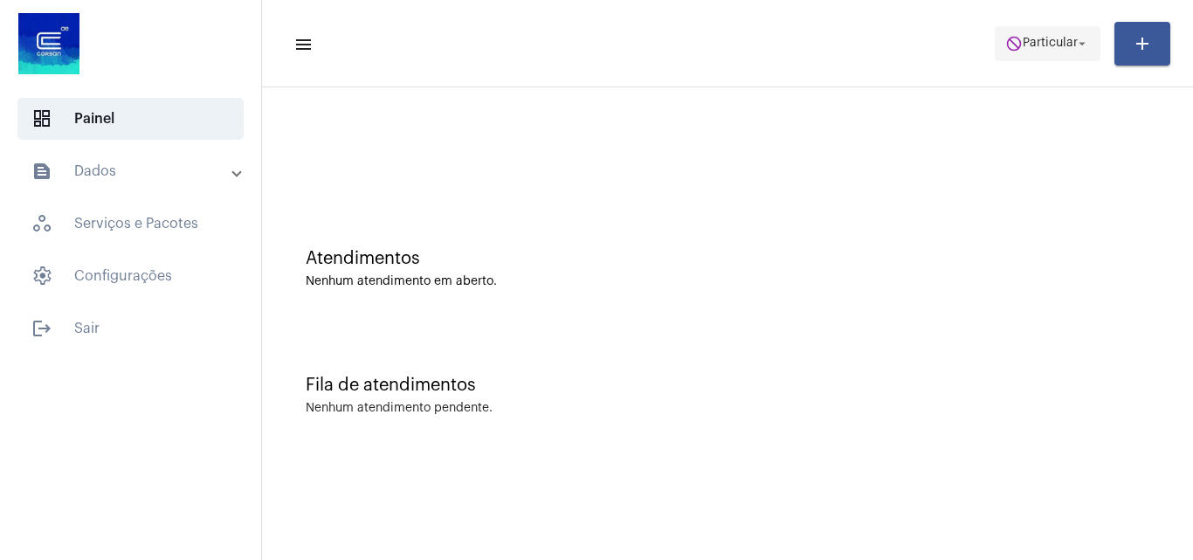
click at [1028, 41] on span "Particular" at bounding box center [1050, 44] width 55 height 12
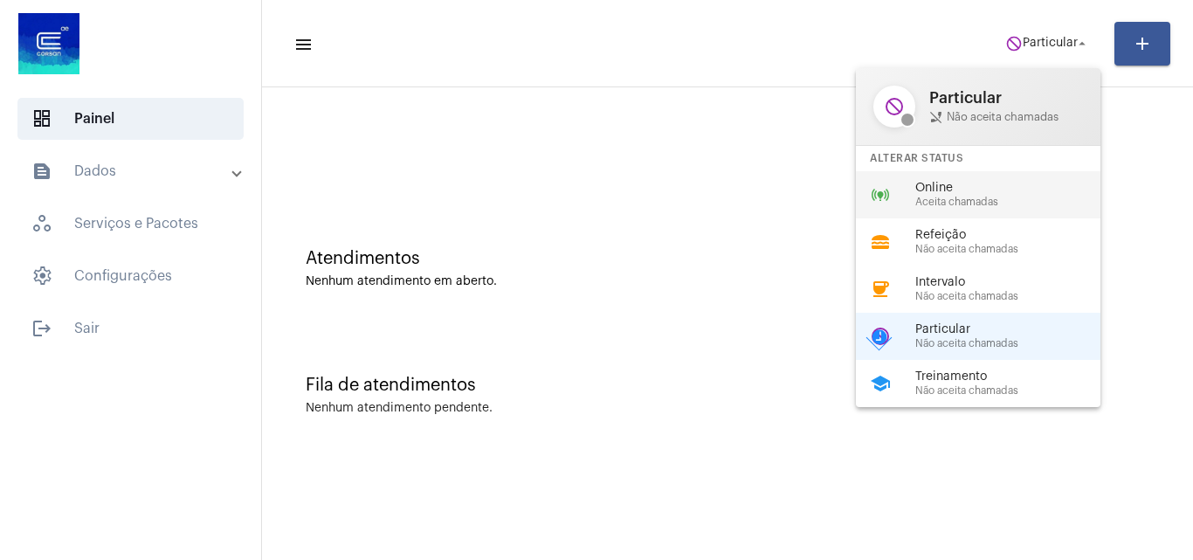
click at [986, 189] on span "Online" at bounding box center [1015, 188] width 199 height 13
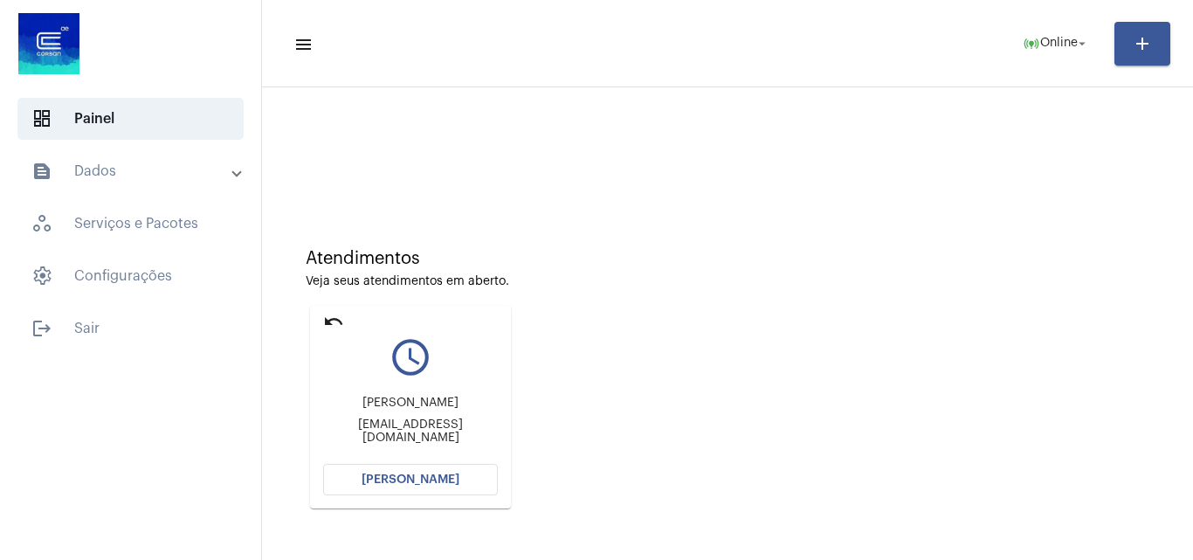
click at [159, 164] on mat-panel-title "text_snippet_outlined Dados" at bounding box center [132, 171] width 202 height 21
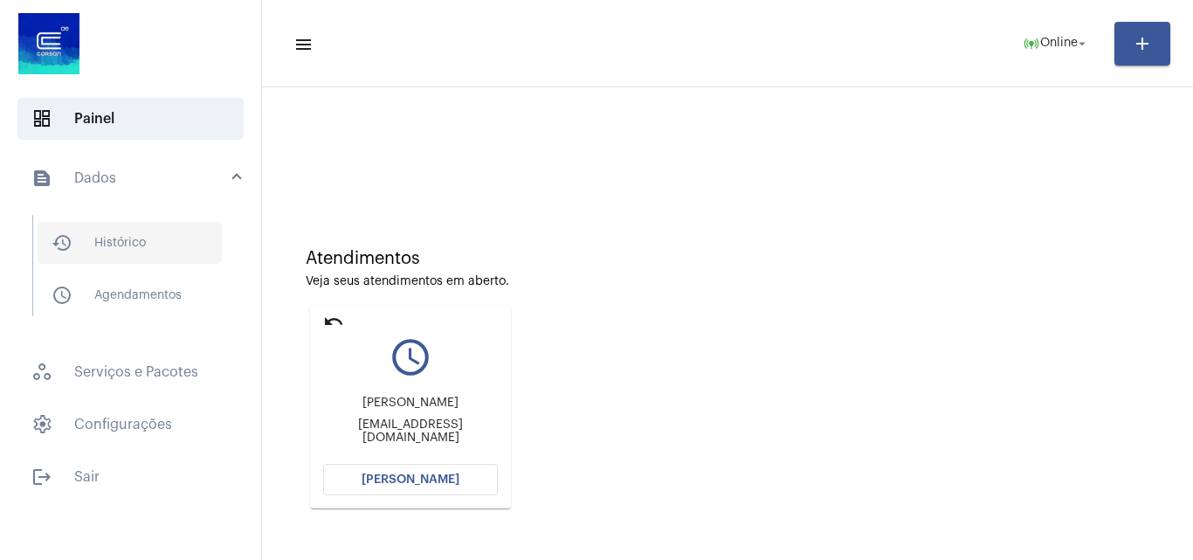
click at [133, 228] on span "history_outlined Histórico" at bounding box center [130, 243] width 184 height 42
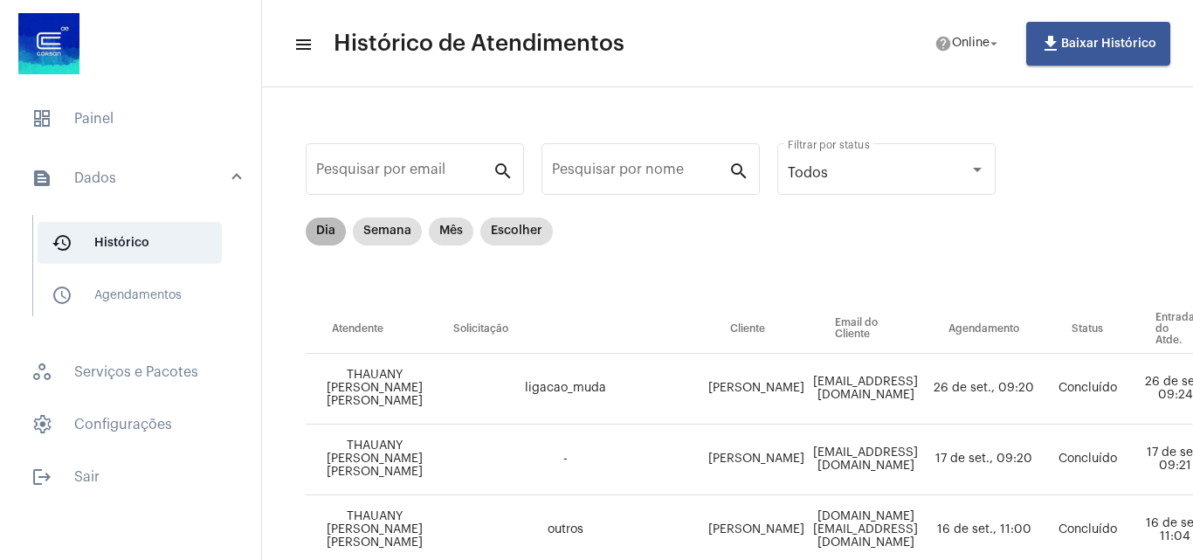
click at [334, 226] on mat-chip "Dia" at bounding box center [326, 232] width 40 height 28
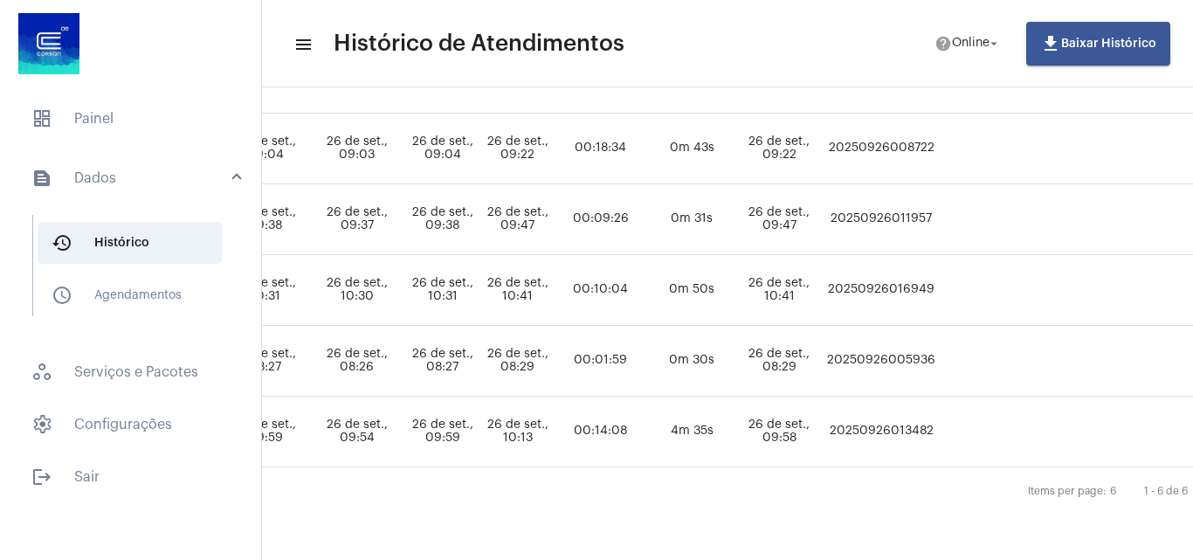
scroll to position [324, 922]
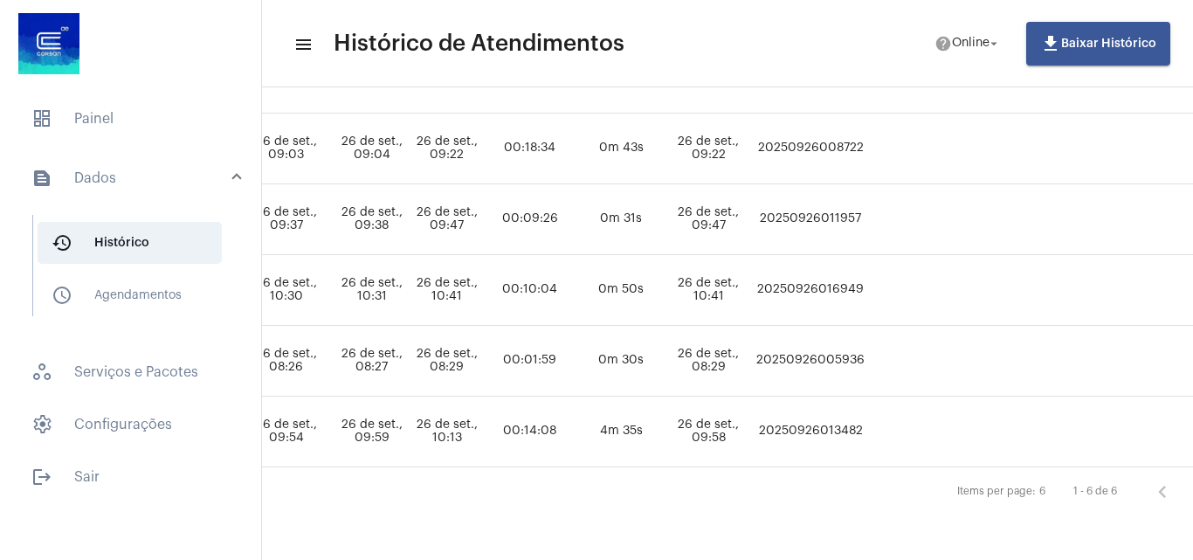
click at [829, 267] on td "20250926016949" at bounding box center [810, 290] width 117 height 71
copy td "20250926016949"
click at [100, 115] on span "dashboard Painel" at bounding box center [130, 119] width 226 height 42
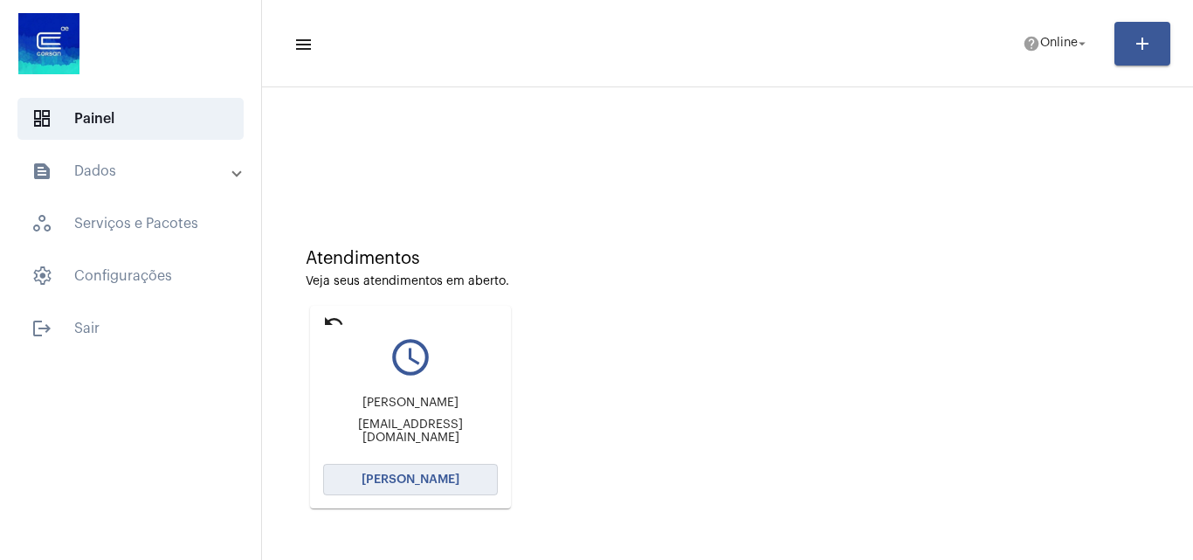
click at [374, 472] on button "[PERSON_NAME]" at bounding box center [410, 479] width 175 height 31
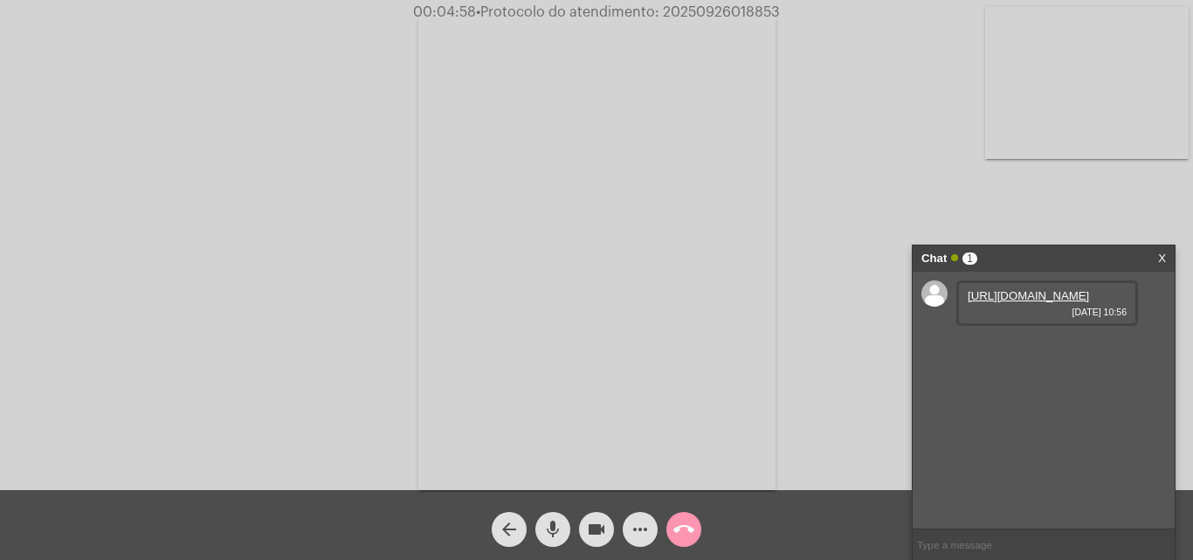
click at [974, 302] on link "[URL][DOMAIN_NAME]" at bounding box center [1028, 295] width 121 height 13
click at [1026, 294] on link "[URL][DOMAIN_NAME]" at bounding box center [1028, 295] width 121 height 13
click at [1112, 65] on video at bounding box center [1087, 83] width 204 height 152
click at [178, 231] on video at bounding box center [220, 249] width 204 height 271
click at [1034, 352] on link "[URL][DOMAIN_NAME]" at bounding box center [1028, 345] width 121 height 13
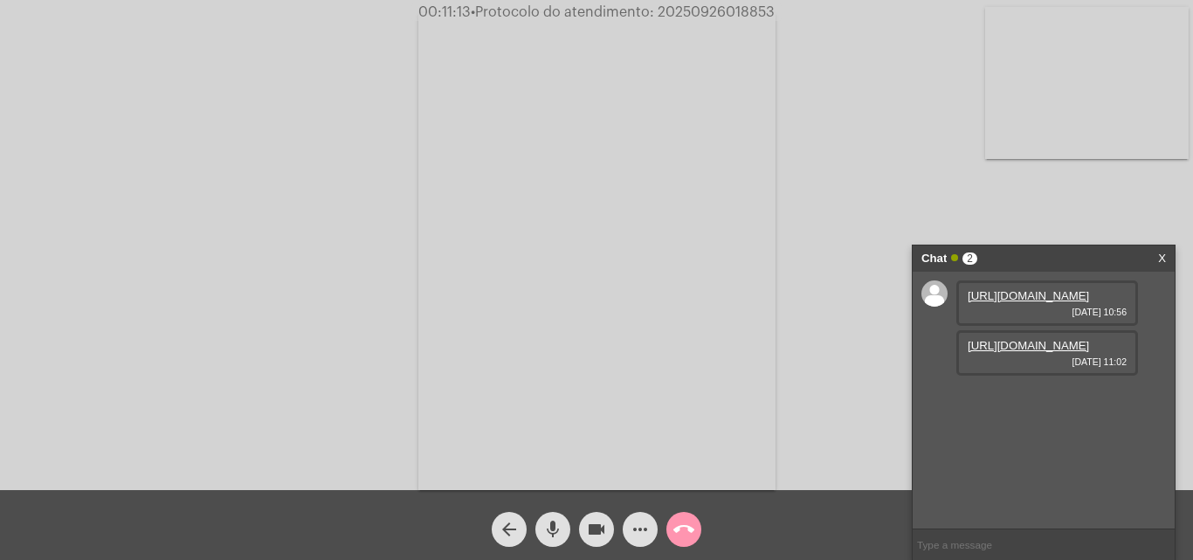
click at [734, 10] on span "• Protocolo do atendimento: 20250926018853" at bounding box center [623, 12] width 304 height 14
click at [1033, 402] on link "[URL][DOMAIN_NAME]" at bounding box center [1028, 395] width 121 height 13
click at [973, 535] on input "text" at bounding box center [1044, 544] width 262 height 31
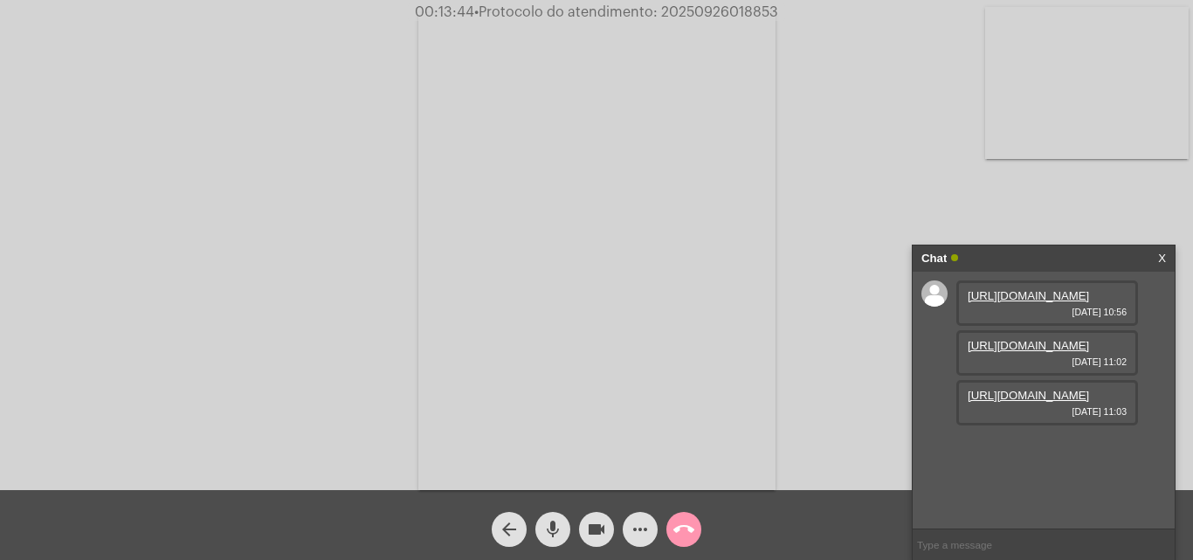
paste input "[PHONE_NUMBER]"
type input "[PHONE_NUMBER]"
click at [978, 545] on input "text" at bounding box center [1044, 544] width 262 height 31
paste input "2102146"
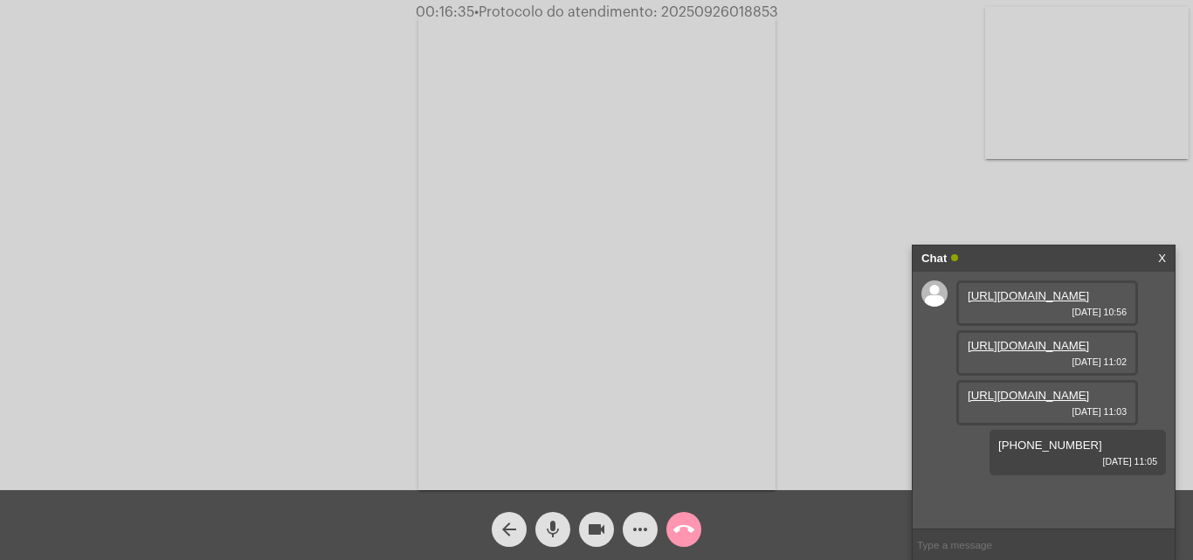
type input "2102146"
click at [735, 7] on span "• Protocolo do atendimento: 20250926018853" at bounding box center [625, 12] width 304 height 14
click at [644, 358] on video at bounding box center [596, 251] width 357 height 477
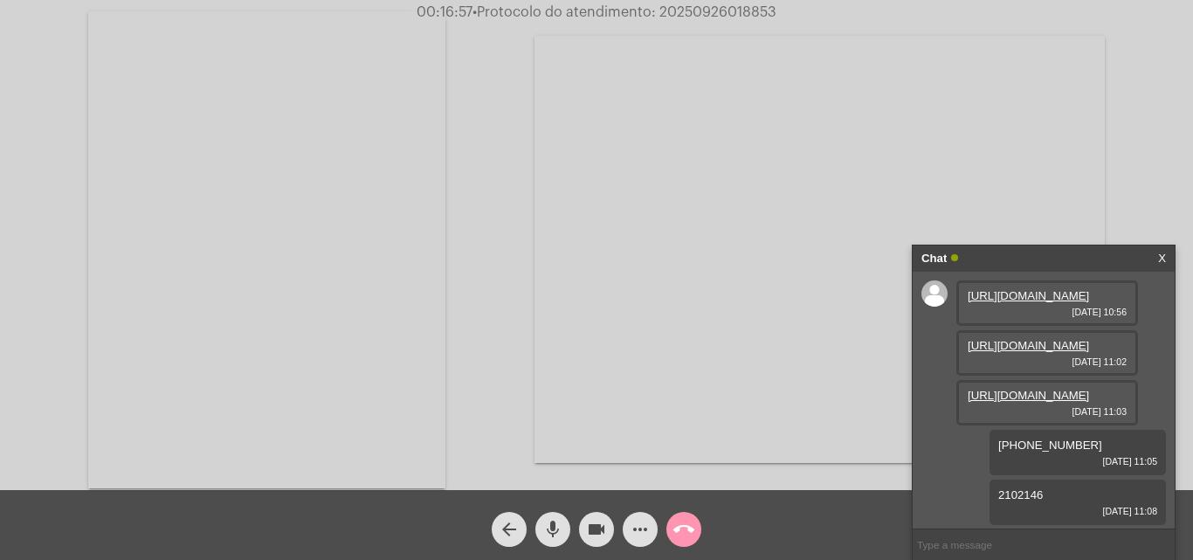
click at [337, 283] on video at bounding box center [266, 249] width 357 height 477
click at [1035, 544] on input "text" at bounding box center [1044, 544] width 262 height 31
paste input "20250926018853"
type input "20250926018853"
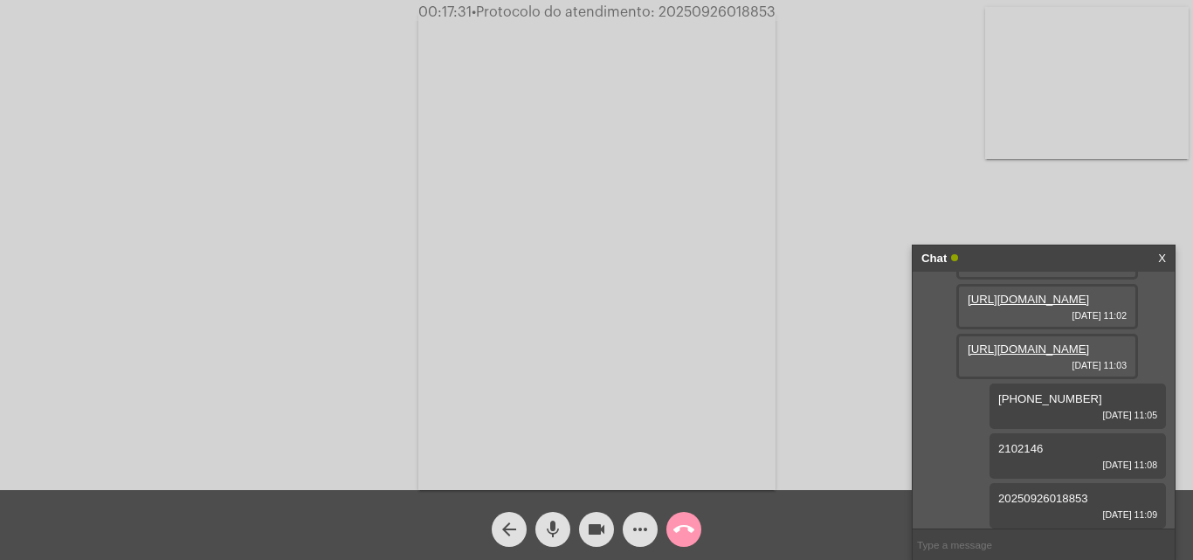
scroll to position [164, 0]
click at [688, 540] on mat-icon "call_end" at bounding box center [684, 529] width 21 height 21
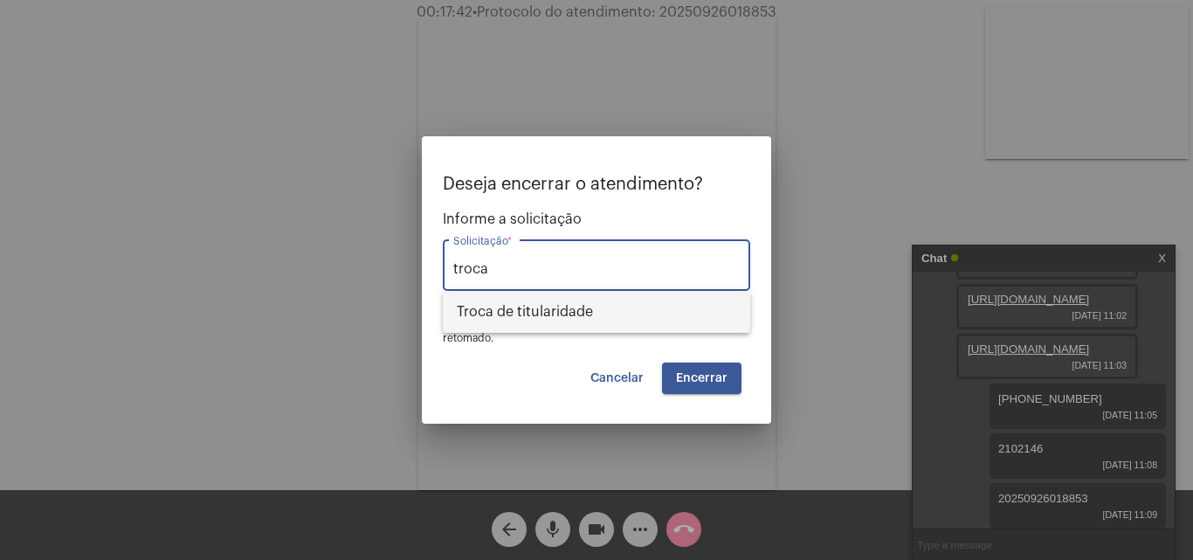
click at [613, 305] on span "Troca de titularidade" at bounding box center [597, 312] width 280 height 42
type input "Troca de titularidade"
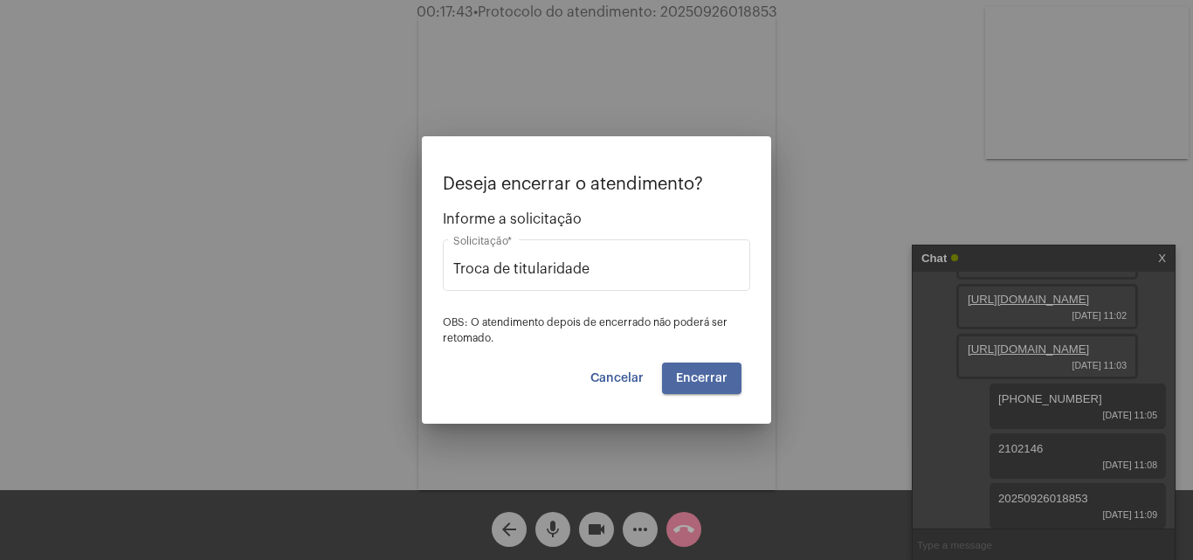
click at [709, 374] on span "Encerrar" at bounding box center [702, 378] width 52 height 12
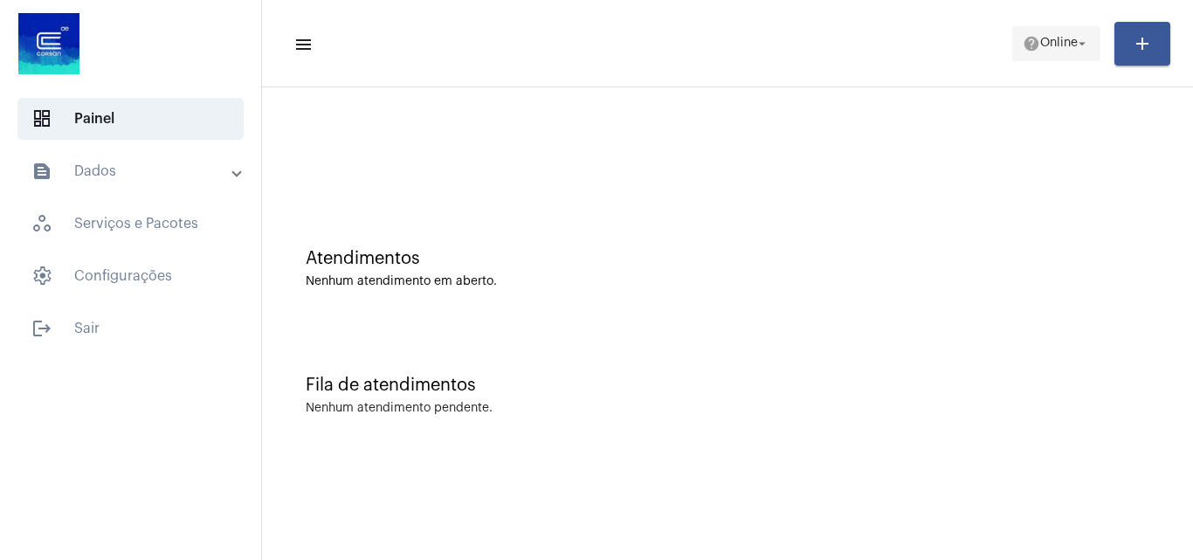
click at [1045, 31] on span "help Online arrow_drop_down" at bounding box center [1056, 42] width 67 height 31
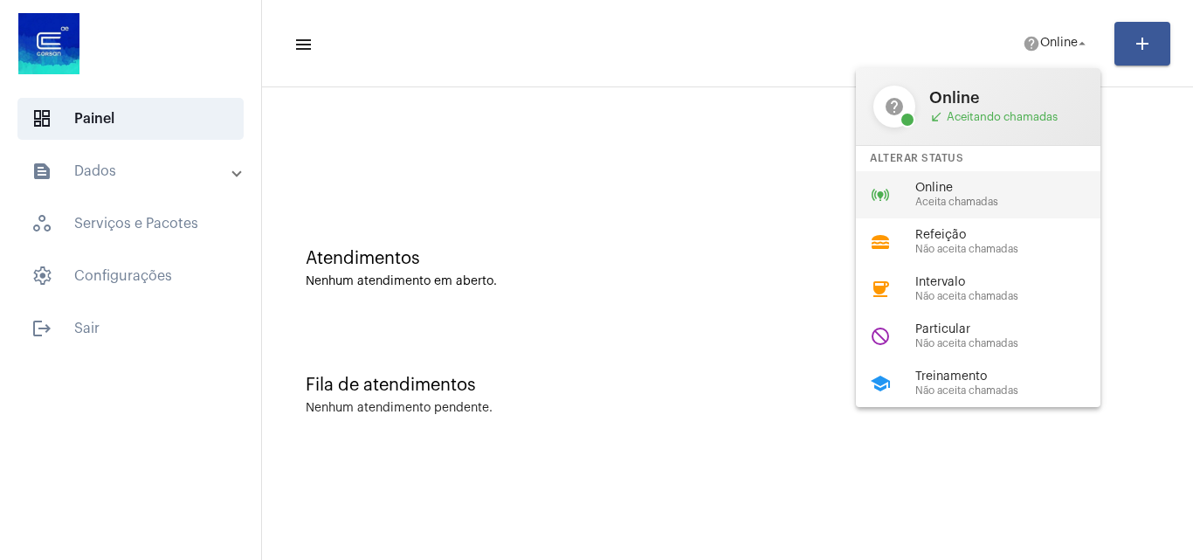
click at [957, 183] on span "Online" at bounding box center [1015, 188] width 199 height 13
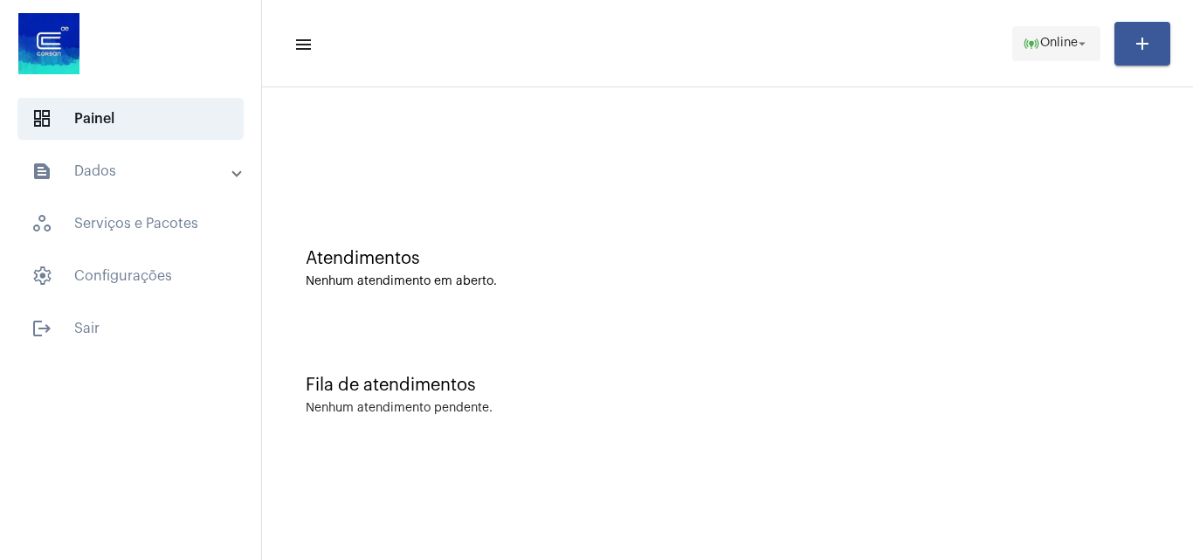
click at [1040, 52] on span "online_prediction Online arrow_drop_down" at bounding box center [1056, 42] width 67 height 31
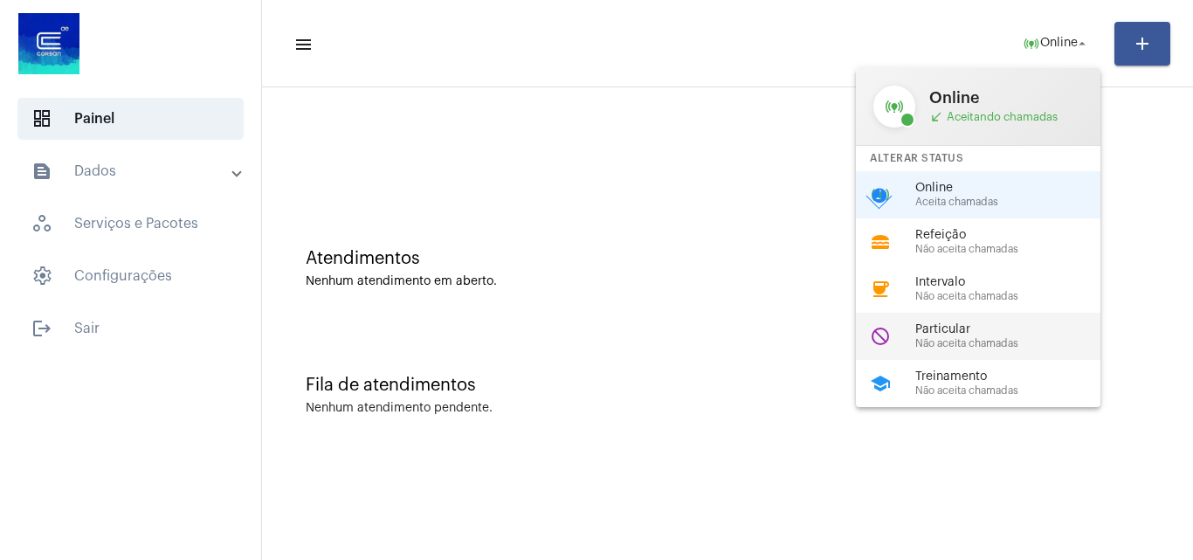
click at [968, 346] on span "Não aceita chamadas" at bounding box center [1015, 343] width 199 height 11
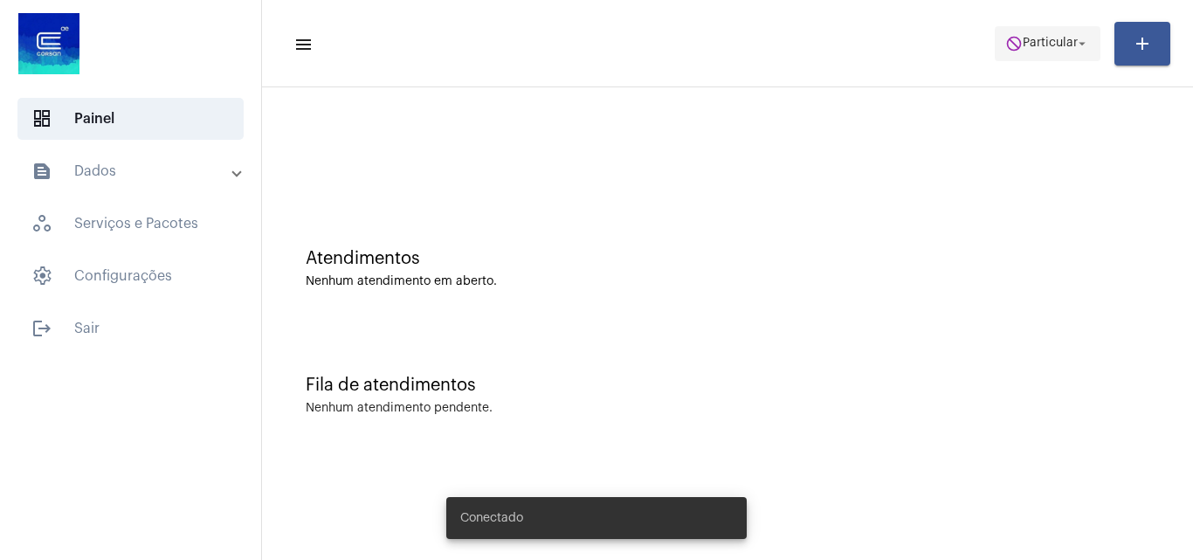
click at [1013, 26] on button "do_not_disturb Particular arrow_drop_down" at bounding box center [1048, 43] width 106 height 35
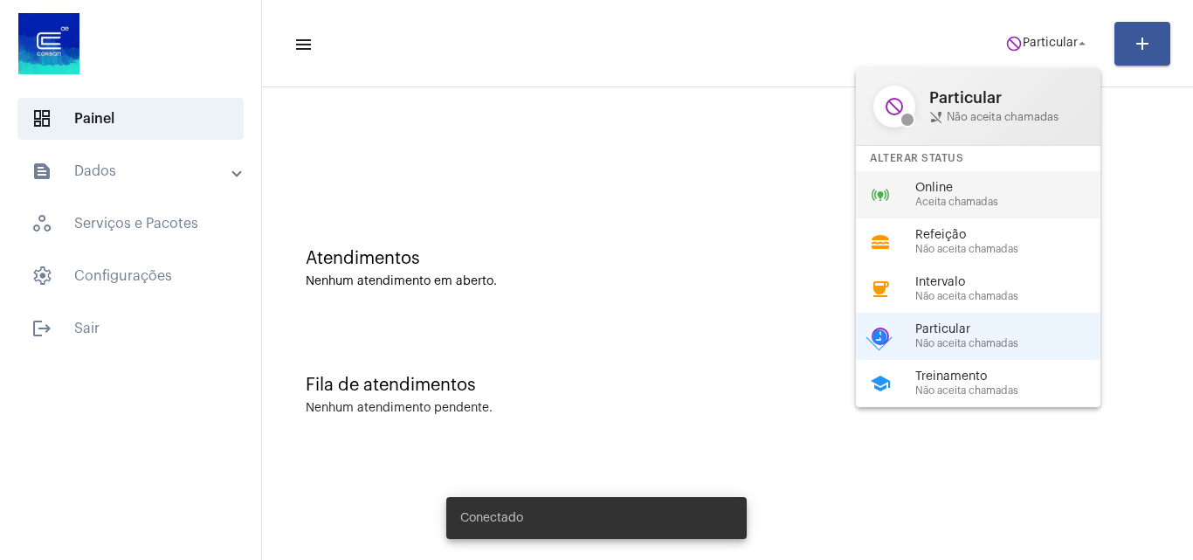
click at [943, 175] on div "online_prediction Online Aceita chamadas" at bounding box center [992, 194] width 273 height 47
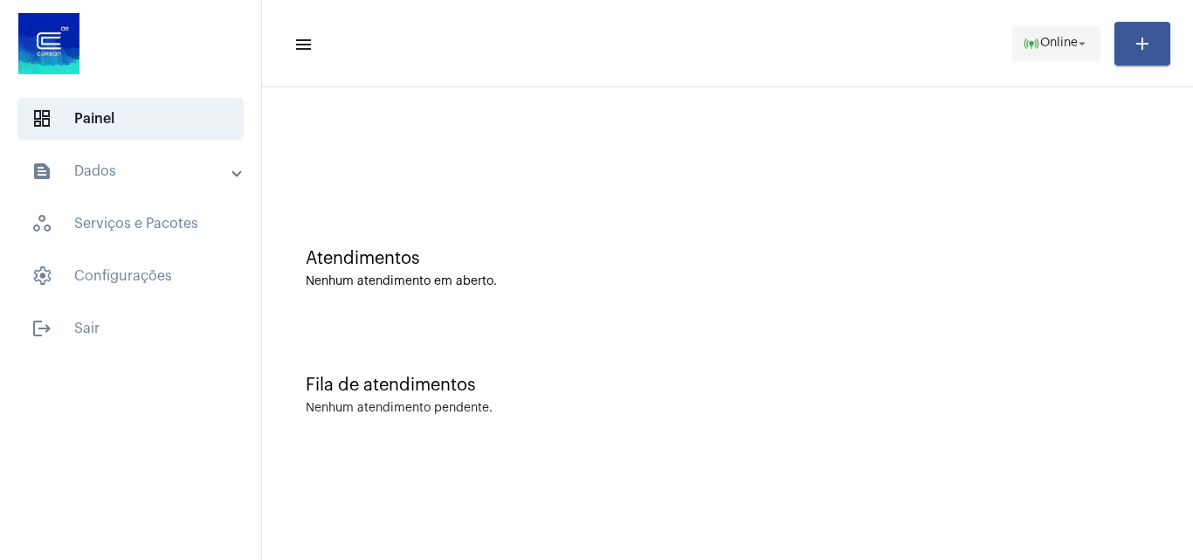
click at [1041, 36] on span "online_prediction Online arrow_drop_down" at bounding box center [1056, 42] width 67 height 31
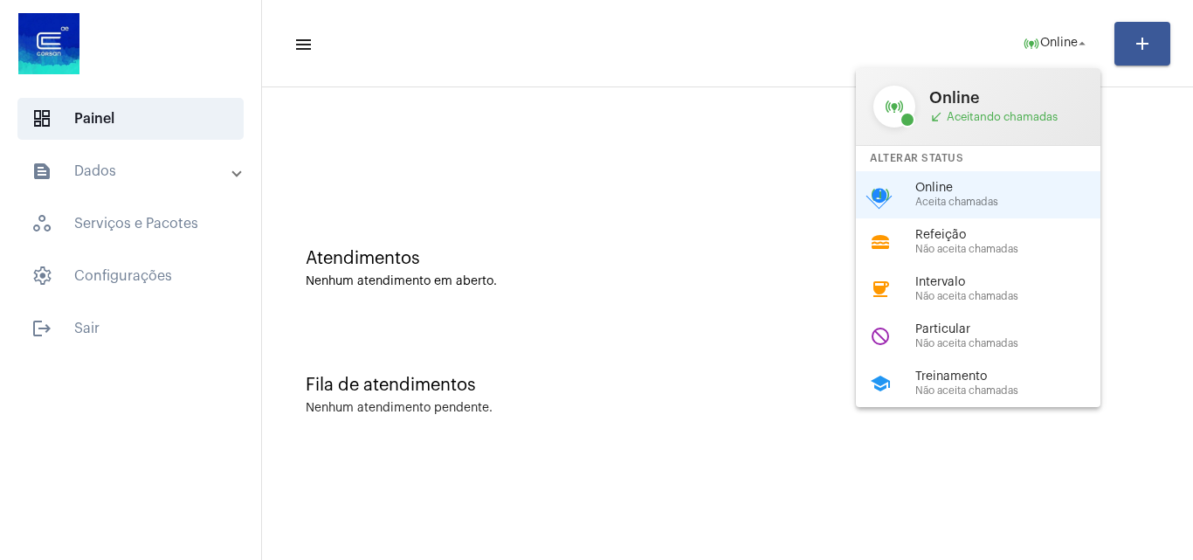
click at [547, 346] on div at bounding box center [596, 280] width 1193 height 560
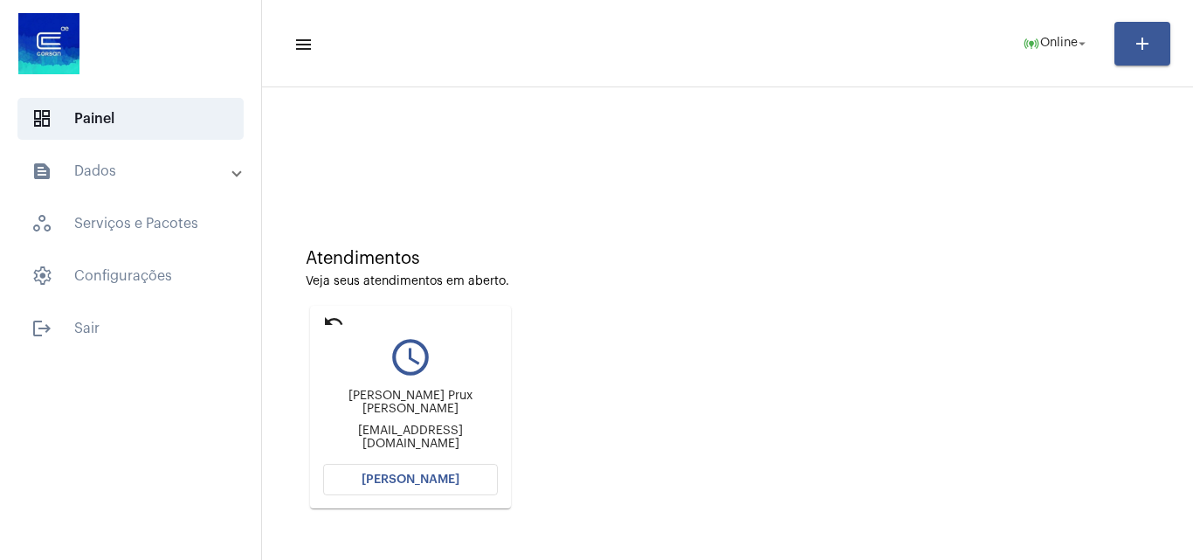
click at [448, 477] on span "[PERSON_NAME]" at bounding box center [411, 479] width 98 height 12
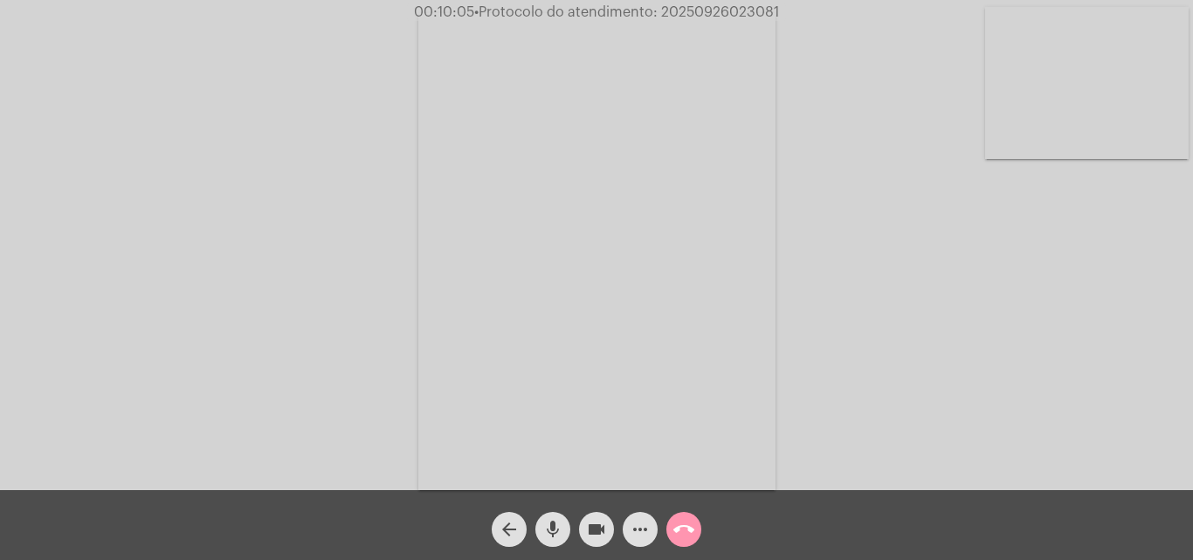
click at [737, 10] on span "• Protocolo do atendimento: 20250926023081" at bounding box center [626, 12] width 305 height 14
click at [584, 361] on video at bounding box center [596, 251] width 357 height 477
drag, startPoint x: 411, startPoint y: 298, endPoint x: 459, endPoint y: 280, distance: 51.1
click at [410, 298] on video at bounding box center [266, 249] width 357 height 477
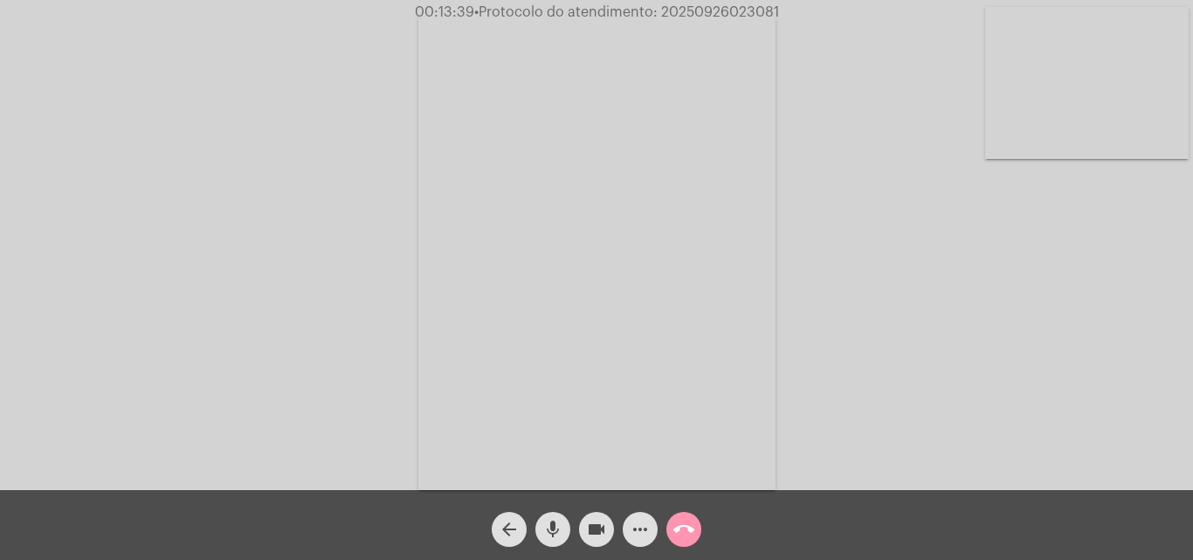
click at [687, 521] on mat-icon "call_end" at bounding box center [684, 529] width 21 height 21
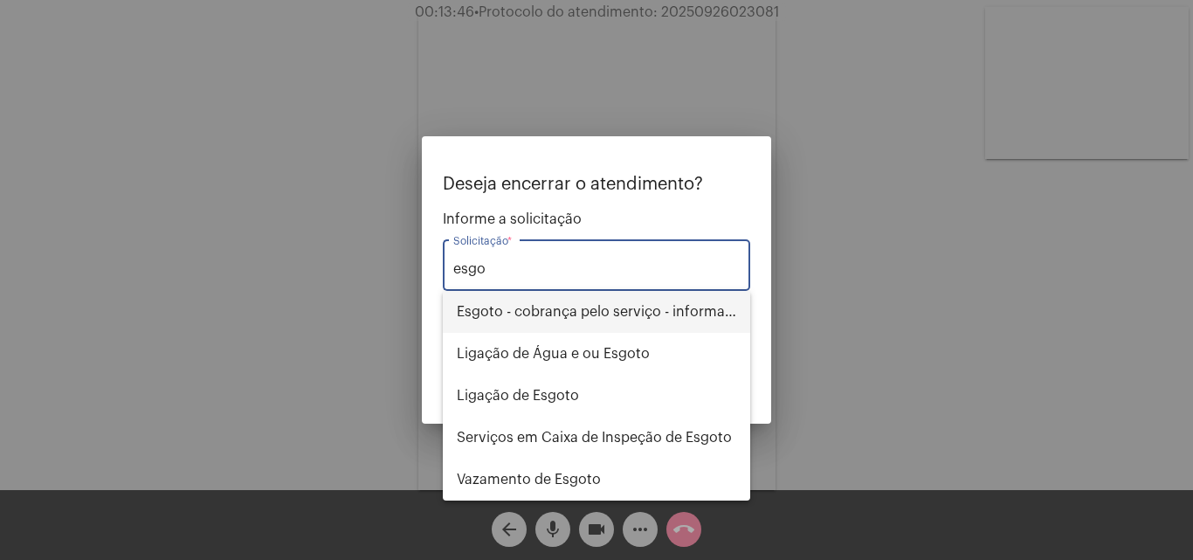
click at [671, 301] on span "Esgoto - cobrança pelo serviço - informações" at bounding box center [597, 312] width 280 height 42
type input "Esgoto - cobrança pelo serviço - informações"
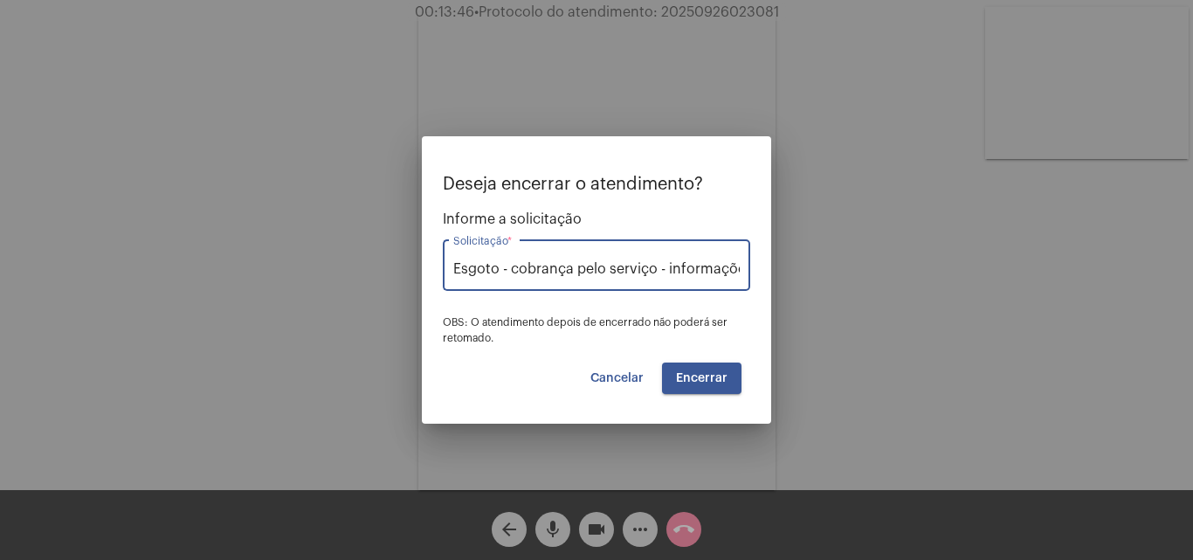
scroll to position [0, 10]
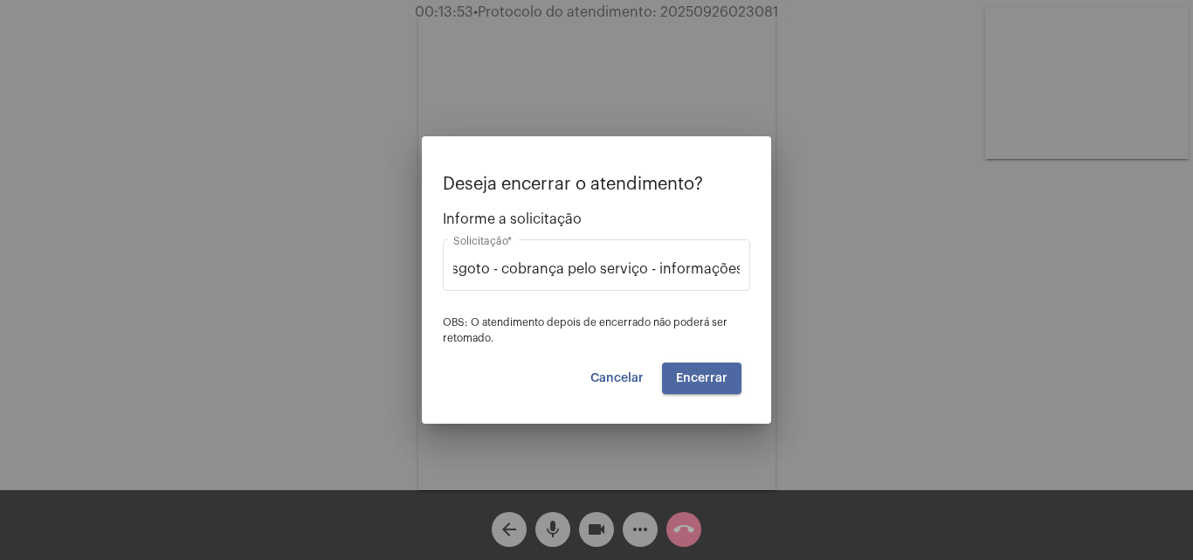
click at [714, 378] on span "Encerrar" at bounding box center [702, 378] width 52 height 12
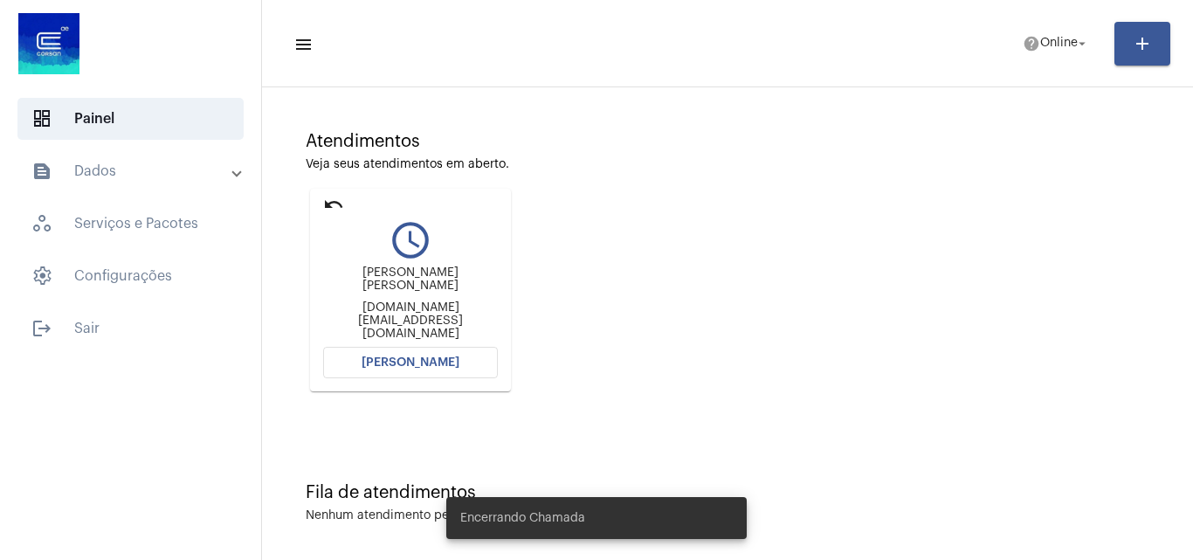
scroll to position [123, 0]
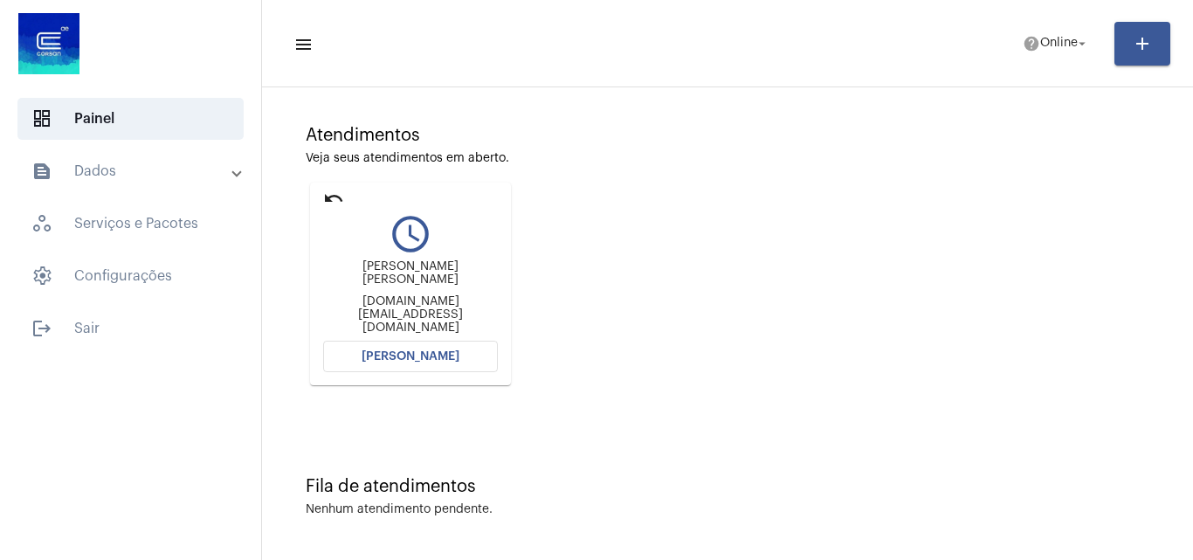
click at [177, 178] on mat-panel-title "text_snippet_outlined Dados" at bounding box center [132, 171] width 202 height 21
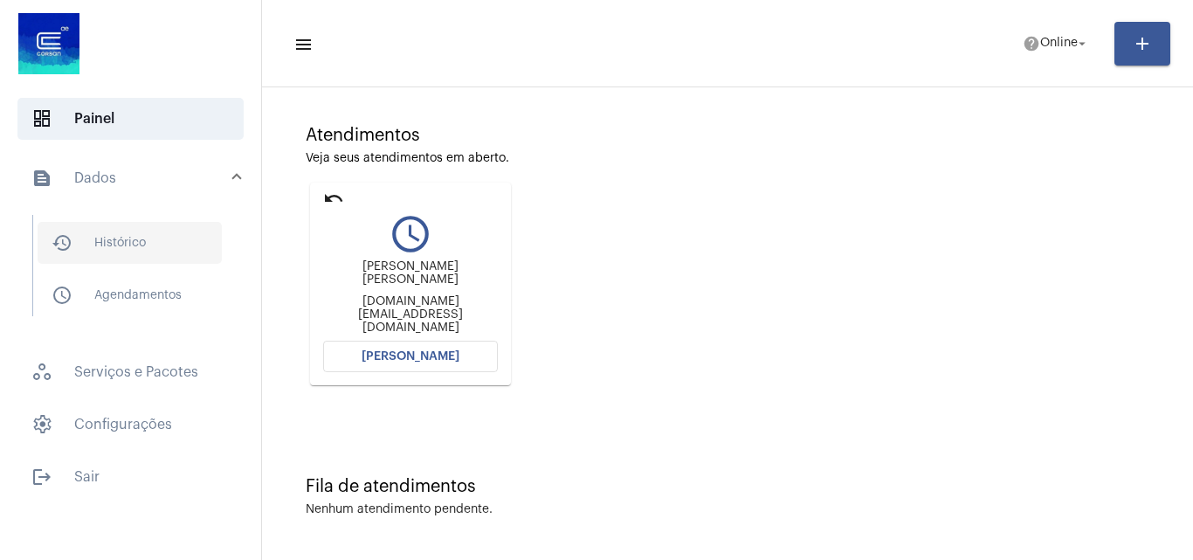
click at [149, 257] on span "history_outlined Histórico" at bounding box center [130, 243] width 184 height 42
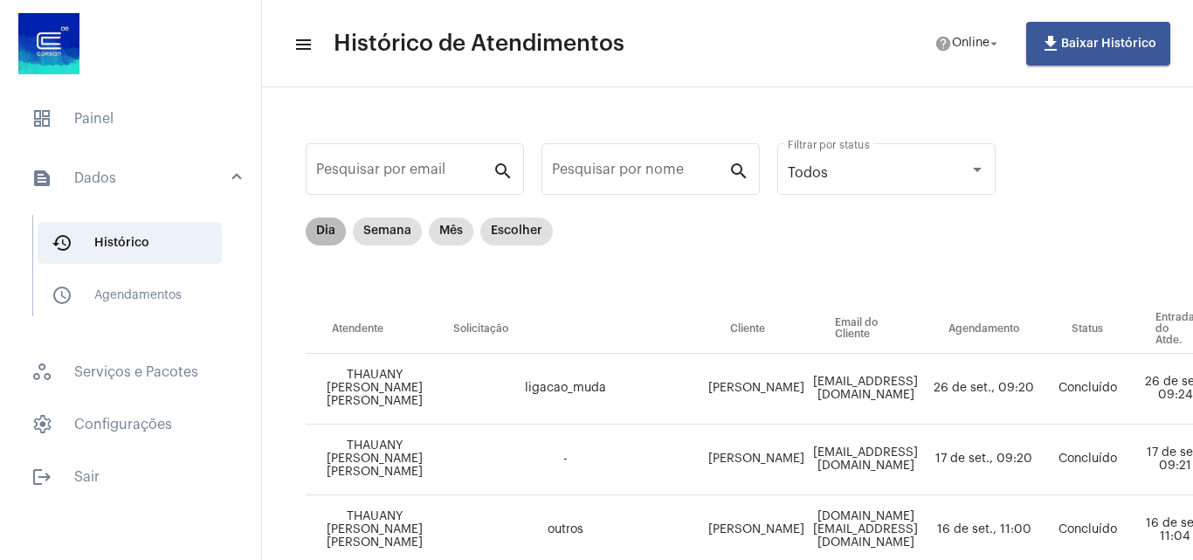
click at [335, 238] on mat-chip "Dia" at bounding box center [326, 232] width 40 height 28
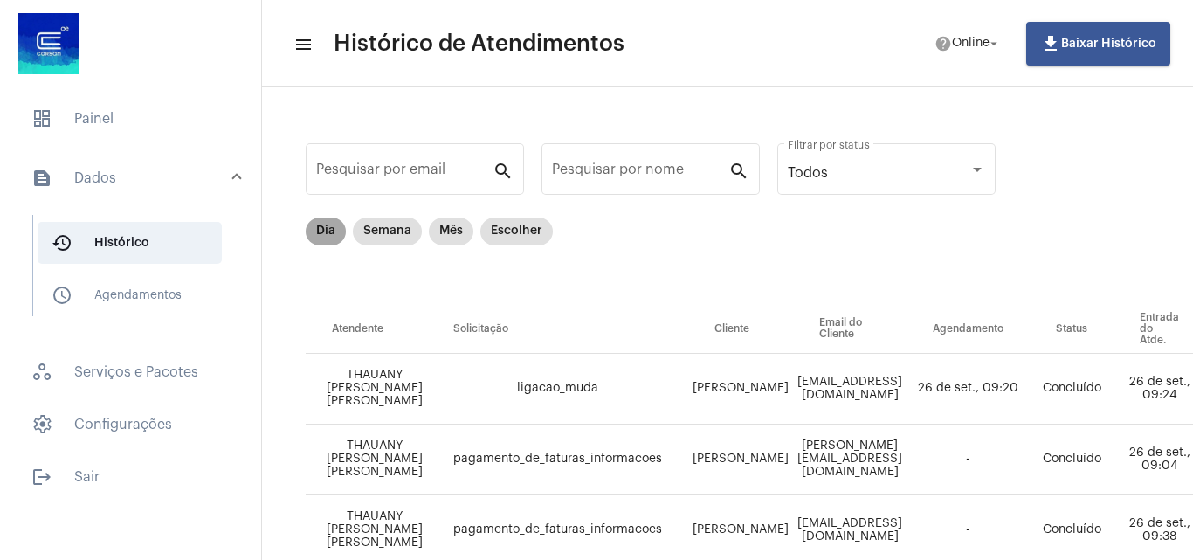
click at [313, 226] on mat-chip "Dia" at bounding box center [326, 232] width 40 height 28
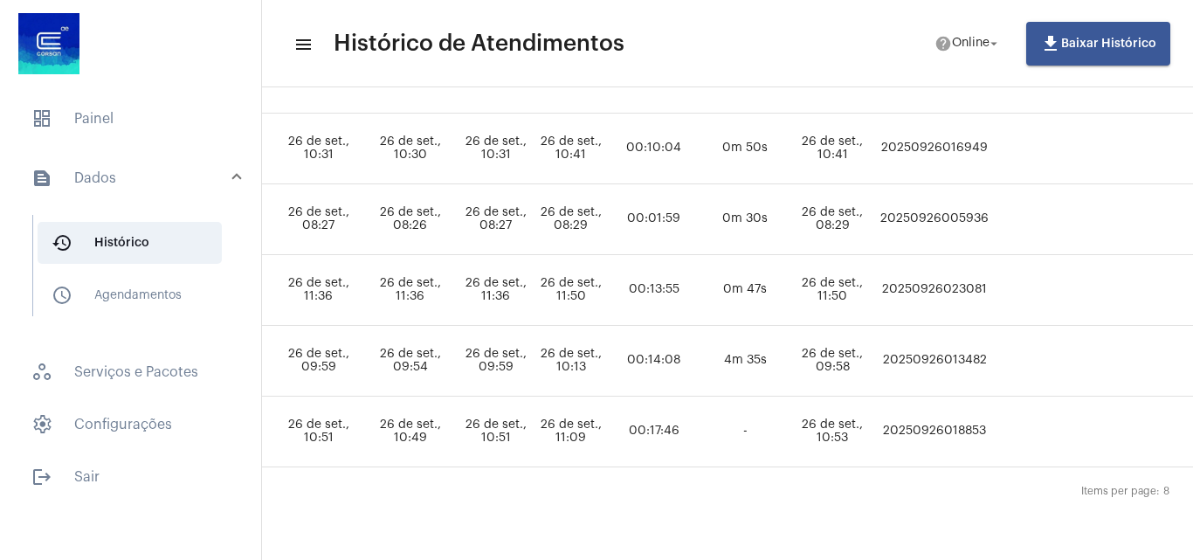
scroll to position [466, 931]
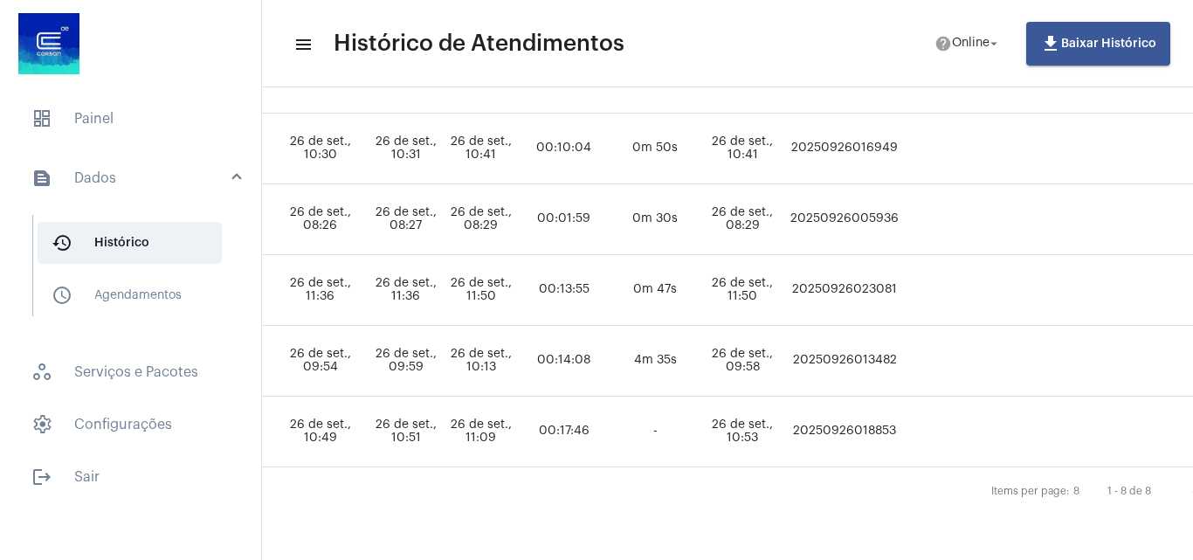
click at [868, 277] on td "20250926023081" at bounding box center [844, 290] width 117 height 71
click at [78, 136] on span "dashboard Painel" at bounding box center [130, 119] width 226 height 42
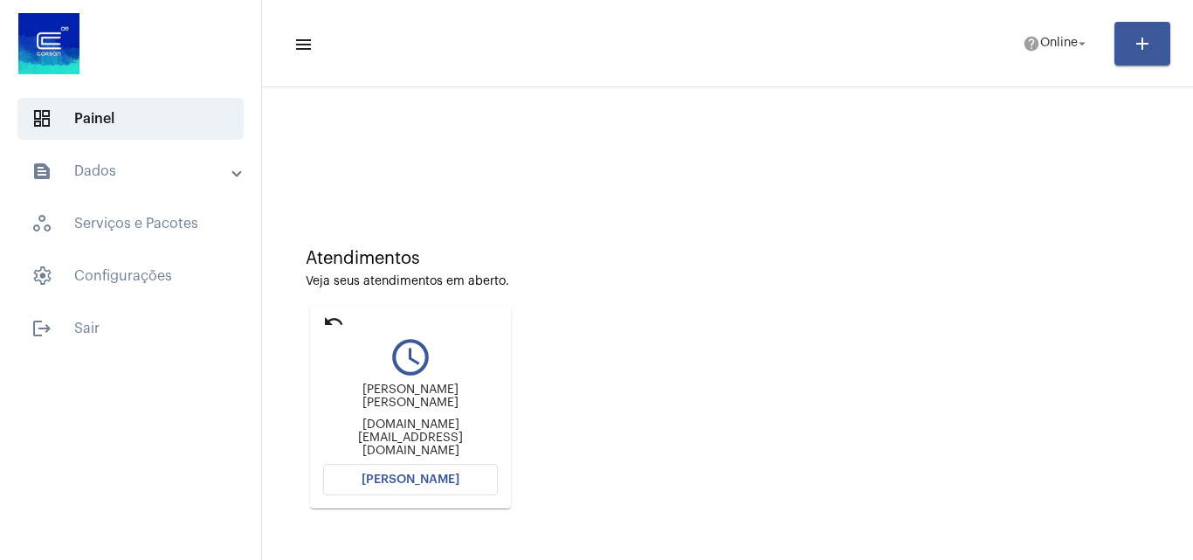
click at [436, 468] on button "[PERSON_NAME]" at bounding box center [410, 479] width 175 height 31
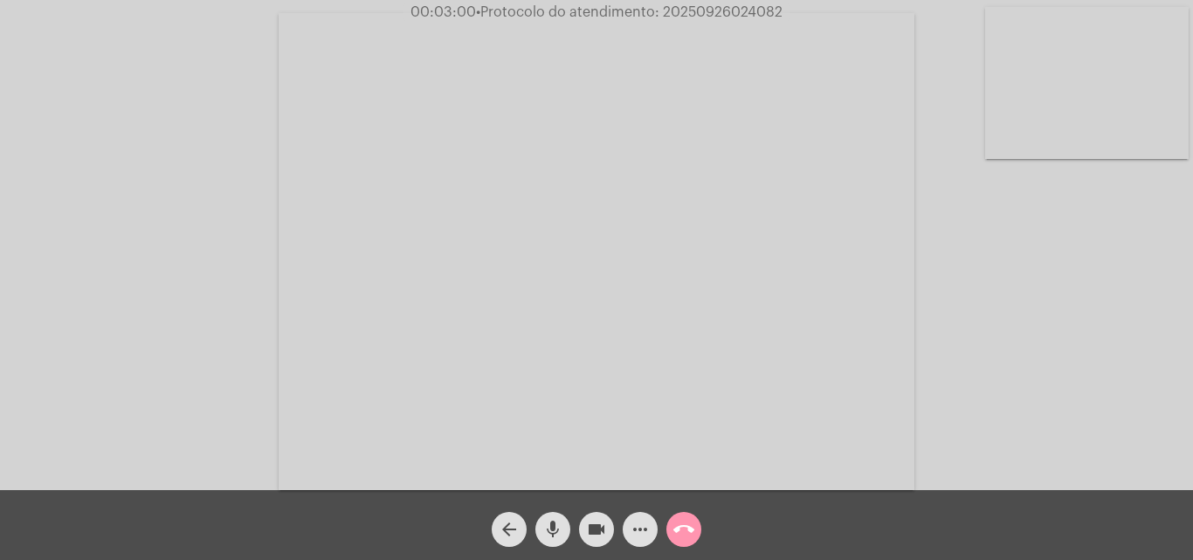
click at [730, 13] on span "• Protocolo do atendimento: 20250926024082" at bounding box center [629, 12] width 307 height 14
click at [674, 526] on mat-icon "call_end" at bounding box center [684, 529] width 21 height 21
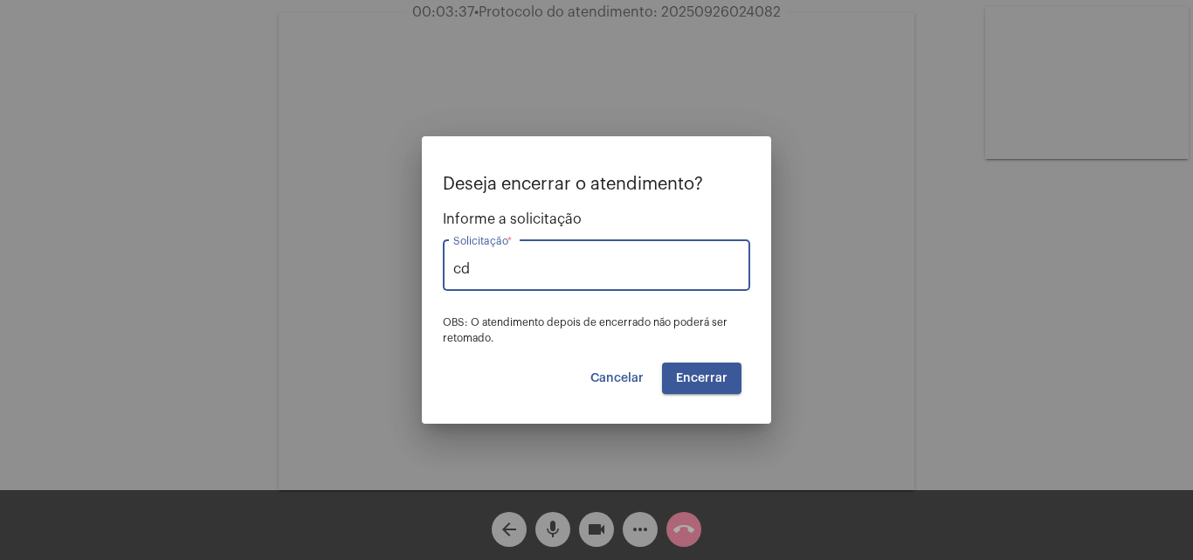
type input "c"
click at [573, 315] on span "Informações - Contraditório / Defesa de infração" at bounding box center [597, 312] width 280 height 42
type input "Informações - Contraditório / Defesa de infração"
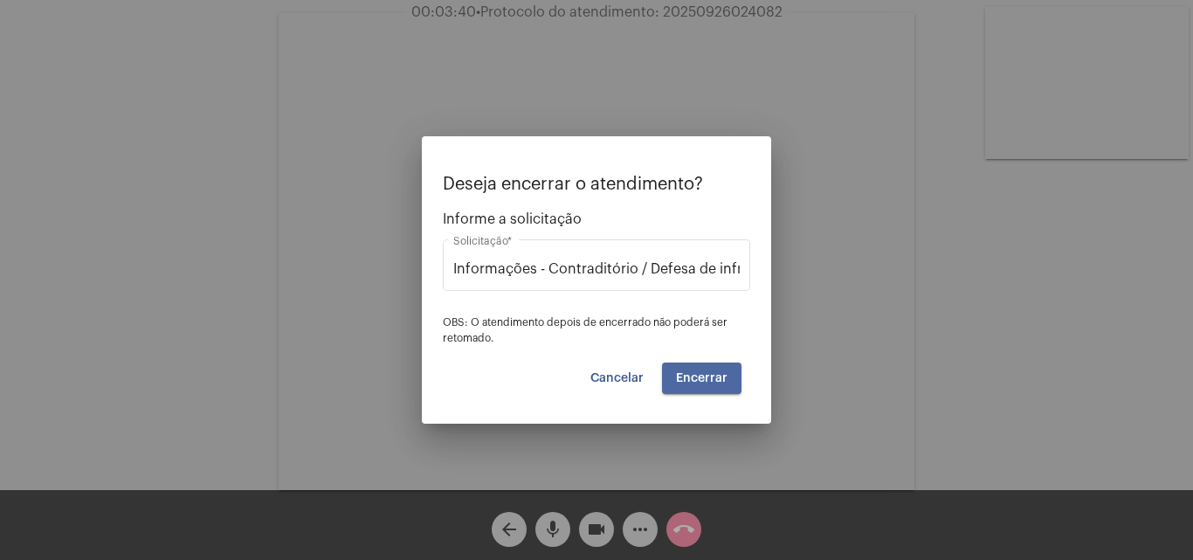
click at [722, 375] on span "Encerrar" at bounding box center [702, 378] width 52 height 12
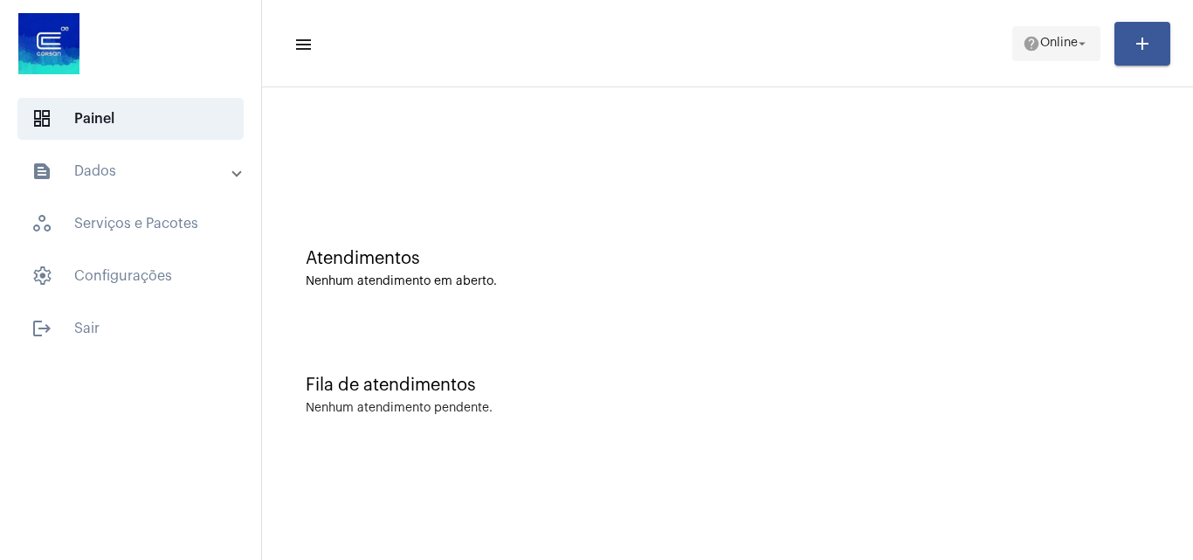
click at [1088, 40] on mat-icon "arrow_drop_down" at bounding box center [1082, 44] width 16 height 16
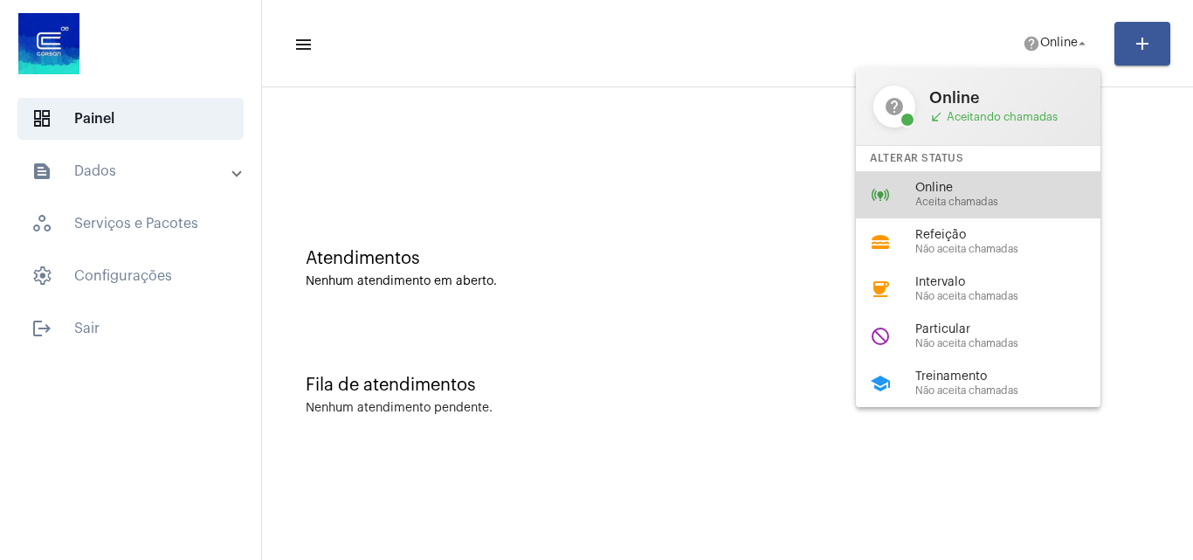
click at [966, 183] on span "Online" at bounding box center [1015, 188] width 199 height 13
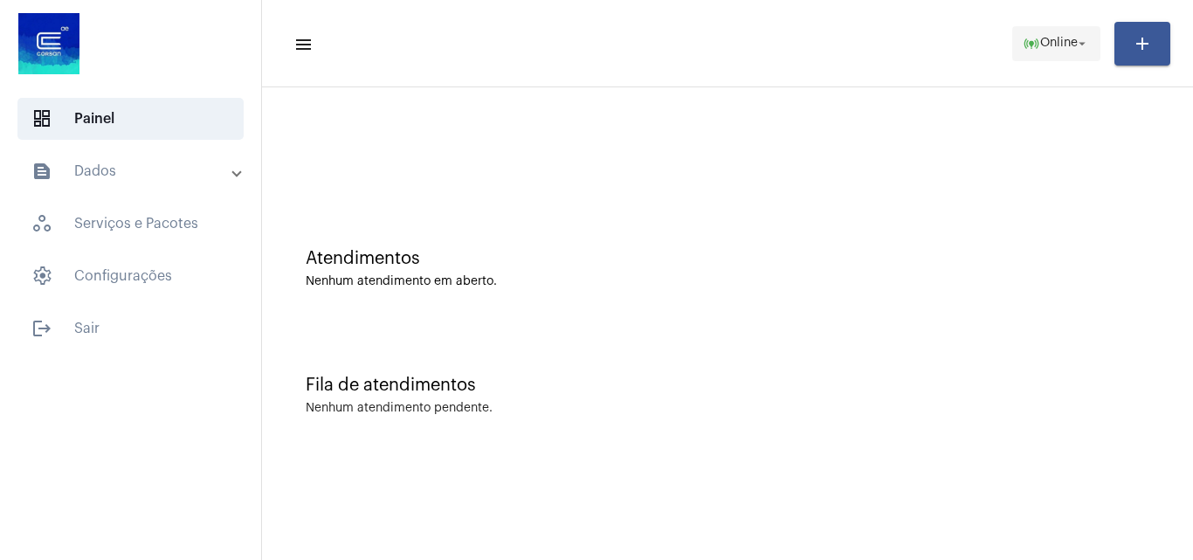
click at [1013, 34] on button "online_prediction Online arrow_drop_down" at bounding box center [1056, 43] width 88 height 35
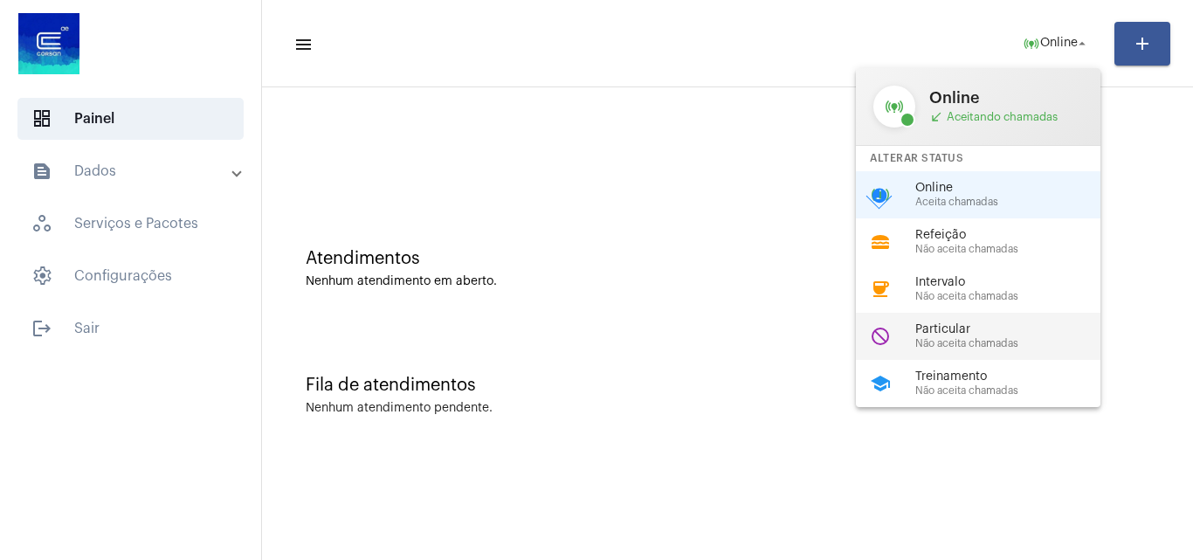
click at [985, 334] on span "Particular" at bounding box center [1015, 329] width 199 height 13
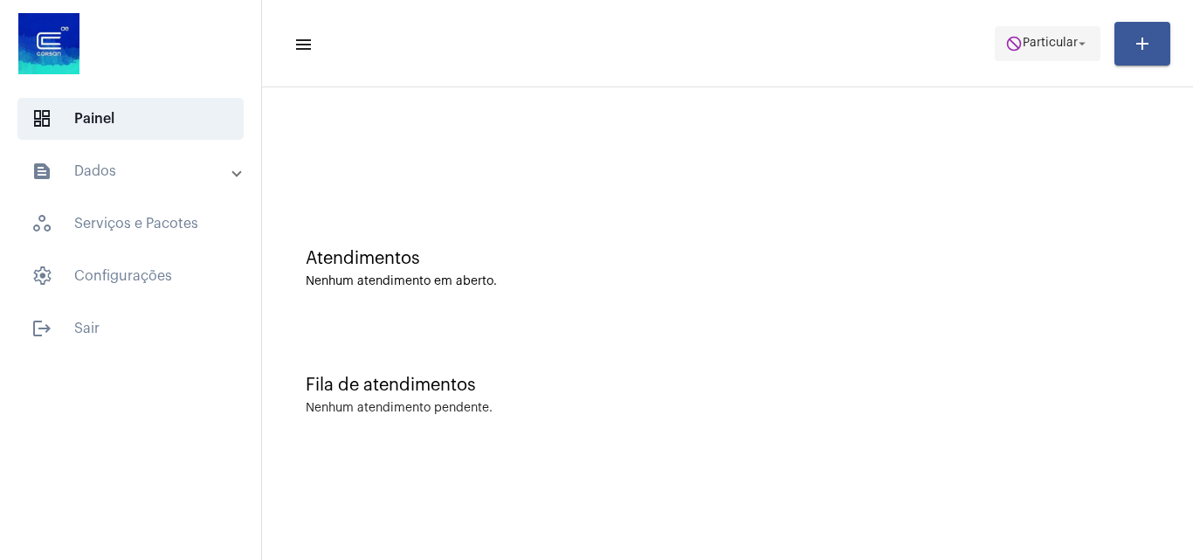
click at [1043, 30] on span "do_not_disturb Particular arrow_drop_down" at bounding box center [1047, 42] width 85 height 31
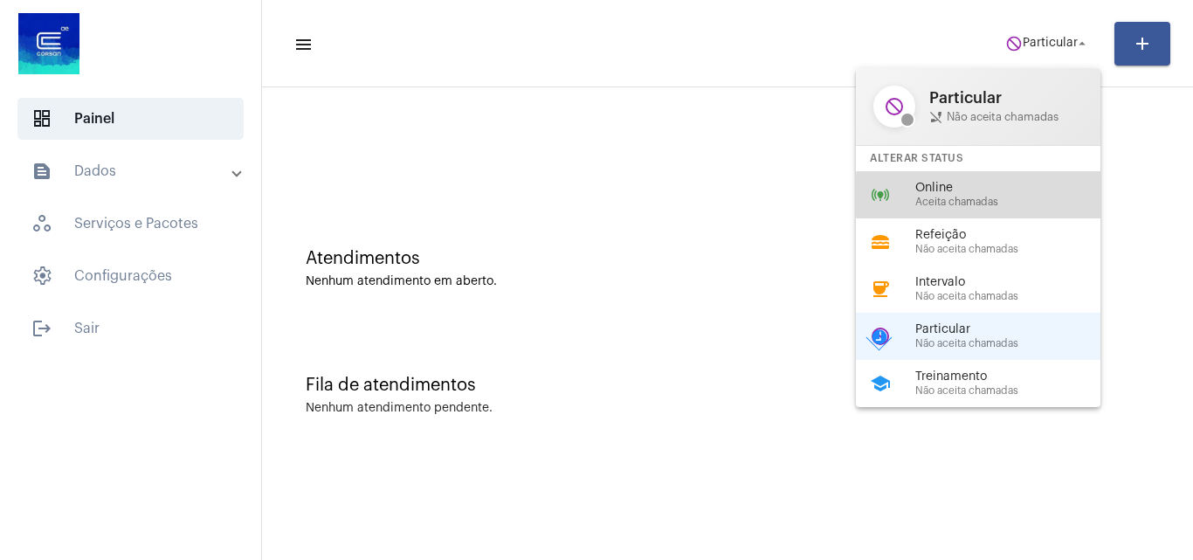
click at [988, 195] on div "Online Aceita chamadas" at bounding box center [1015, 195] width 199 height 26
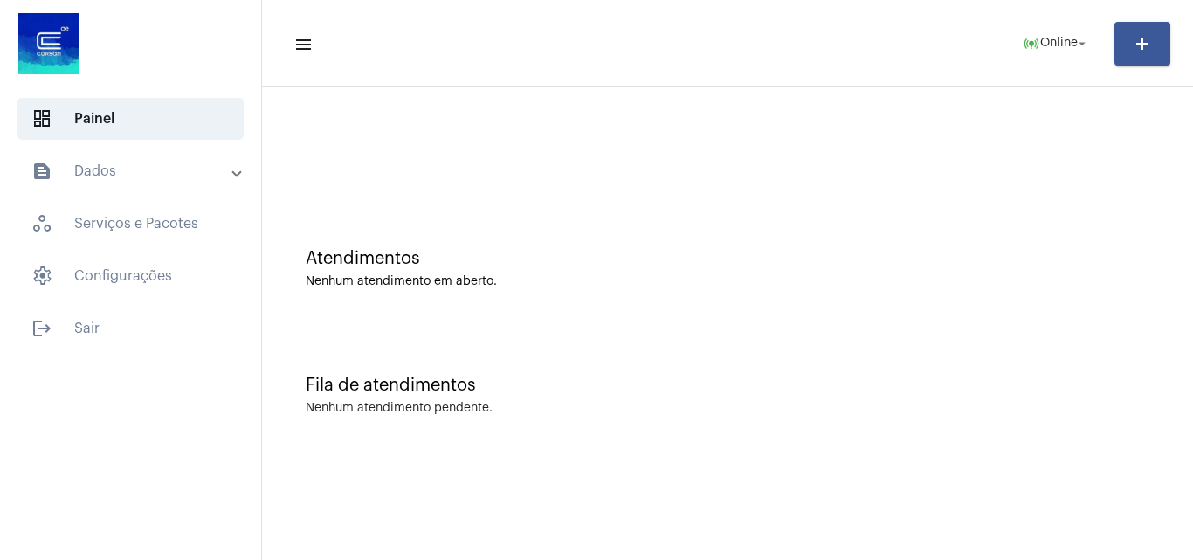
drag, startPoint x: 498, startPoint y: 107, endPoint x: 546, endPoint y: 232, distance: 134.7
click at [546, 232] on div "Atendimentos Nenhum atendimento em aberto. Fila de atendimentos Nenhum atendime…" at bounding box center [728, 273] width 914 height 354
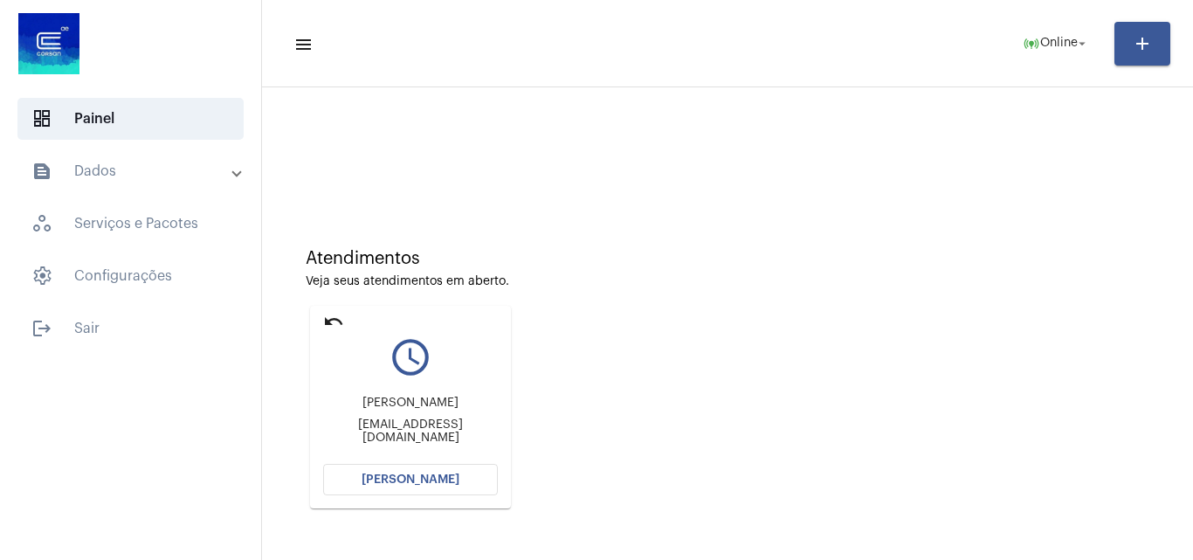
click at [343, 477] on button "[PERSON_NAME]" at bounding box center [410, 479] width 175 height 31
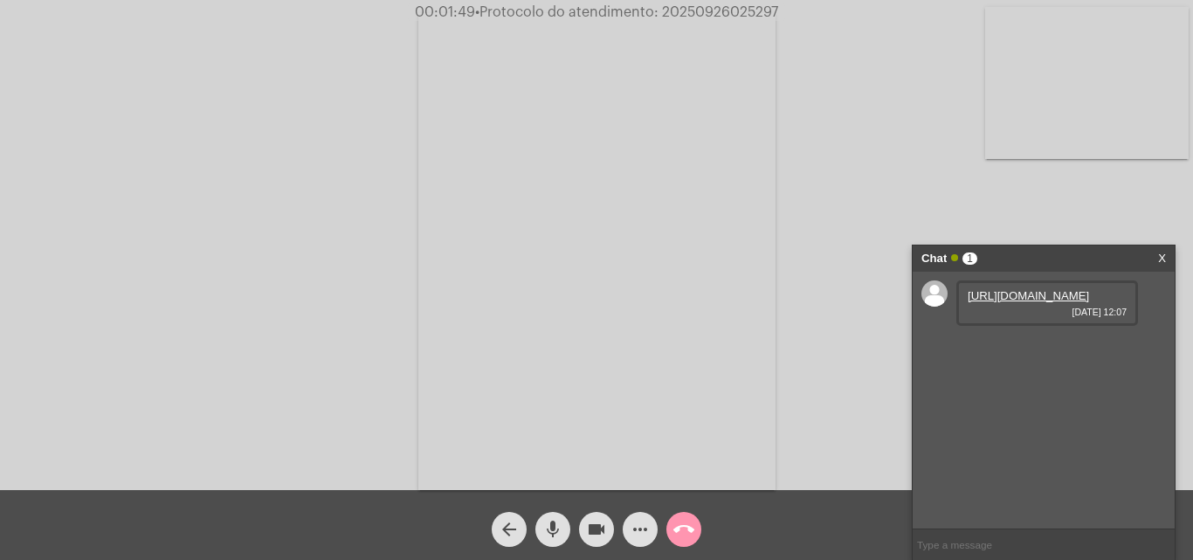
click at [1080, 302] on link "[URL][DOMAIN_NAME]" at bounding box center [1028, 295] width 121 height 13
click at [1047, 352] on link "[URL][DOMAIN_NAME]" at bounding box center [1028, 345] width 121 height 13
click at [727, 14] on span "• Protocolo do atendimento: 20250926025297" at bounding box center [627, 12] width 303 height 14
click at [951, 539] on input "text" at bounding box center [1044, 544] width 262 height 31
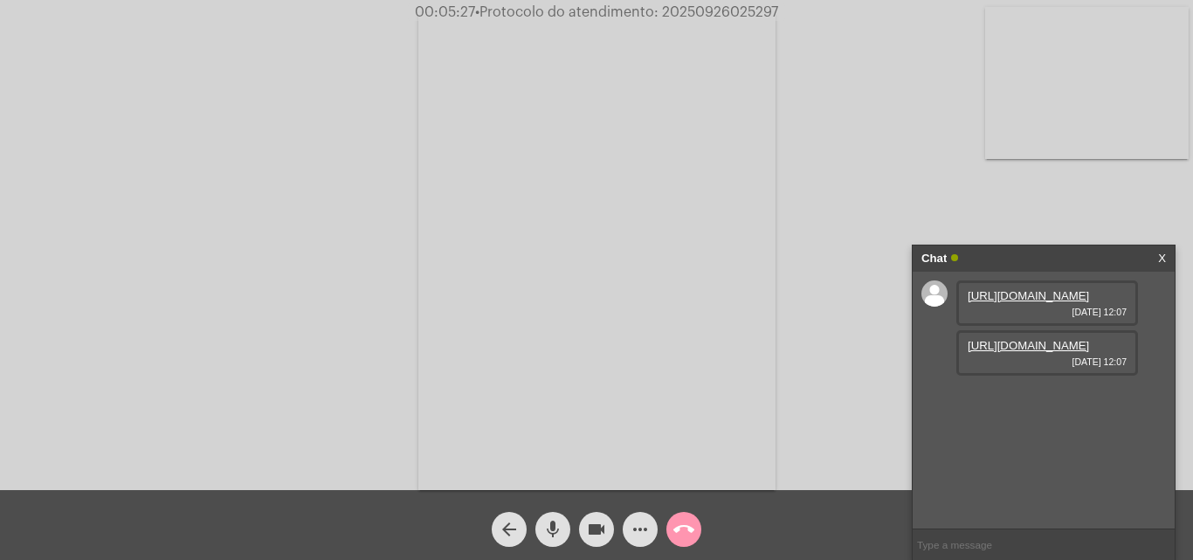
paste input "20250926025297"
type input "2"
click at [684, 536] on mat-icon "call_end" at bounding box center [684, 529] width 21 height 21
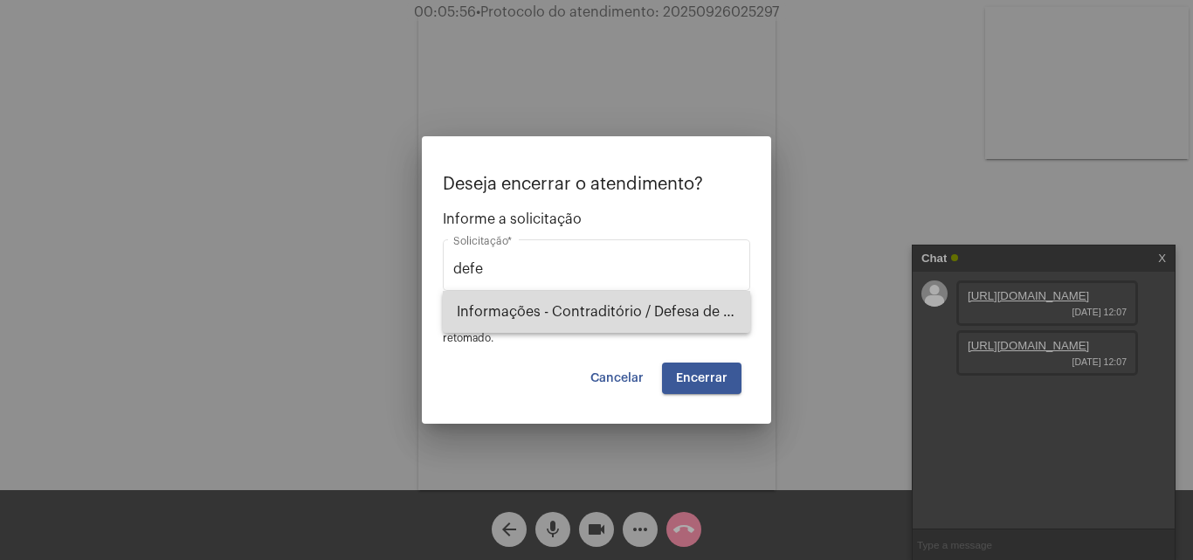
click at [651, 316] on span "Informações - Contraditório / Defesa de infração" at bounding box center [597, 312] width 280 height 42
type input "Informações - Contraditório / Defesa de infração"
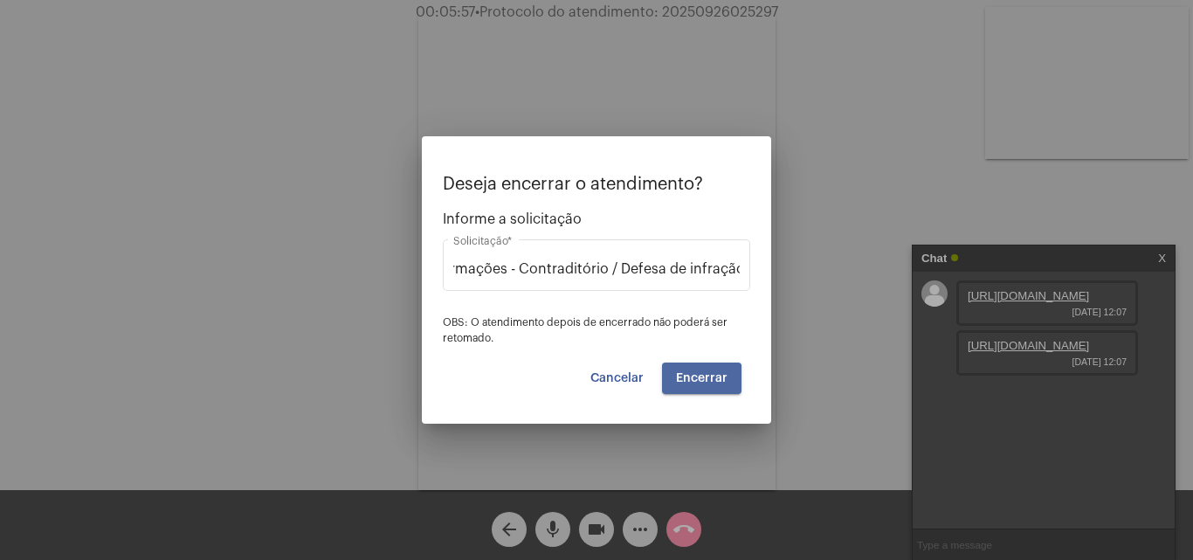
click at [699, 380] on span "Encerrar" at bounding box center [702, 378] width 52 height 12
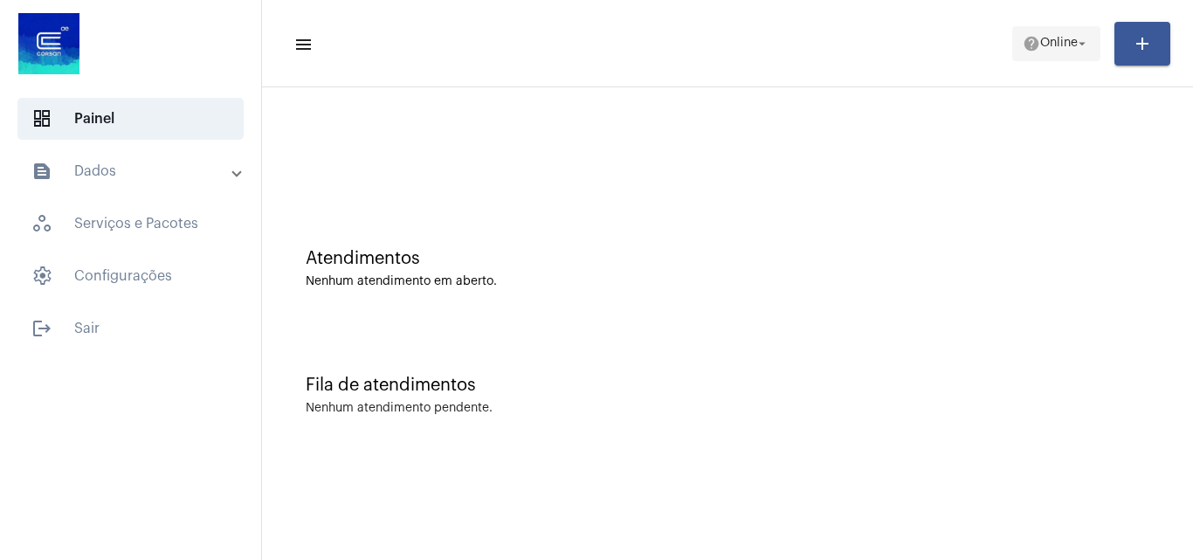
click at [1056, 52] on span "help Online arrow_drop_down" at bounding box center [1056, 42] width 67 height 31
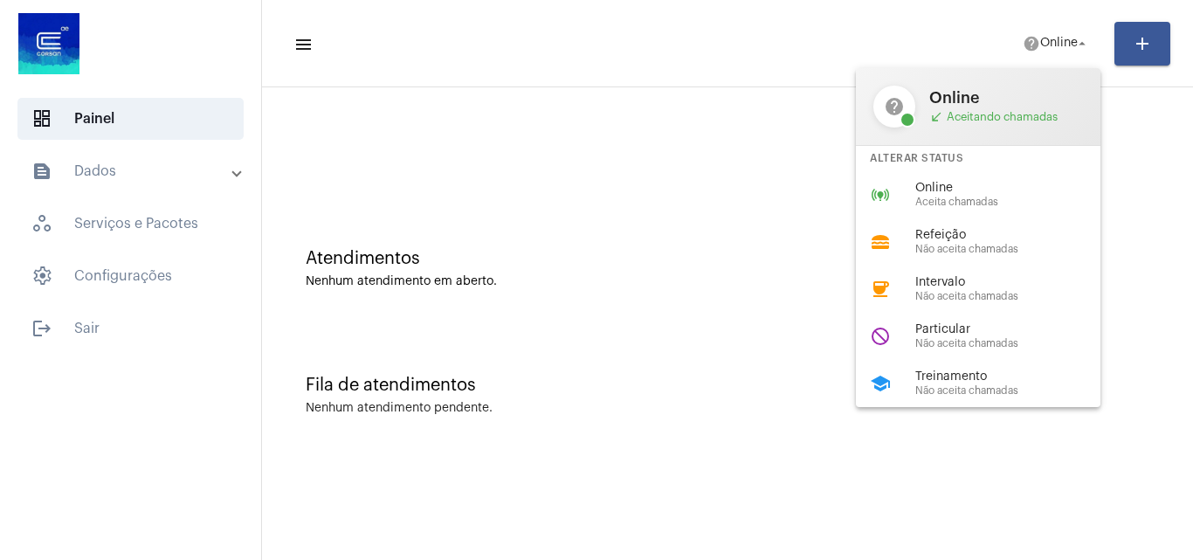
drag, startPoint x: 961, startPoint y: 187, endPoint x: 946, endPoint y: 189, distance: 15.0
click at [959, 187] on span "Online" at bounding box center [1015, 188] width 199 height 13
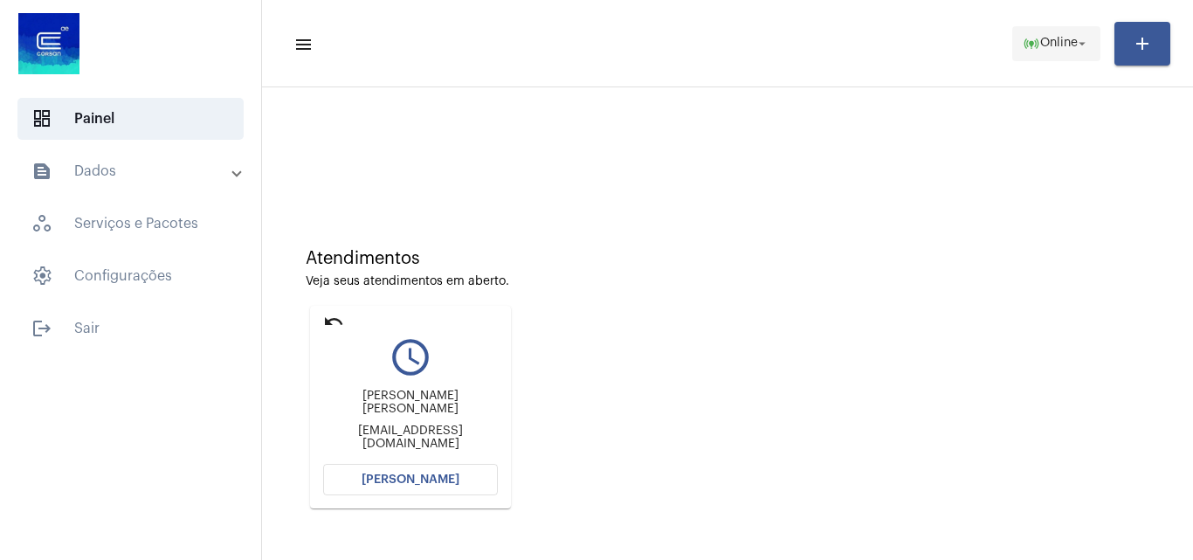
click at [1047, 55] on span "online_prediction Online arrow_drop_down" at bounding box center [1056, 42] width 67 height 31
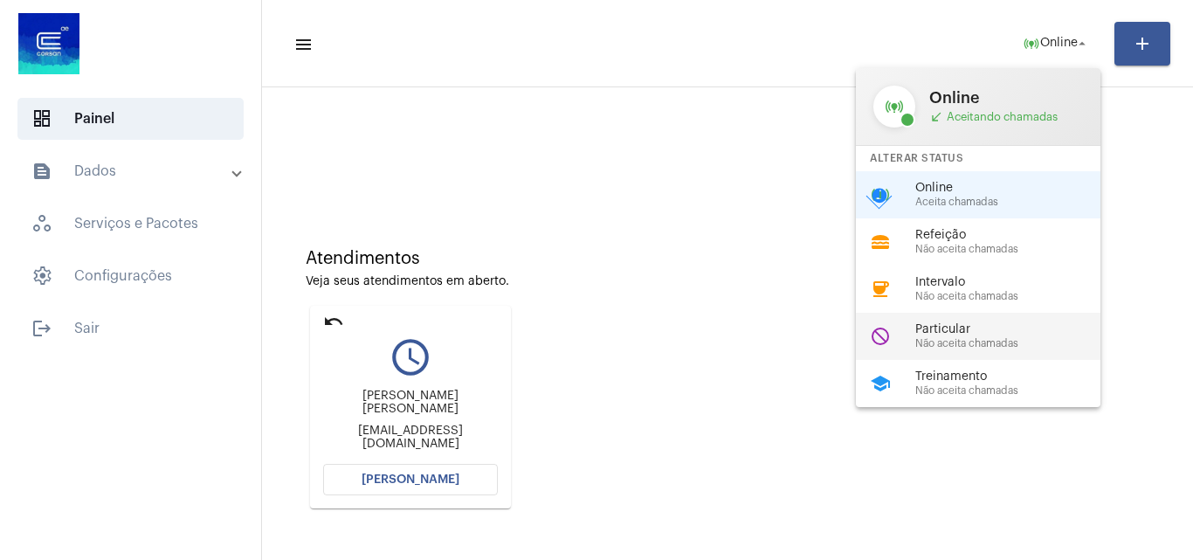
click at [934, 328] on span "Particular" at bounding box center [1015, 329] width 199 height 13
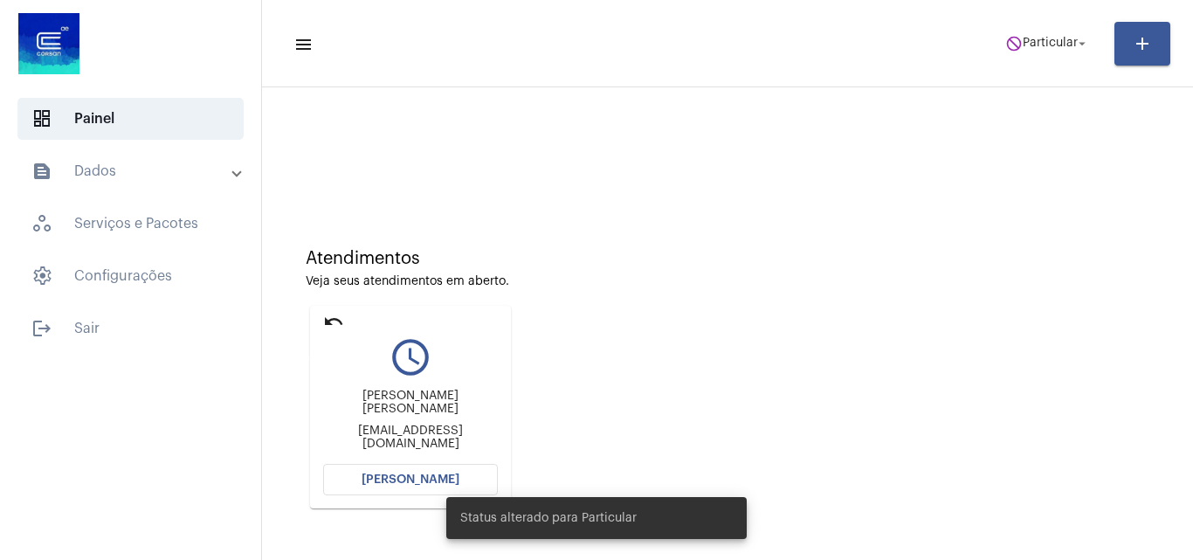
click at [341, 320] on mat-icon "undo" at bounding box center [333, 321] width 21 height 21
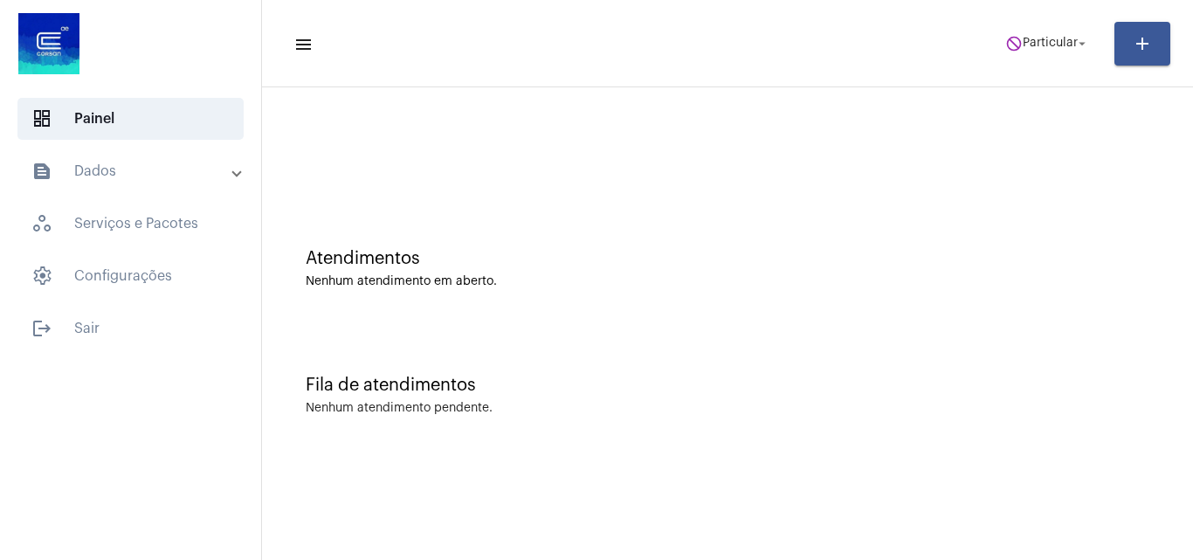
click at [1029, 22] on mat-toolbar-row "menu do_not_disturb Particular arrow_drop_down add" at bounding box center [727, 44] width 931 height 56
click at [1052, 58] on span "do_not_disturb Particular arrow_drop_down" at bounding box center [1047, 42] width 85 height 31
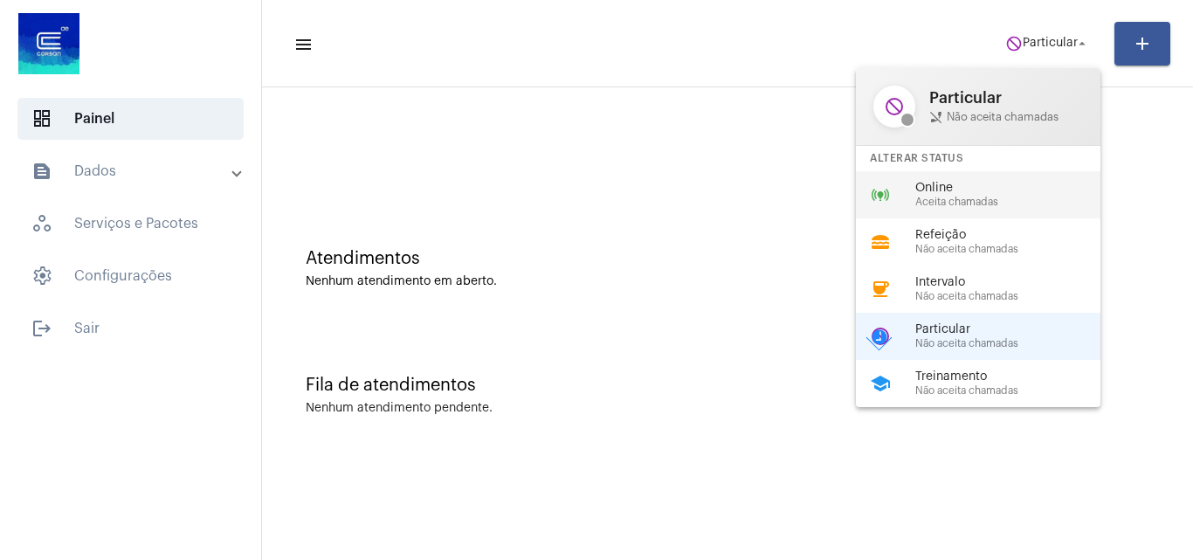
click at [969, 195] on div "Online Aceita chamadas" at bounding box center [1015, 195] width 199 height 26
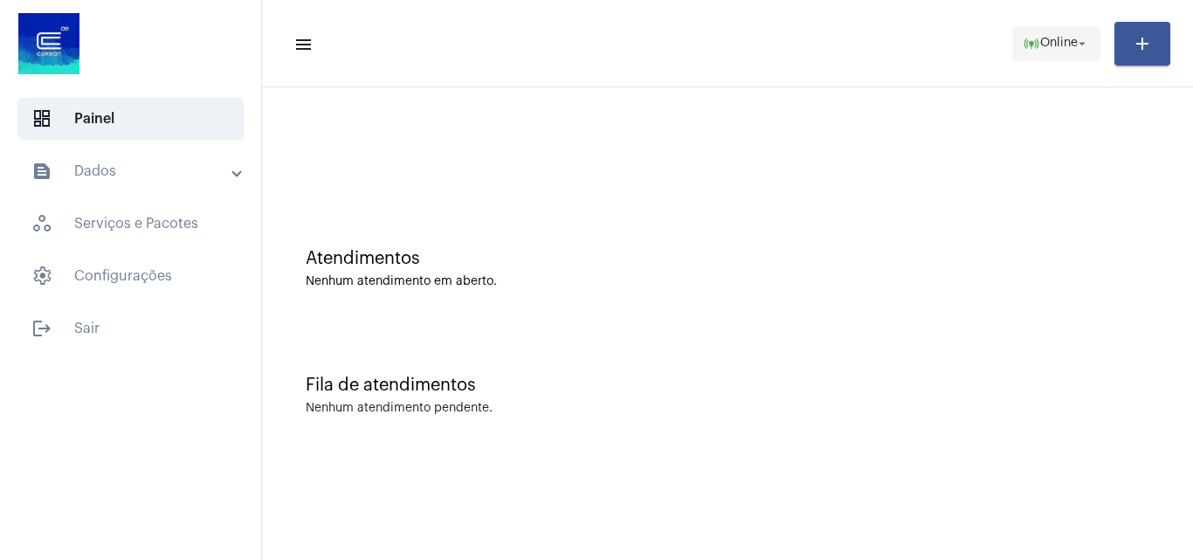
click at [1044, 50] on span "online_prediction Online arrow_drop_down" at bounding box center [1056, 42] width 67 height 31
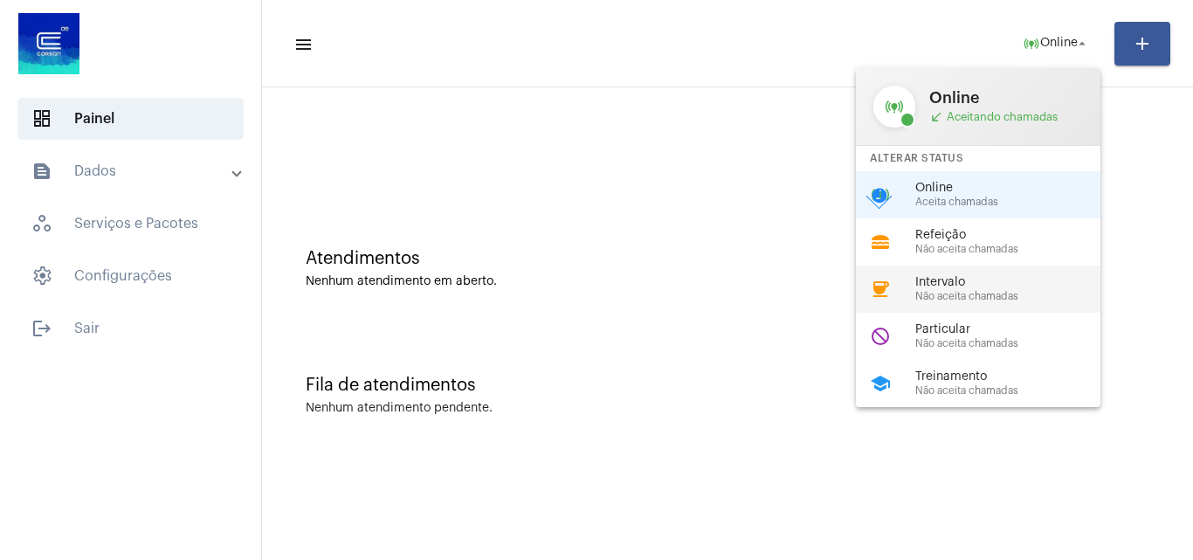
click at [1008, 299] on span "Não aceita chamadas" at bounding box center [1015, 296] width 199 height 11
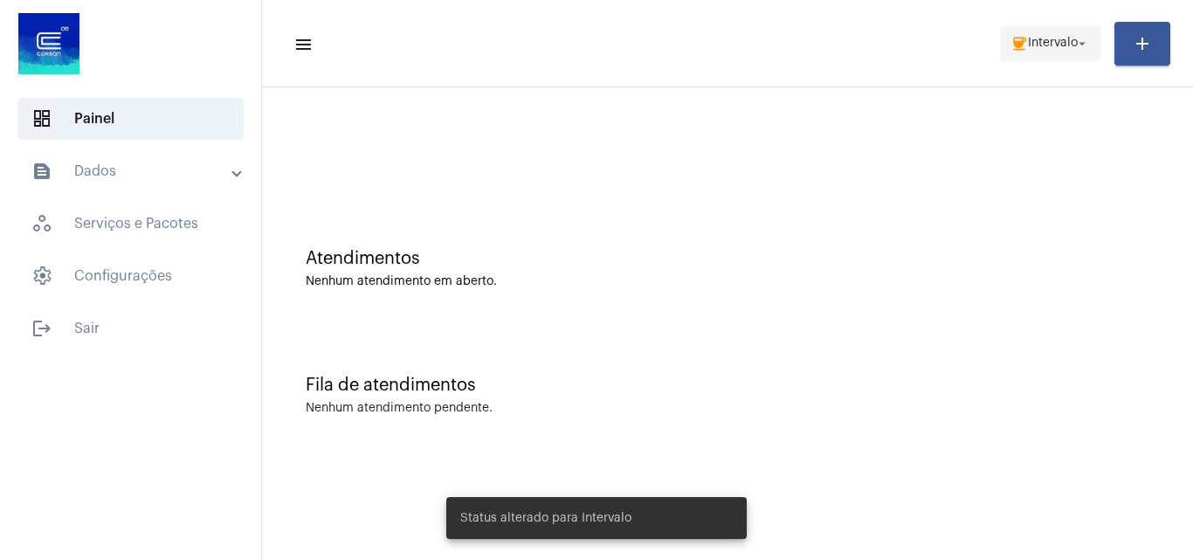
click at [1033, 40] on span "Intervalo" at bounding box center [1053, 44] width 50 height 12
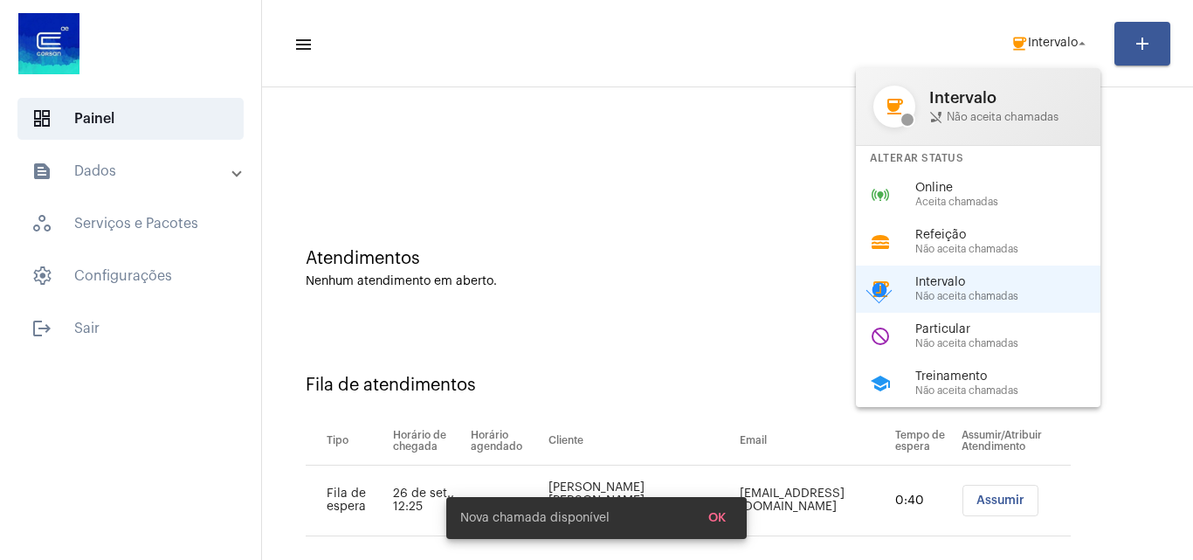
click at [760, 190] on div at bounding box center [596, 280] width 1193 height 560
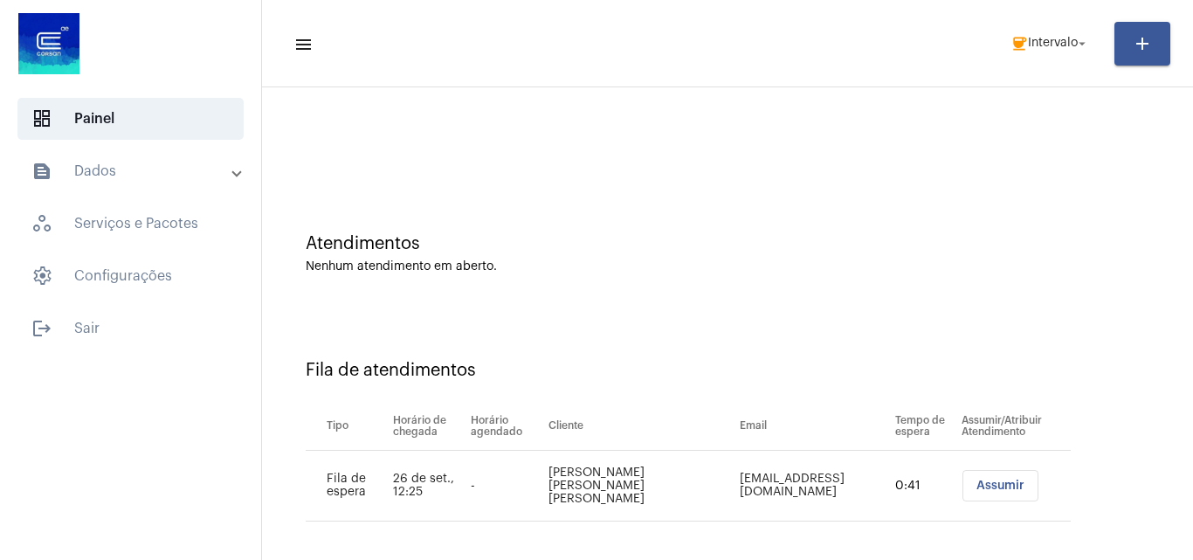
scroll to position [24, 0]
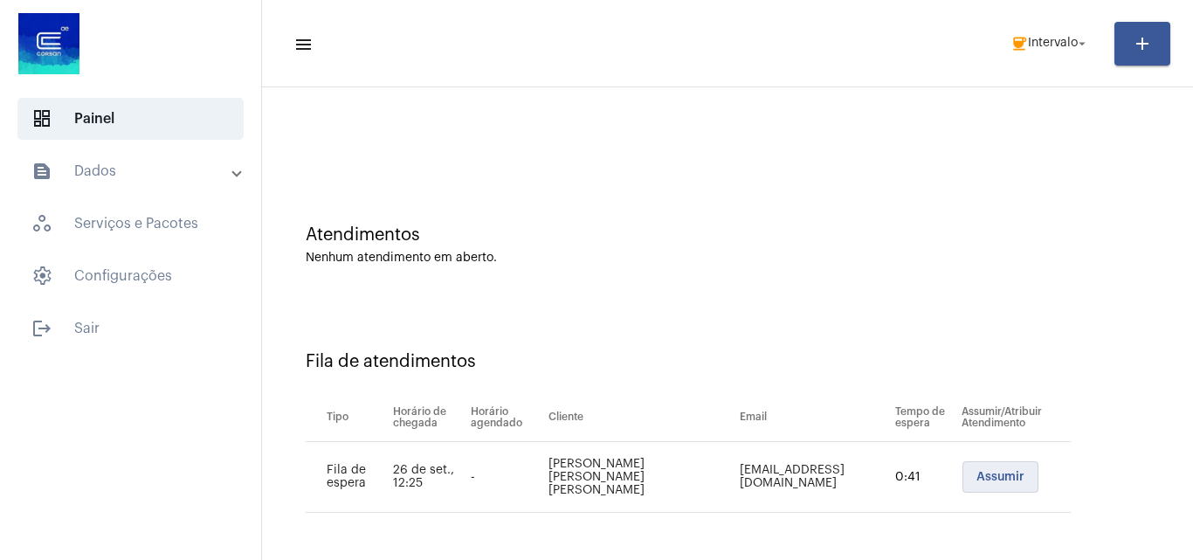
click at [977, 473] on span "Assumir" at bounding box center [1001, 477] width 48 height 12
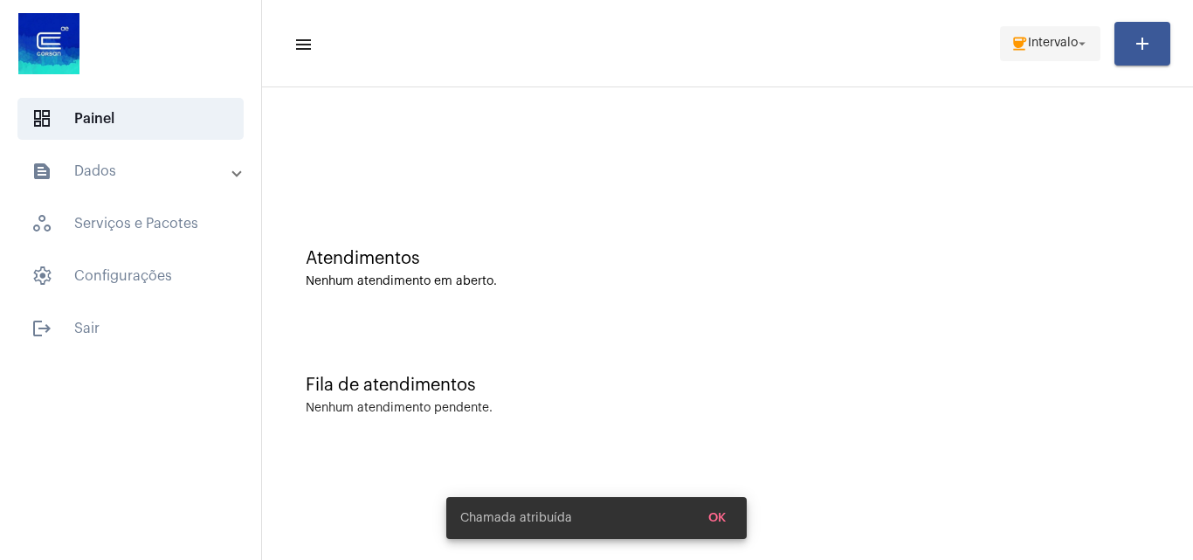
click at [1046, 52] on span "coffee Intervalo arrow_drop_down" at bounding box center [1050, 42] width 79 height 31
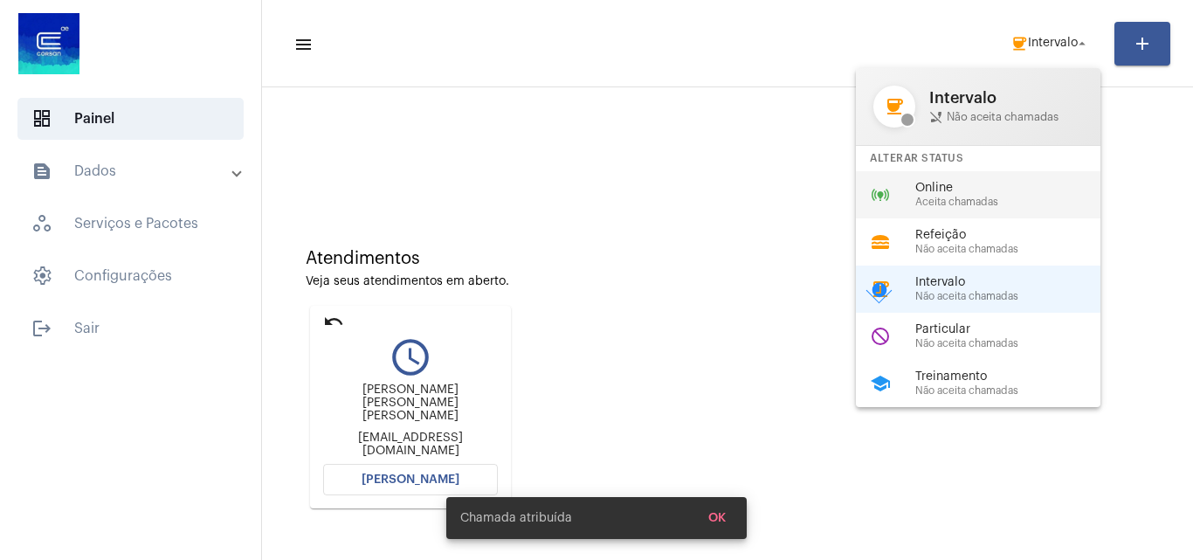
click at [984, 204] on span "Aceita chamadas" at bounding box center [1015, 202] width 199 height 11
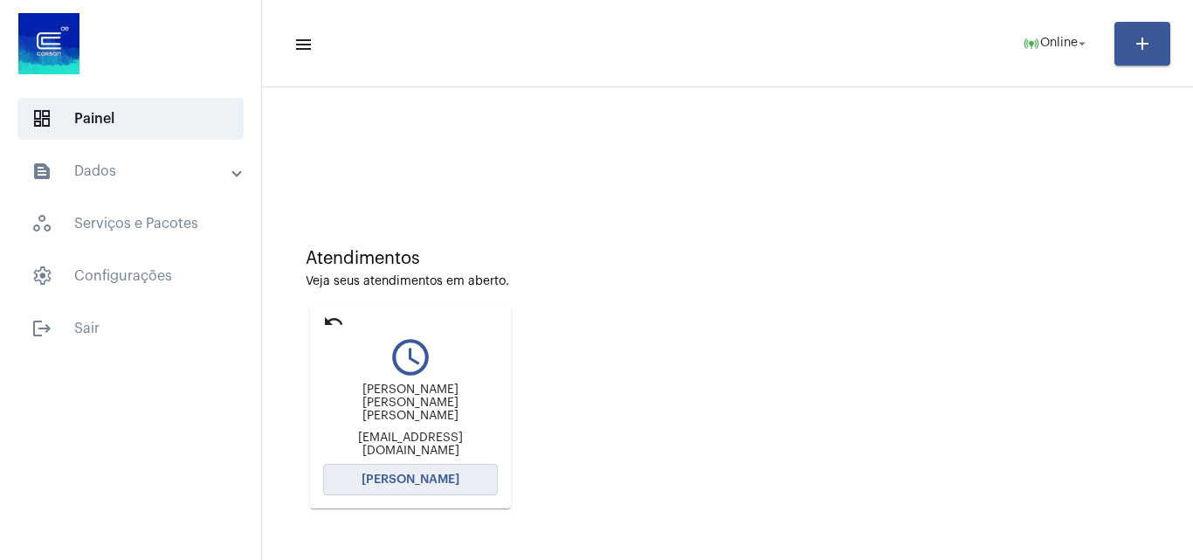
click at [432, 480] on span "[PERSON_NAME]" at bounding box center [411, 479] width 98 height 12
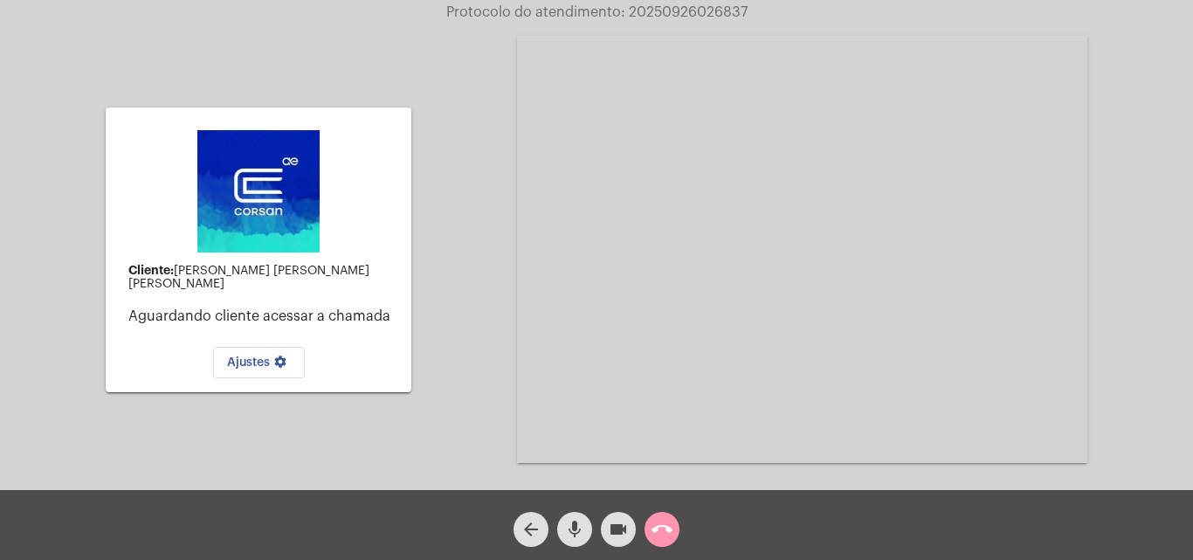
click at [660, 529] on mat-icon "call_end" at bounding box center [662, 529] width 21 height 21
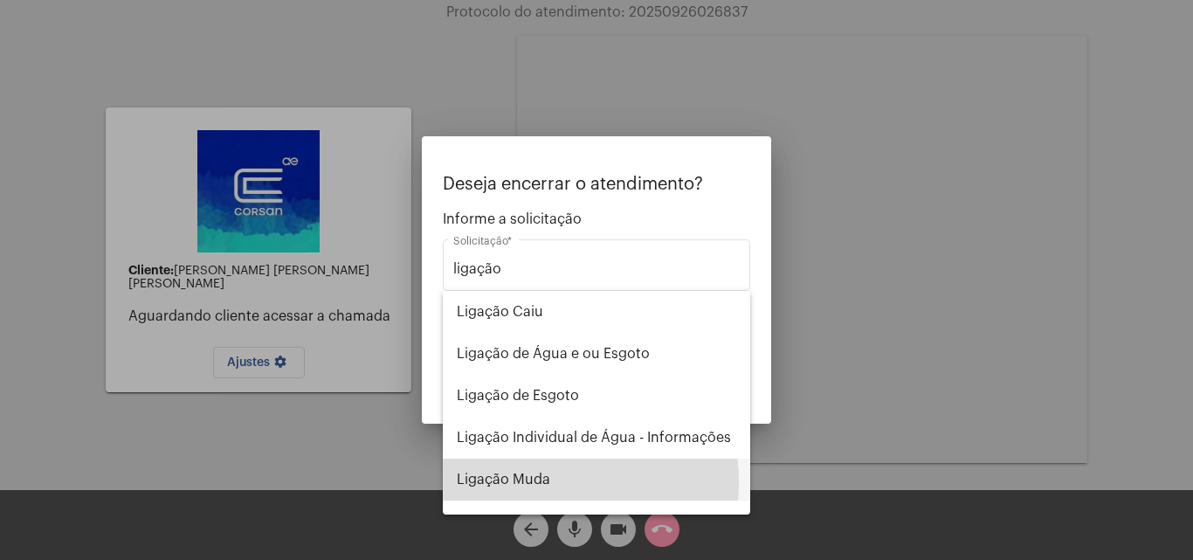
click at [534, 482] on span "Ligação Muda" at bounding box center [597, 480] width 280 height 42
type input "Ligação Muda"
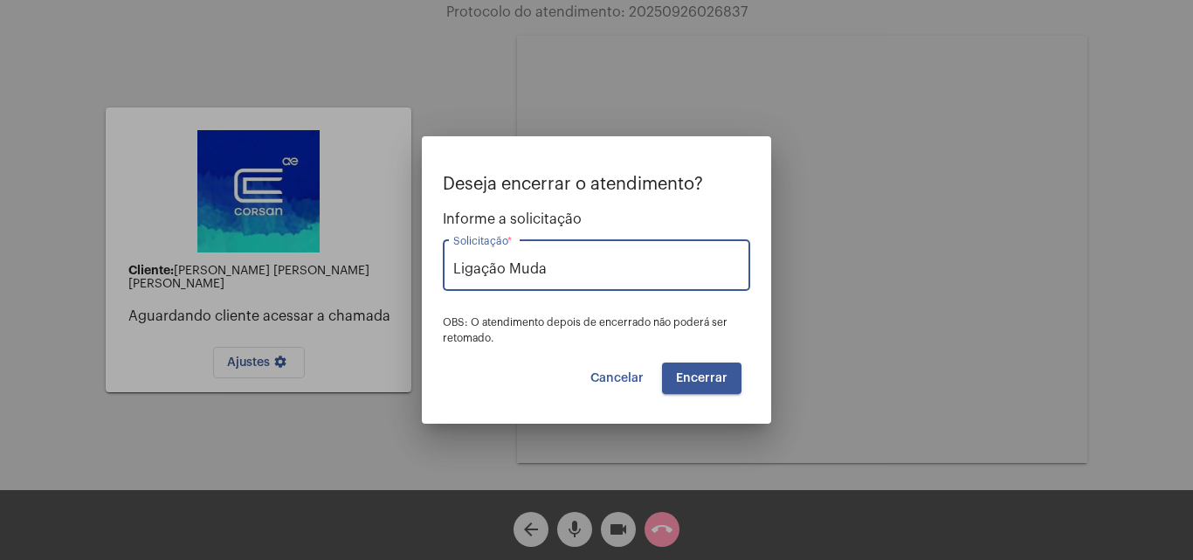
click at [675, 383] on button "Encerrar" at bounding box center [701, 378] width 79 height 31
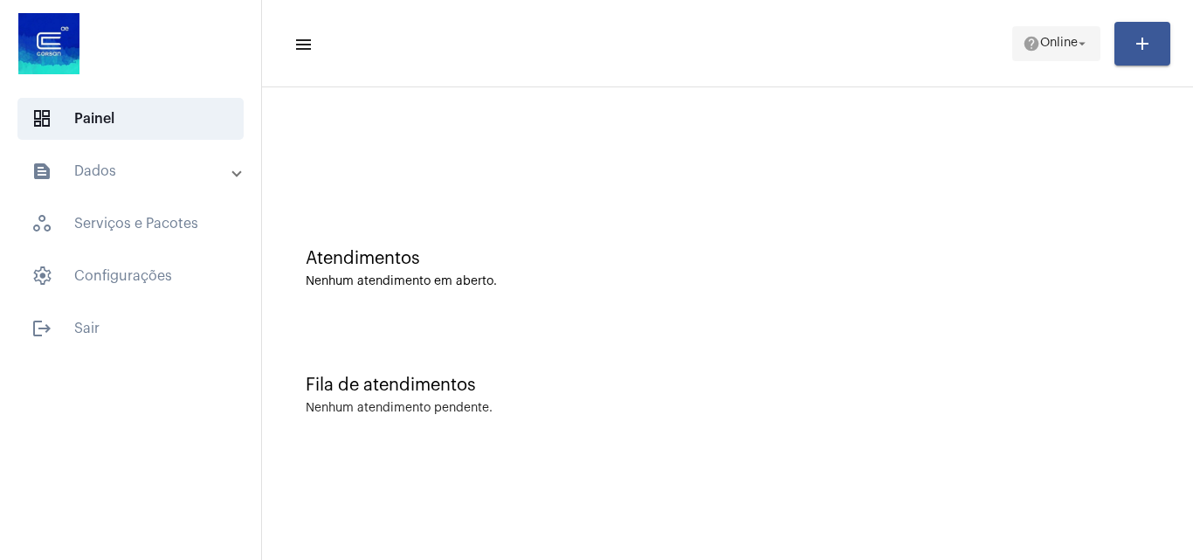
click at [1042, 49] on span "Online" at bounding box center [1059, 44] width 38 height 12
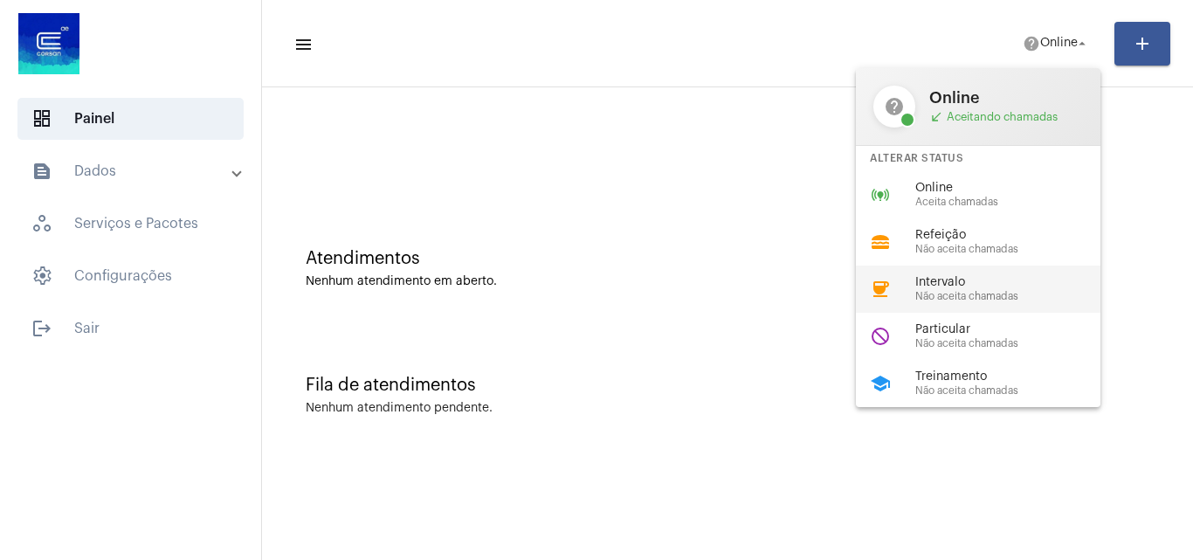
click at [987, 291] on span "Não aceita chamadas" at bounding box center [1015, 296] width 199 height 11
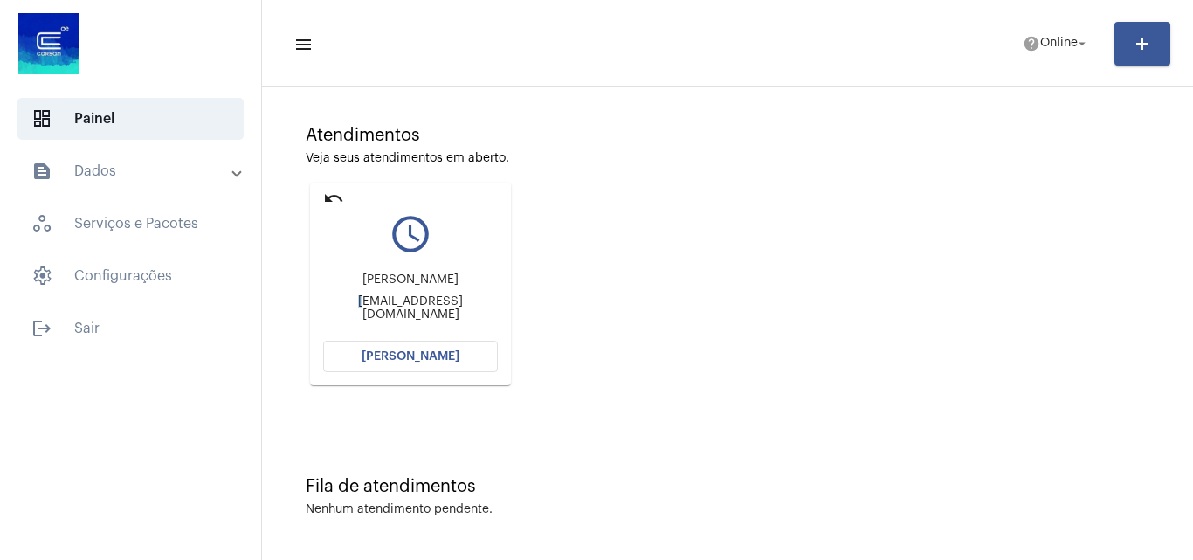
drag, startPoint x: 342, startPoint y: 307, endPoint x: 372, endPoint y: 307, distance: 30.6
click at [369, 307] on div "[EMAIL_ADDRESS][DOMAIN_NAME]" at bounding box center [410, 308] width 175 height 26
click at [751, 288] on div "Atendimentos Veja seus atendimentos em aberto. undo query_builder [PERSON_NAME]…" at bounding box center [728, 248] width 914 height 351
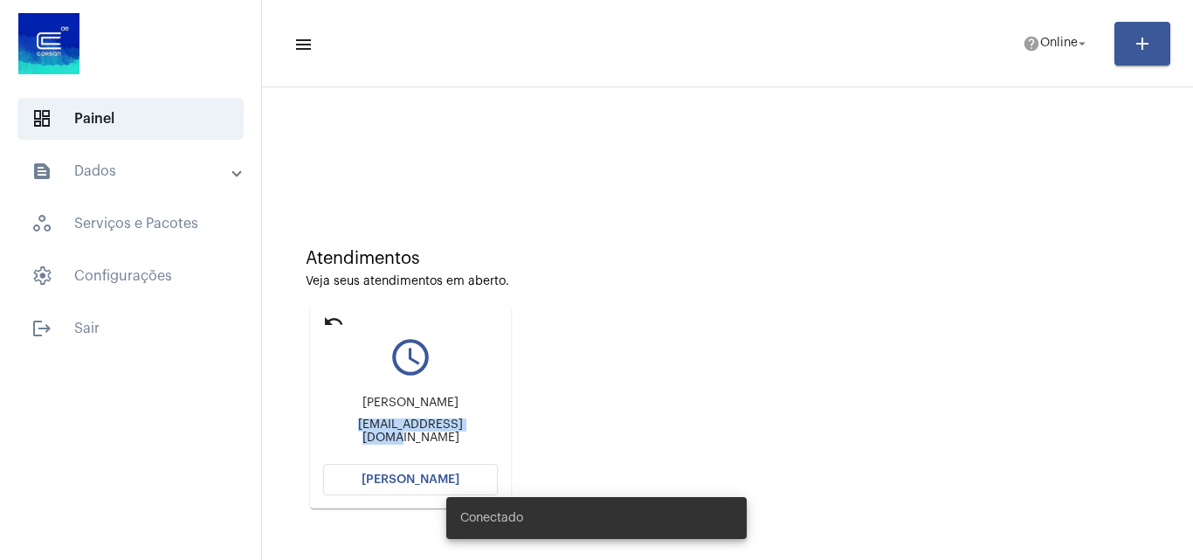
drag, startPoint x: 342, startPoint y: 435, endPoint x: 480, endPoint y: 438, distance: 138.0
click at [480, 438] on div "Sirlei kuiava silapaglia@gmail.com" at bounding box center [410, 420] width 175 height 79
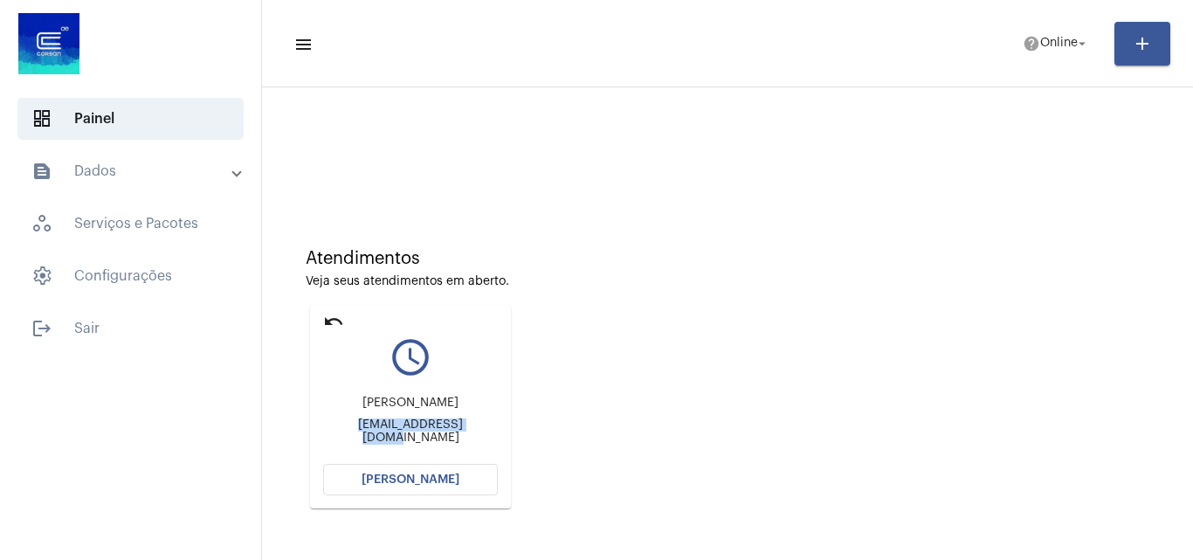
copy div "silapaglia@gmail.com"
